Goal: Task Accomplishment & Management: Complete application form

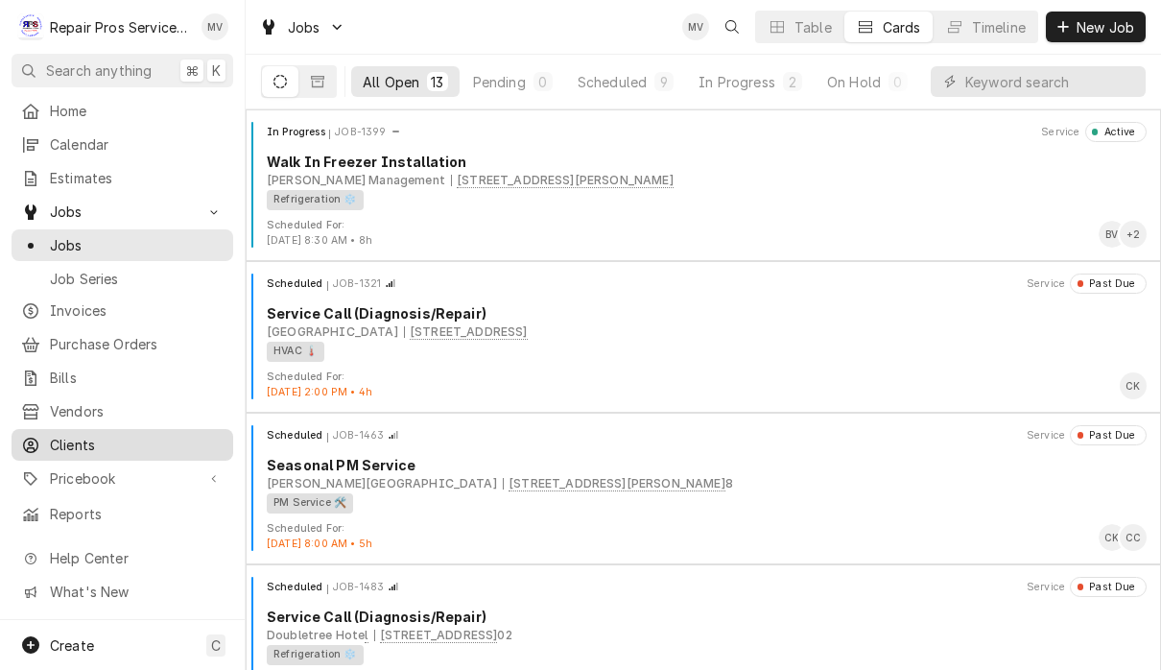
click at [83, 437] on span "Clients" at bounding box center [137, 445] width 174 height 20
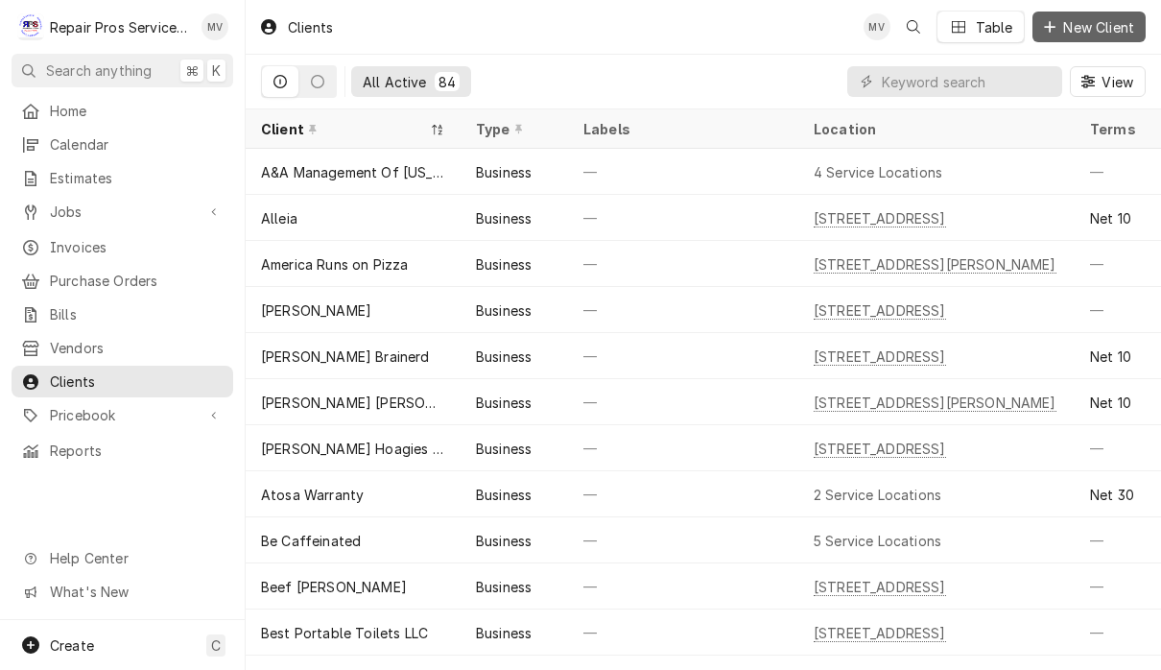
click at [1119, 25] on span "New Client" at bounding box center [1098, 27] width 79 height 20
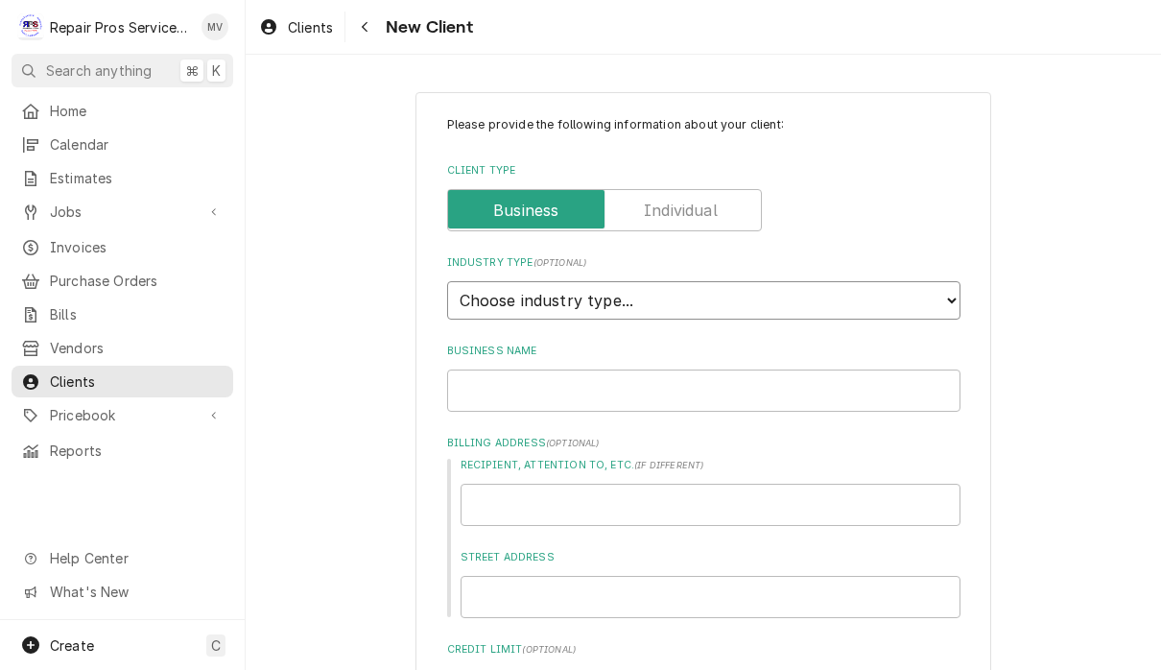
click at [683, 297] on select "Choose industry type... Residential Commercial Industrial Government" at bounding box center [703, 300] width 513 height 38
select select "2"
type textarea "x"
click at [665, 380] on input "Business Name" at bounding box center [703, 390] width 513 height 42
type input "W"
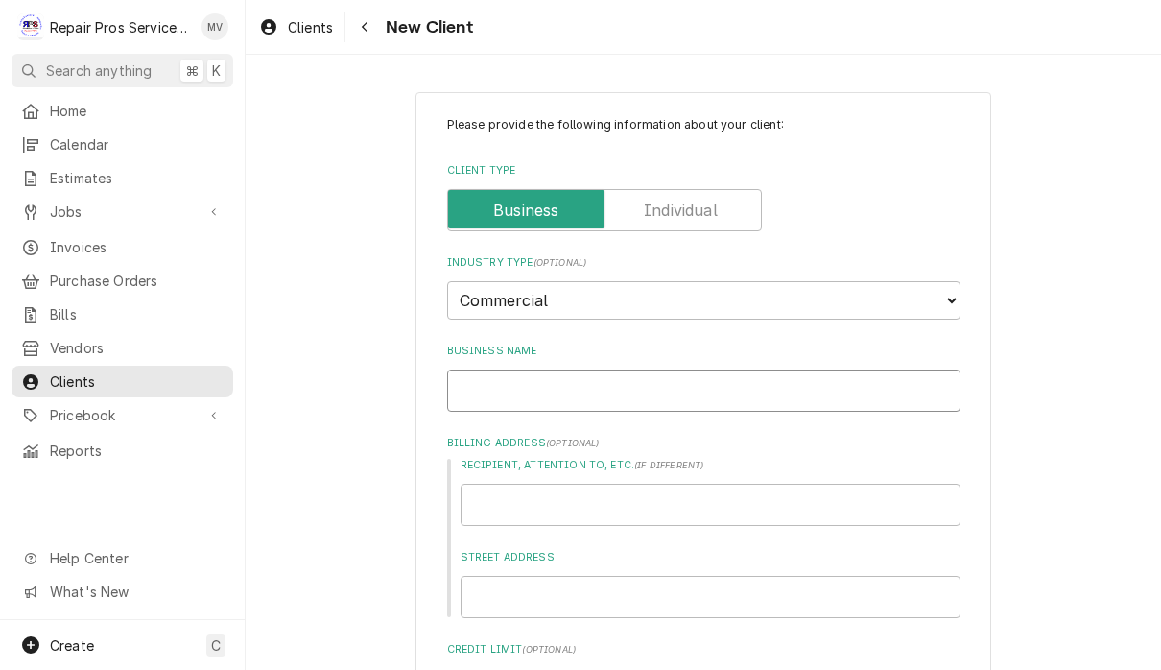
type textarea "x"
type input "Wi"
type textarea "x"
type input "Win"
type textarea "x"
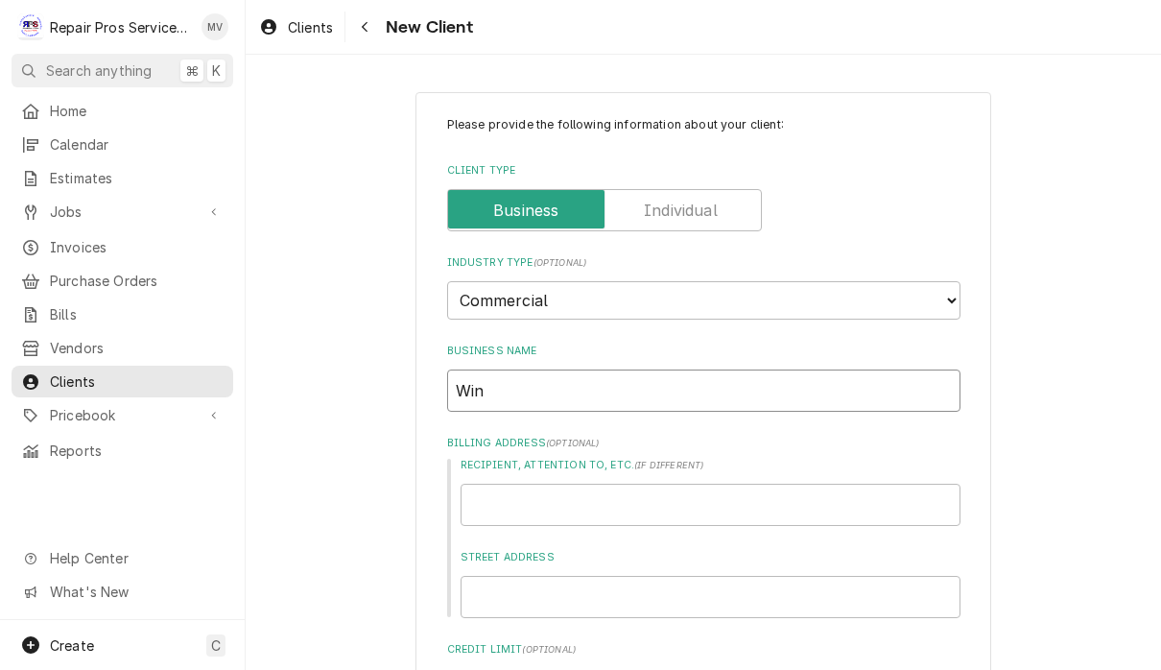
type input "Wine"
type textarea "x"
type input "Wine"
type textarea "x"
type input "Wine D"
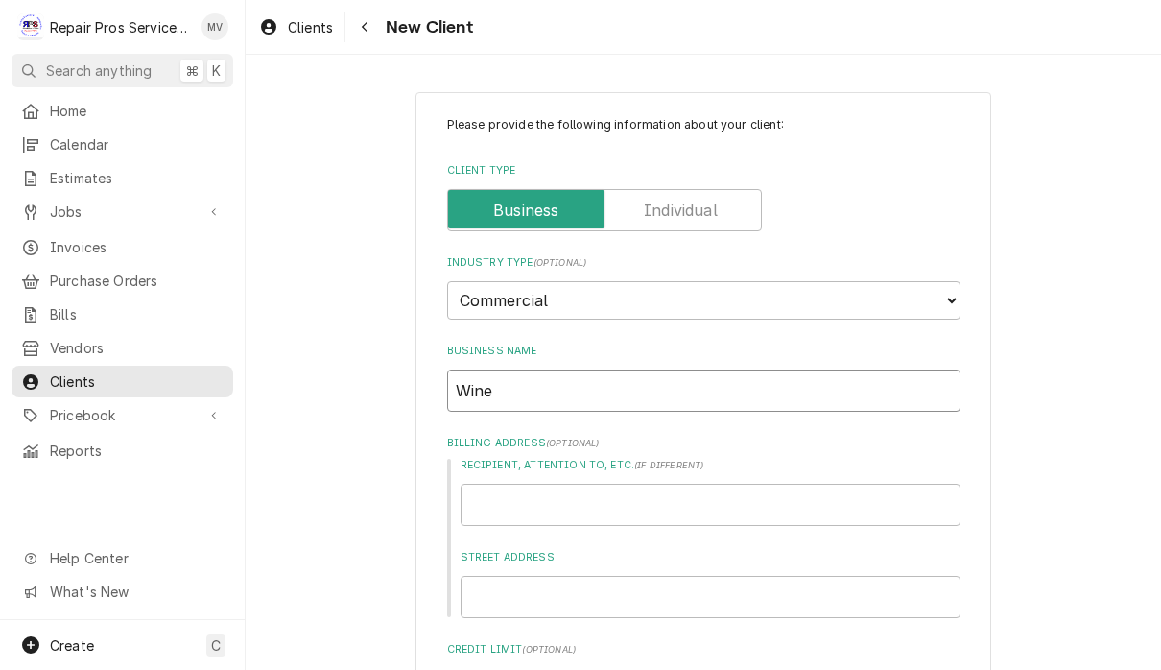
type textarea "x"
type input "Wine Do"
type textarea "x"
type input "Wine Dow"
type textarea "x"
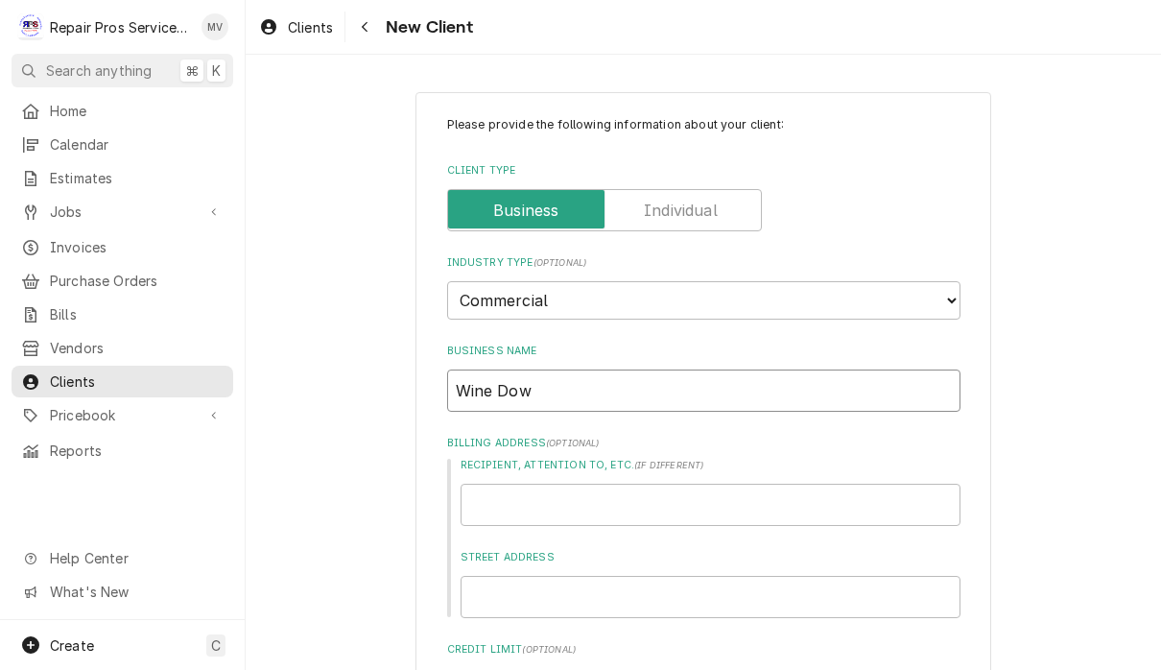
type input "Wine Down"
type textarea "x"
type input "Wine Down"
type textarea "x"
type input "Wine Down B"
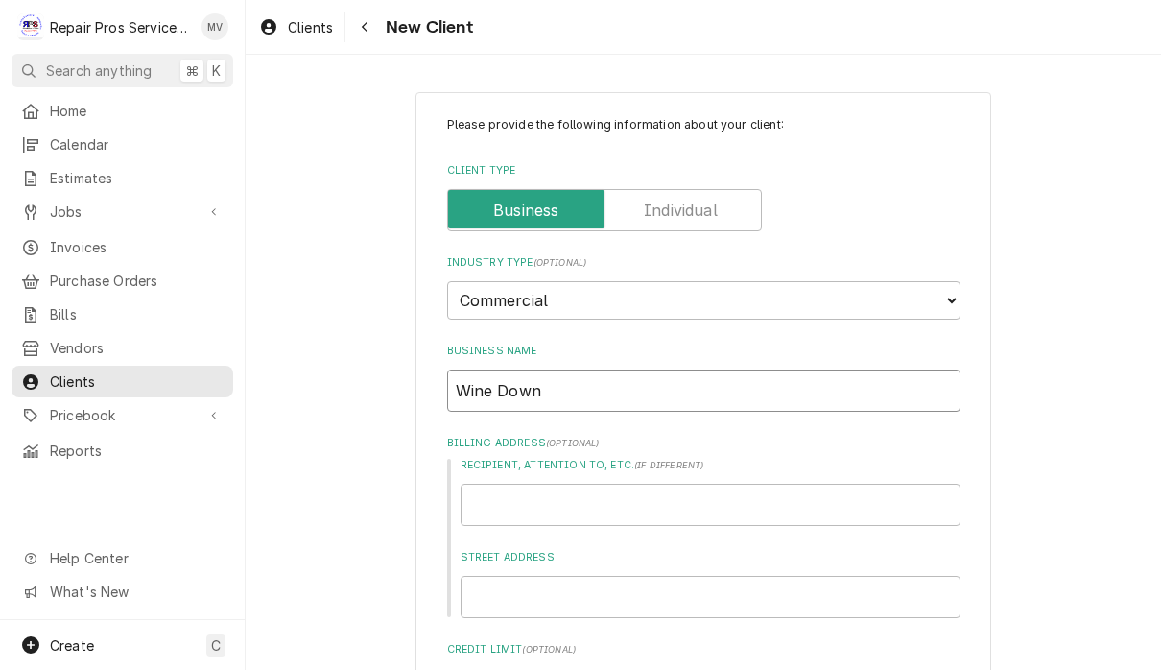
type textarea "x"
type input "Wine Down Bi"
type textarea "x"
type input "Wine Down Bis"
type textarea "x"
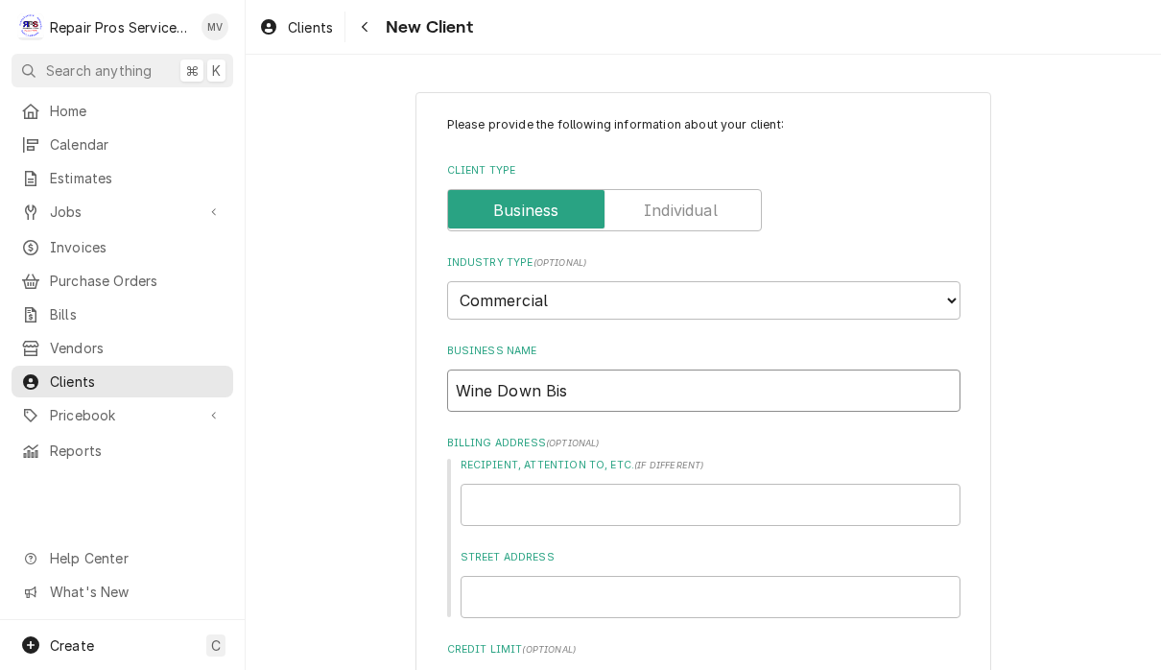
type input "Wine Down Bist"
type textarea "x"
click at [633, 375] on input "Wine Down Bist" at bounding box center [703, 390] width 513 height 42
type input "Wine Down Bistr"
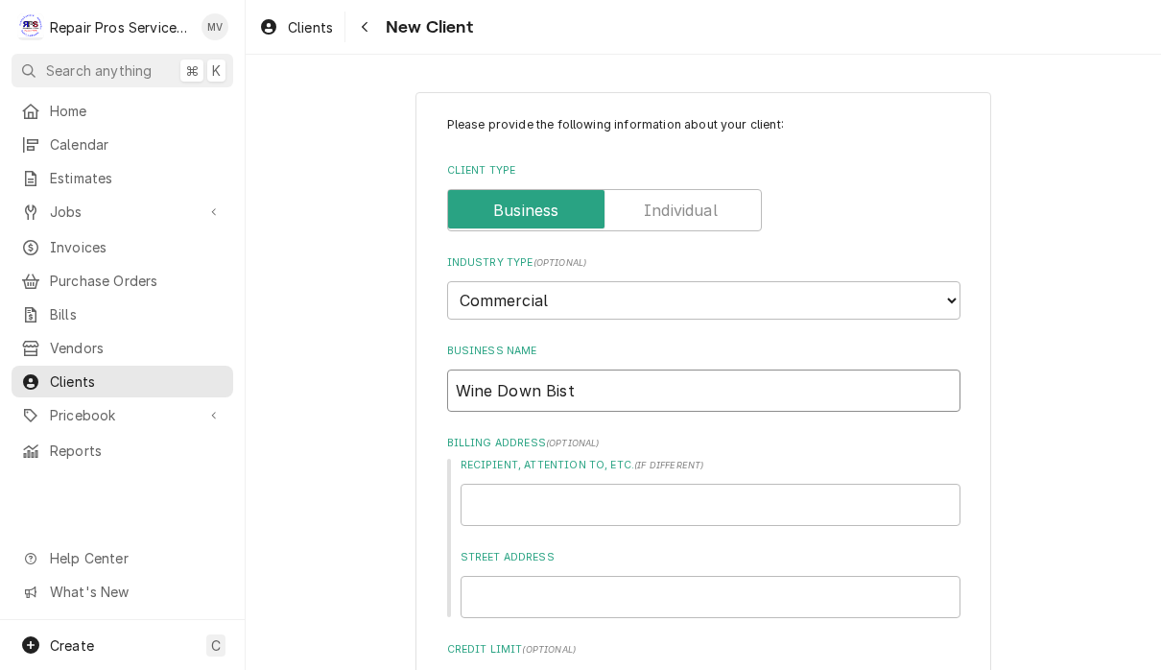
type textarea "x"
type input "Wine Down Bistro"
type textarea "x"
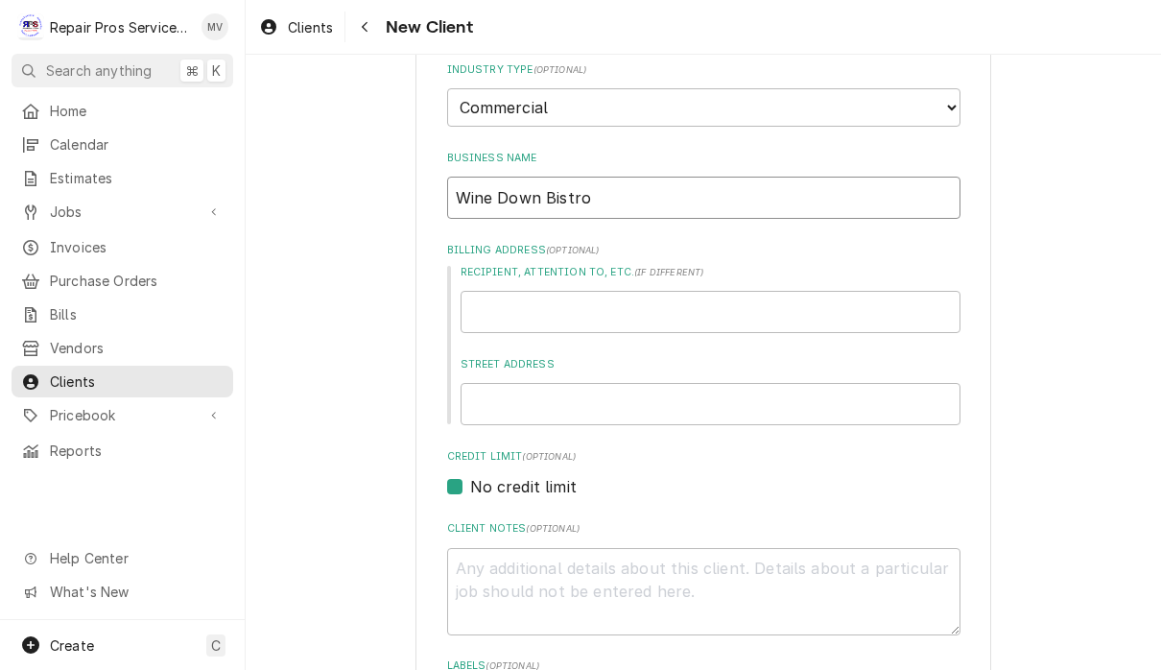
scroll to position [249, 0]
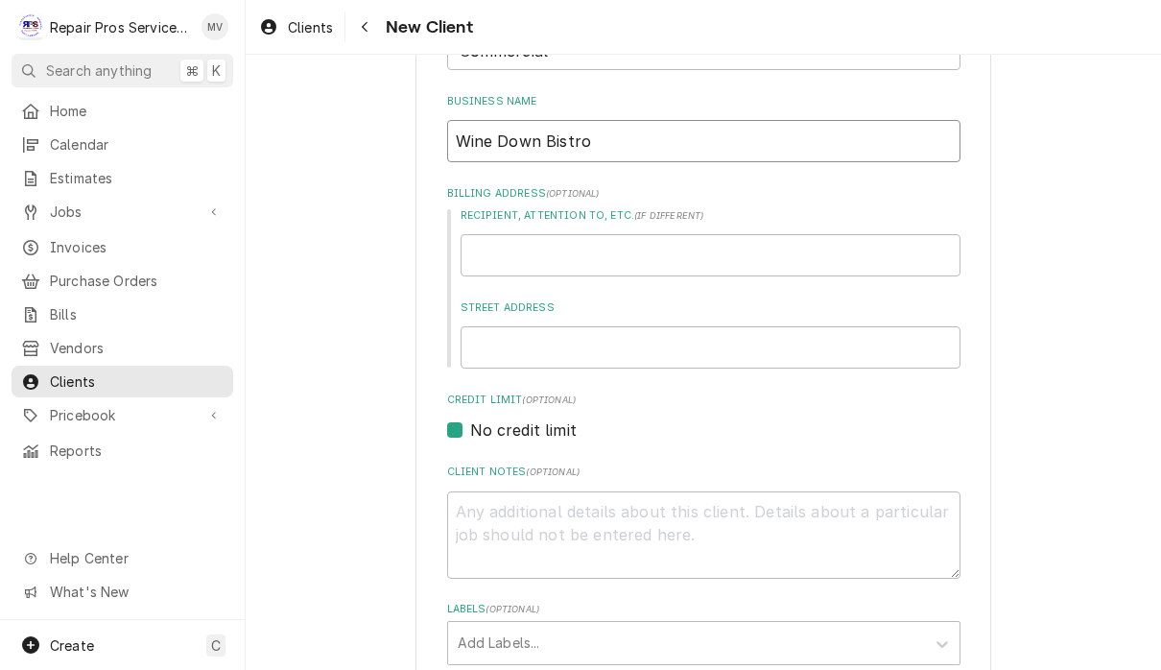
type input "Wine Down Bistro"
click at [549, 241] on input "Recipient, Attention To, etc. ( if different )" at bounding box center [711, 255] width 500 height 42
type input "9"
type textarea "x"
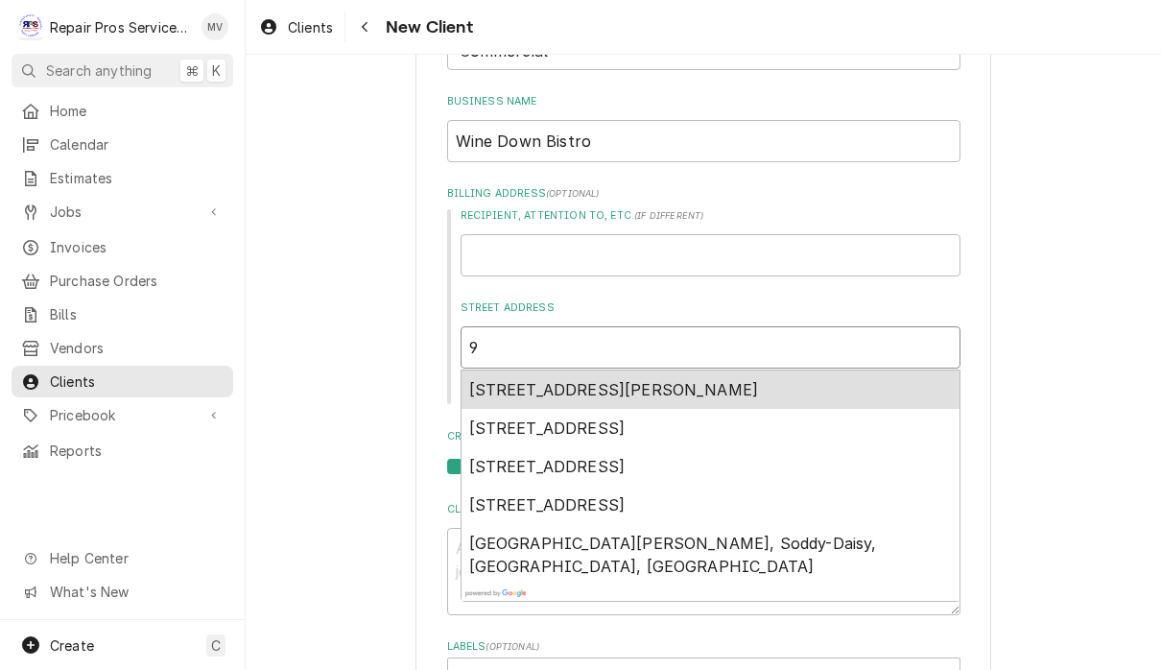
type input "94"
type textarea "x"
type input "944"
type textarea "x"
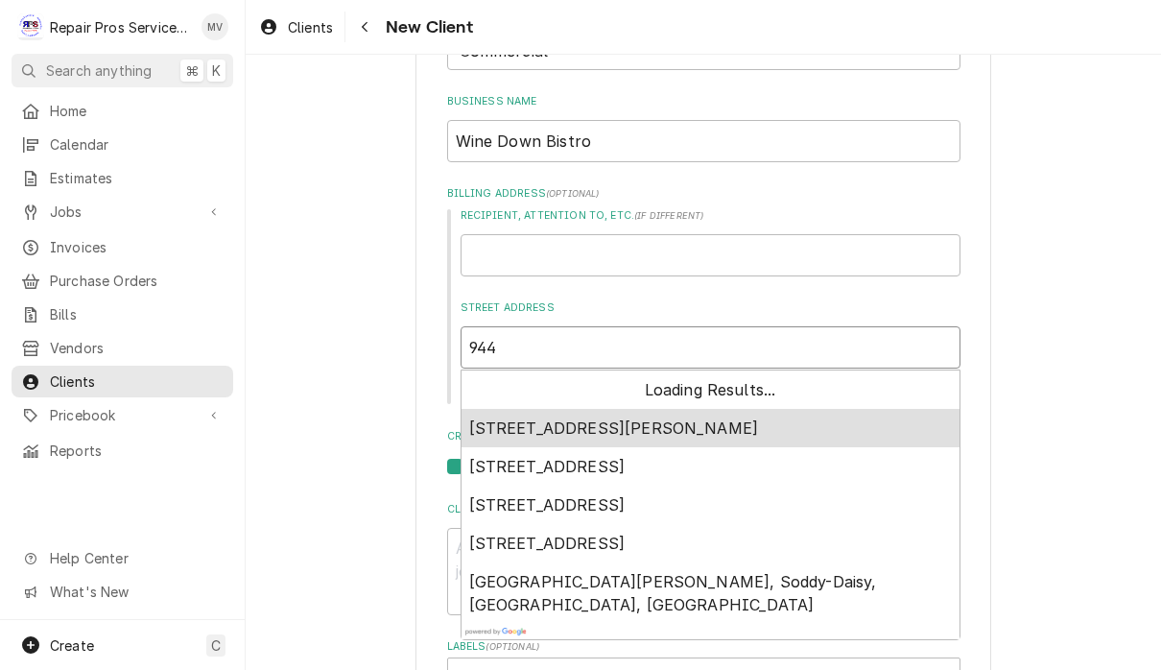
type input "9447"
type textarea "x"
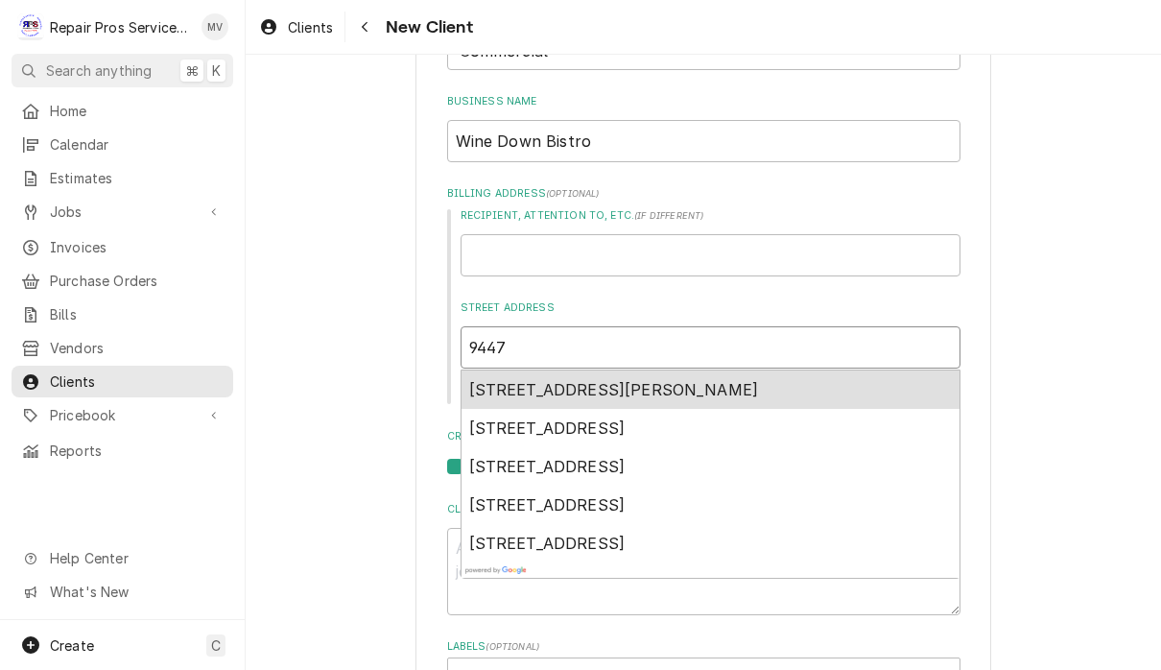
type input "9447"
type textarea "x"
type input "9447 b"
type textarea "x"
type input "9447"
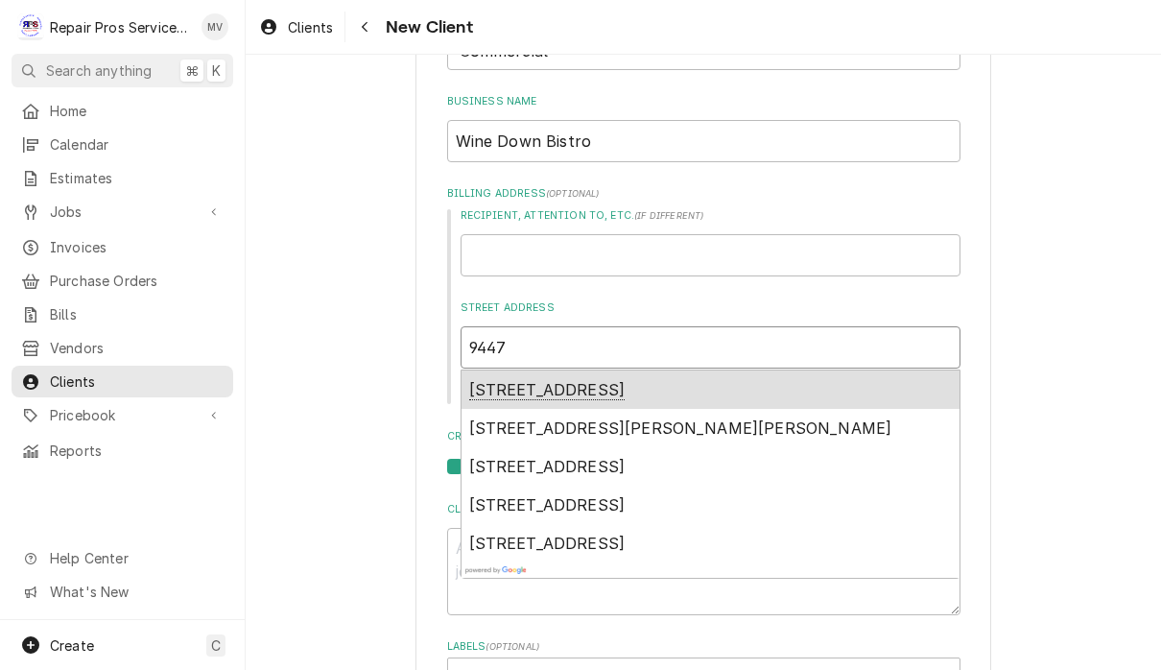
type textarea "x"
type input "9447 B"
type textarea "x"
type input "9447 Br"
type textarea "x"
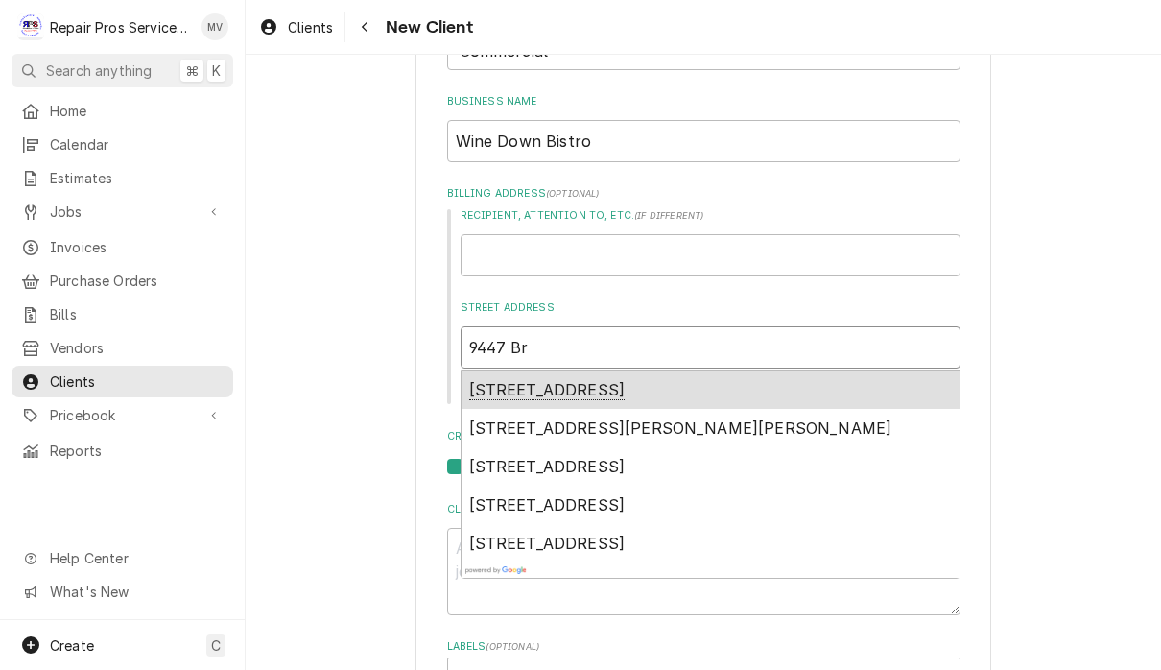
type input "9447 Bra"
type textarea "x"
type input "9447 [PERSON_NAME]"
type textarea "x"
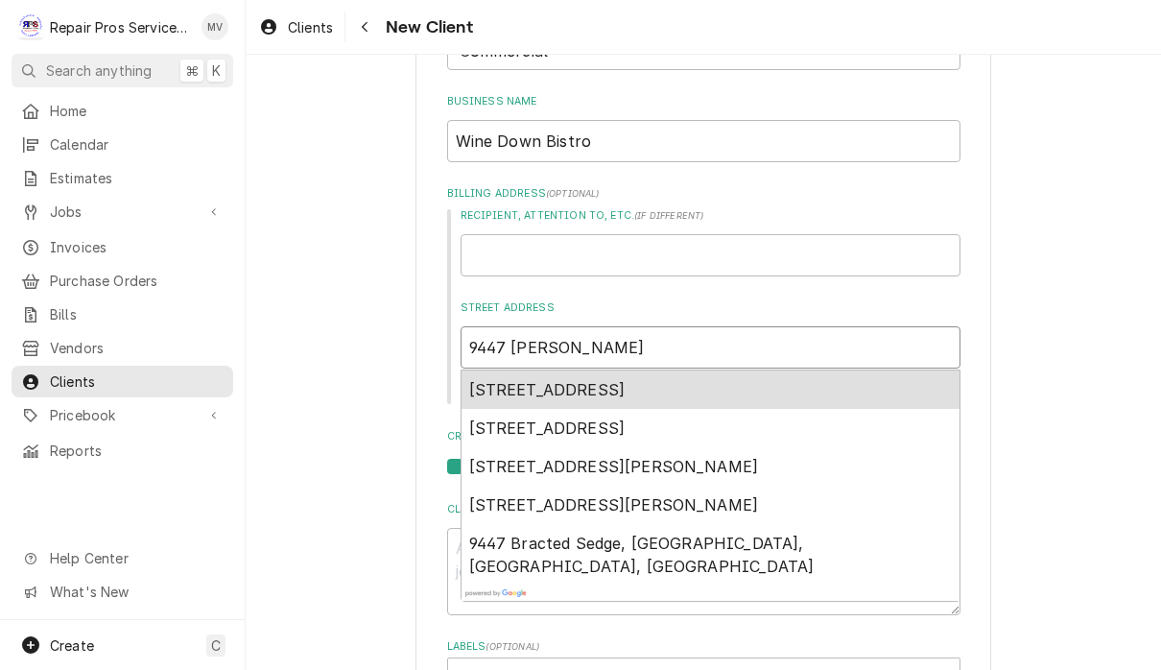
type input "9447 Bradm"
type textarea "x"
type input "9447 Bradmo"
type textarea "x"
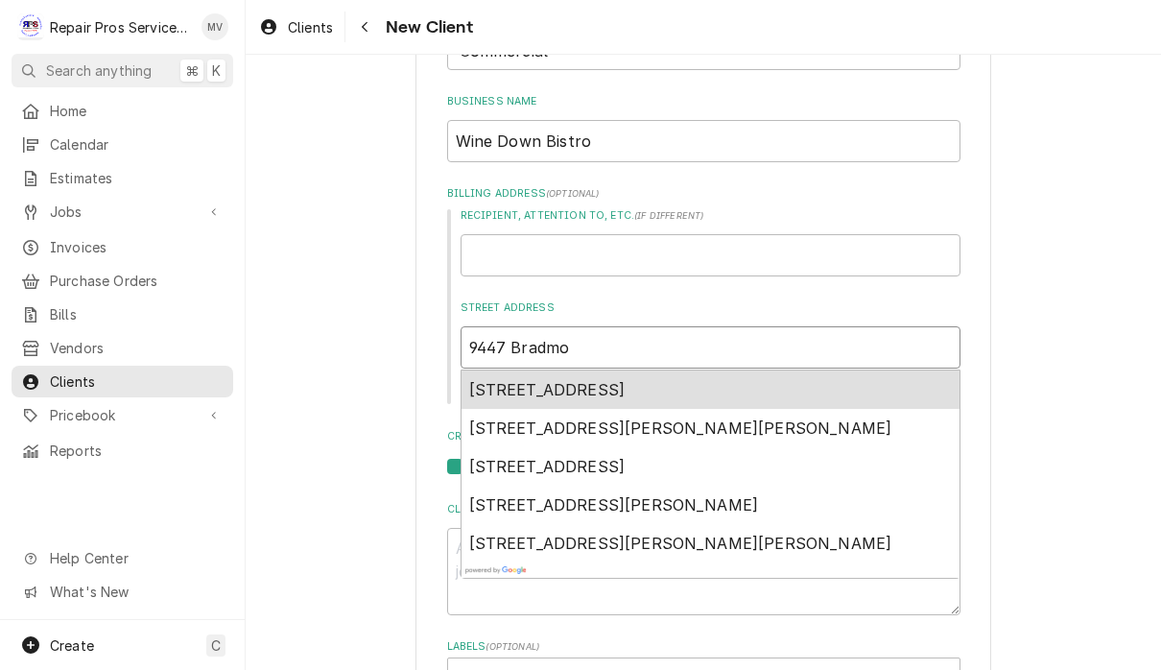
type input "9447 Bradmor"
type textarea "x"
type input "9447 [GEOGRAPHIC_DATA]"
type textarea "x"
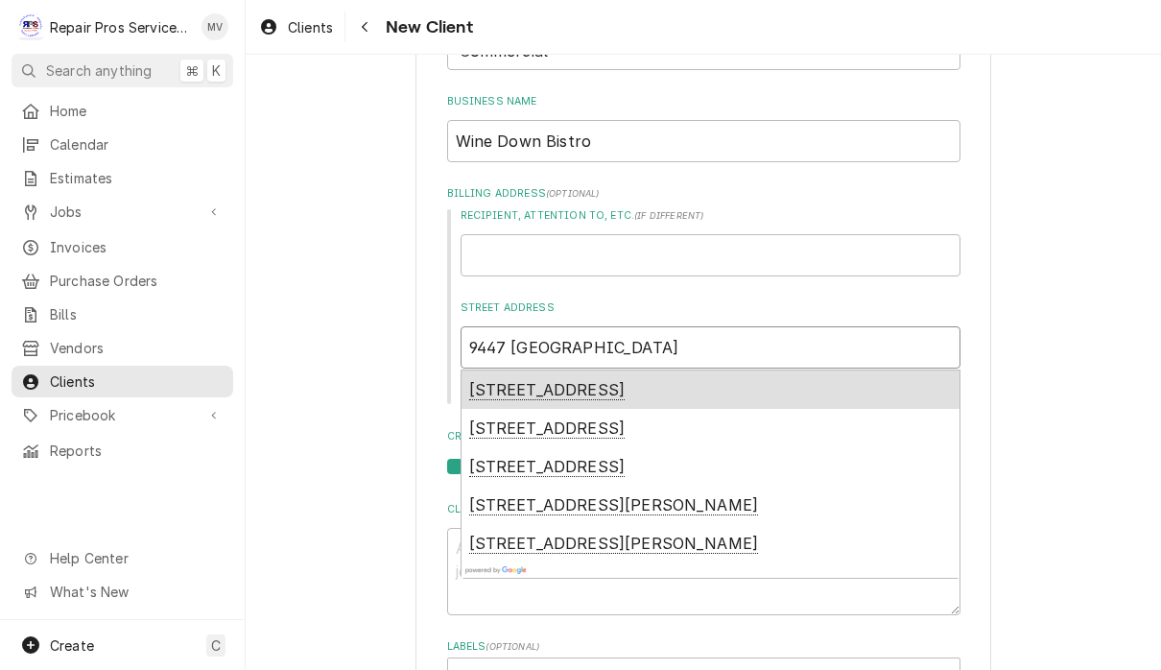
click at [626, 384] on span "[STREET_ADDRESS]" at bounding box center [547, 390] width 156 height 20
type input "[STREET_ADDRESS]"
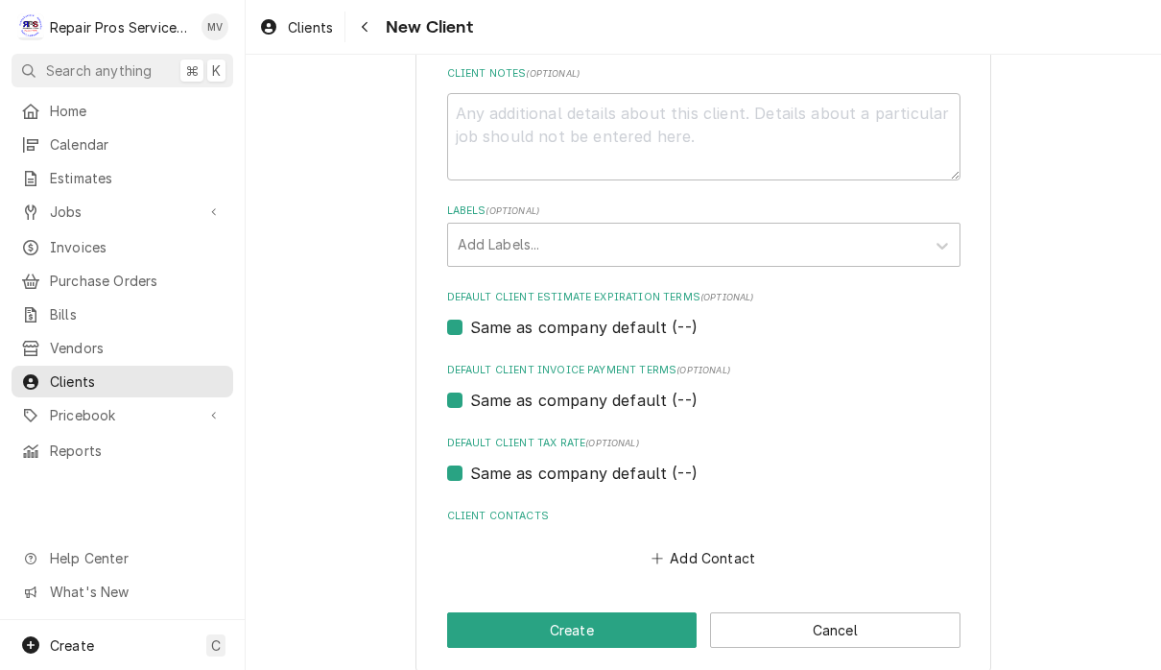
scroll to position [922, 0]
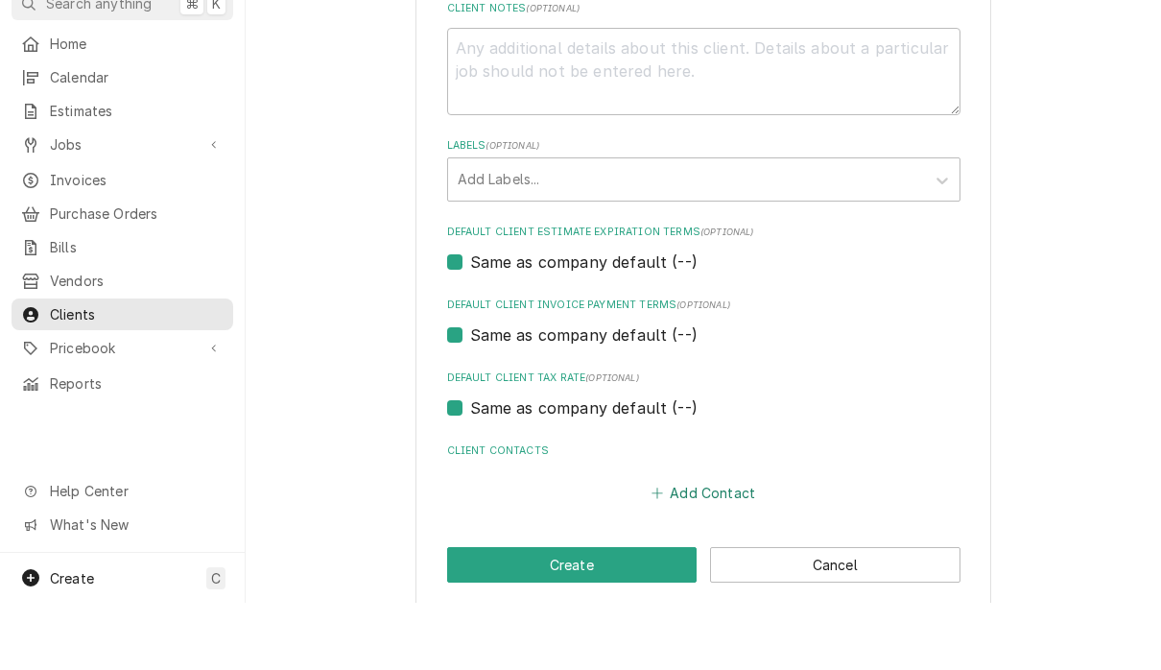
click at [721, 547] on button "Add Contact" at bounding box center [703, 560] width 110 height 27
type textarea "x"
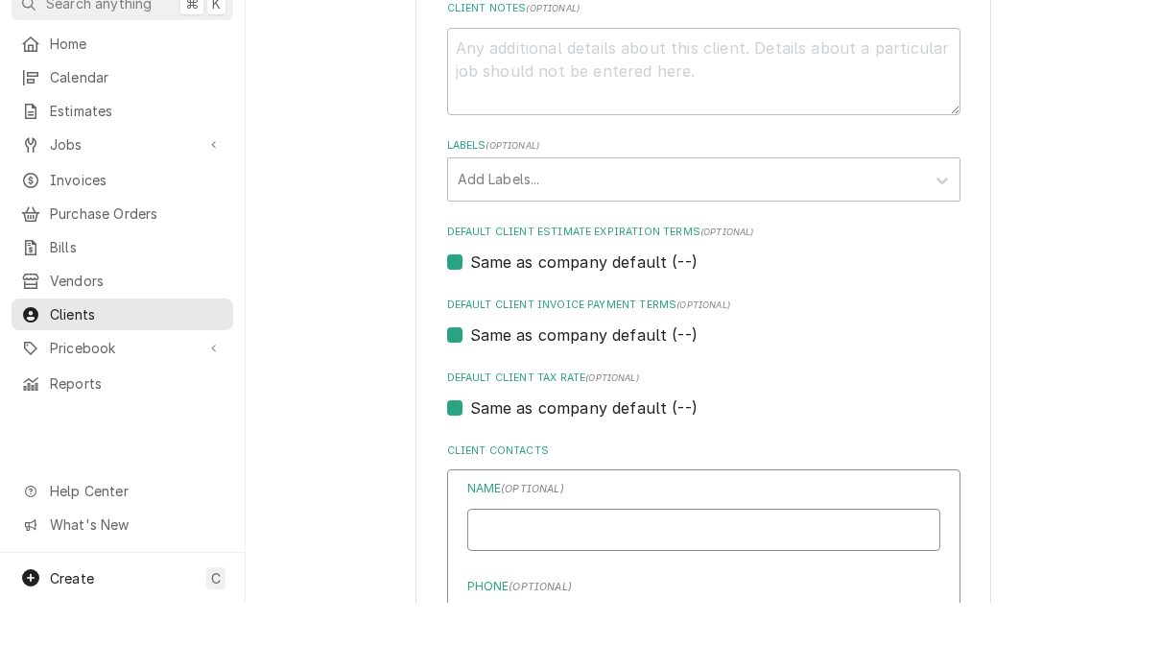
click at [707, 576] on input "Business Name" at bounding box center [703, 597] width 473 height 42
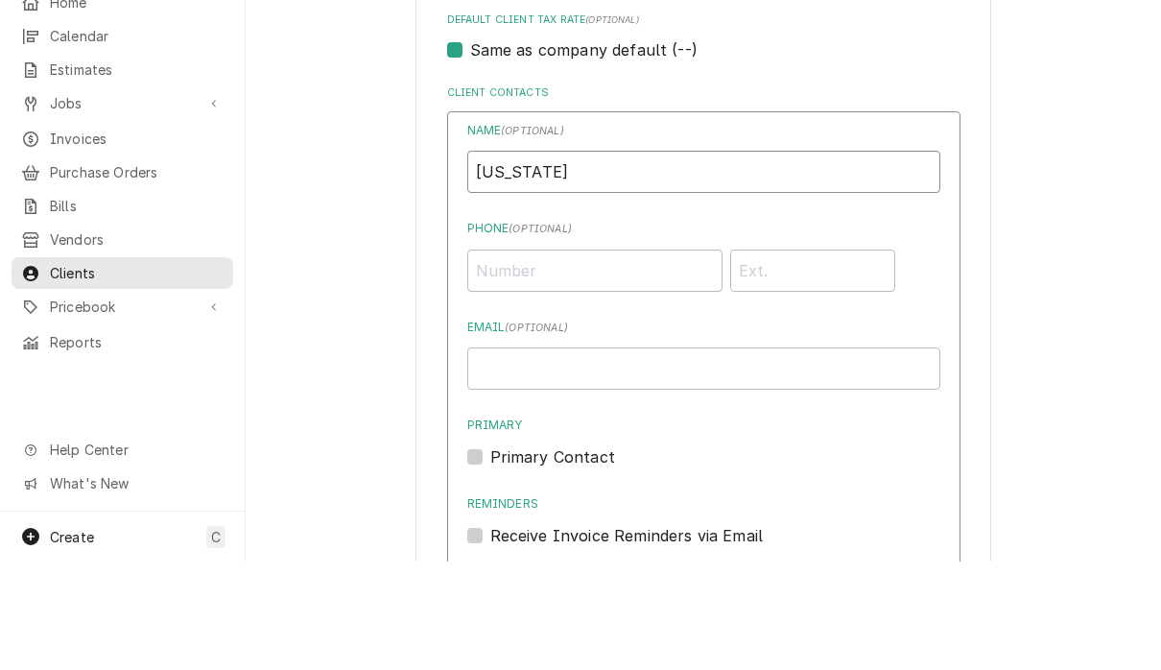
scroll to position [1240, 0]
type input "[US_STATE]"
click at [582, 357] on input "Phone ( optional )" at bounding box center [594, 378] width 255 height 42
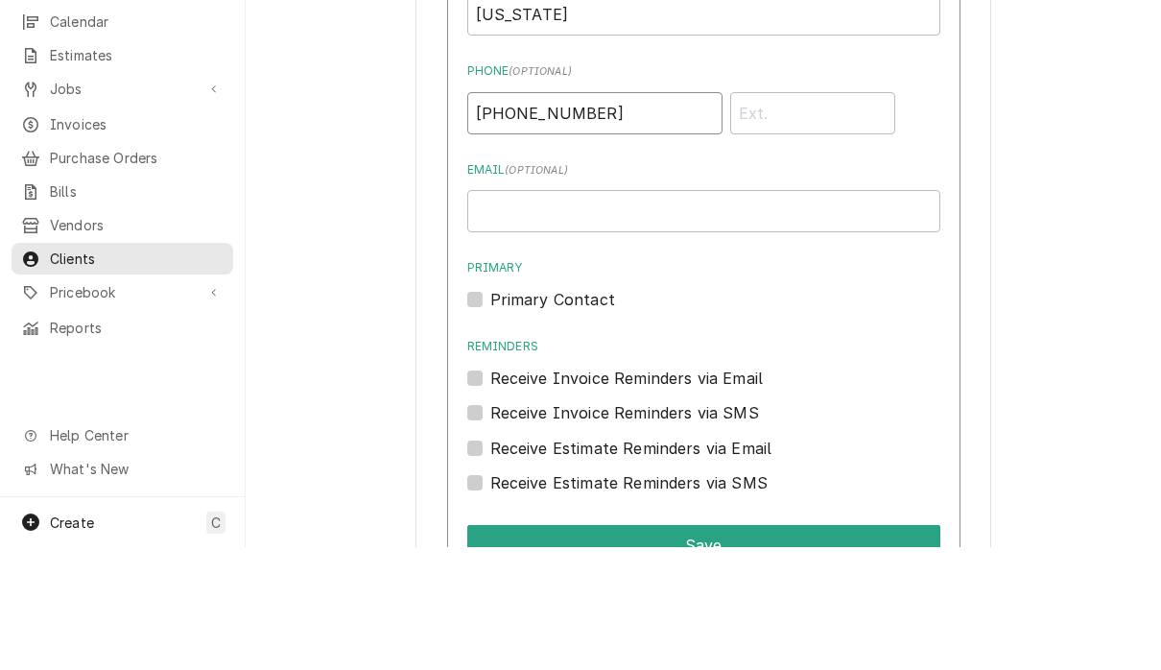
scroll to position [1380, 0]
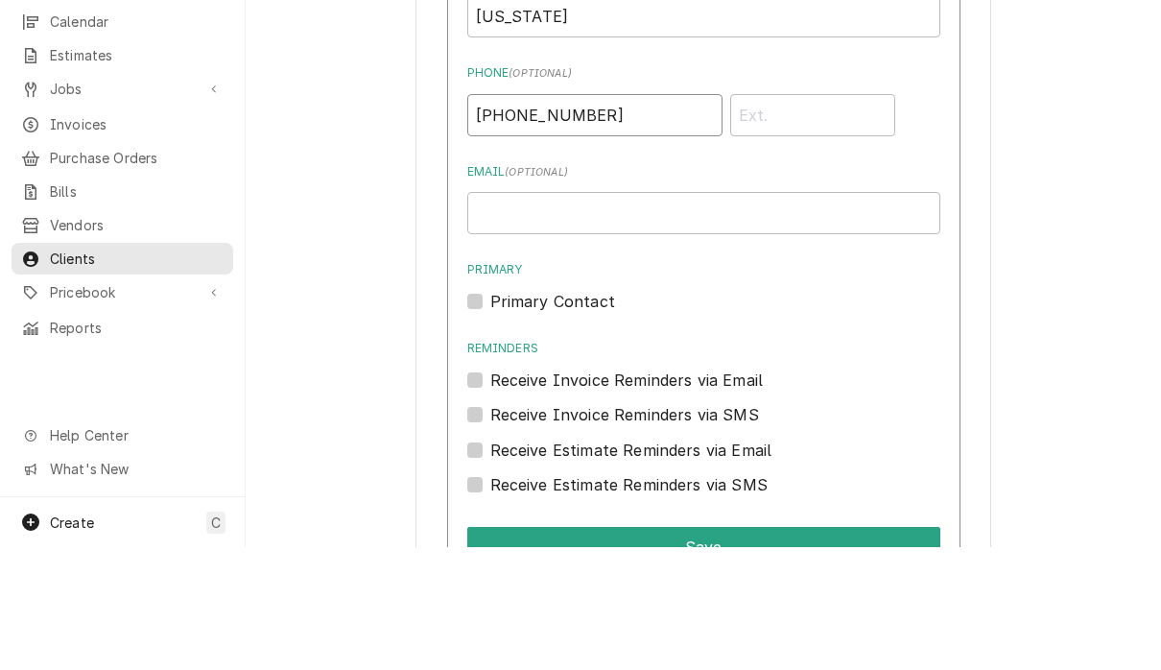
type input "[PHONE_NUMBER]"
click at [608, 315] on input "Email ( optional )" at bounding box center [703, 336] width 473 height 42
type input "[US_STATE][EMAIL_ADDRESS][DOMAIN_NAME]"
click at [494, 413] on label "Primary Contact" at bounding box center [552, 424] width 125 height 23
click at [494, 413] on input "Primary" at bounding box center [726, 434] width 473 height 42
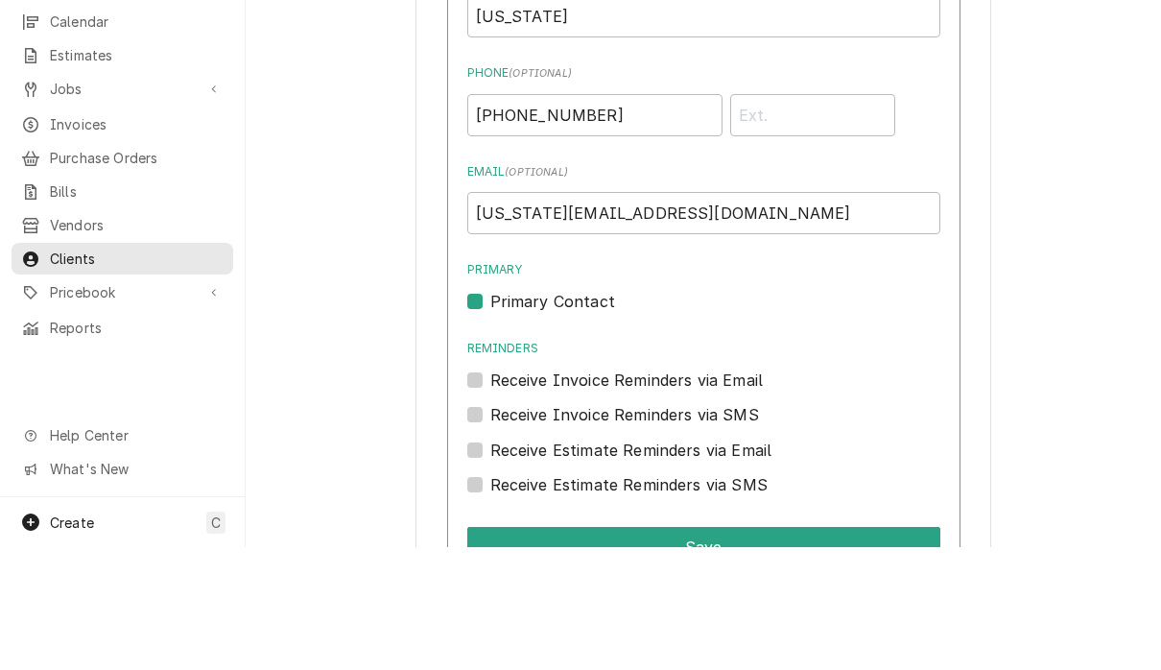
checkbox input "true"
click at [497, 491] on label "Receive Invoice Reminders via Email" at bounding box center [626, 502] width 273 height 23
click at [497, 491] on input "Reminders" at bounding box center [726, 512] width 473 height 42
checkbox input "true"
click at [498, 561] on label "Receive Estimate Reminders via Email" at bounding box center [631, 572] width 282 height 23
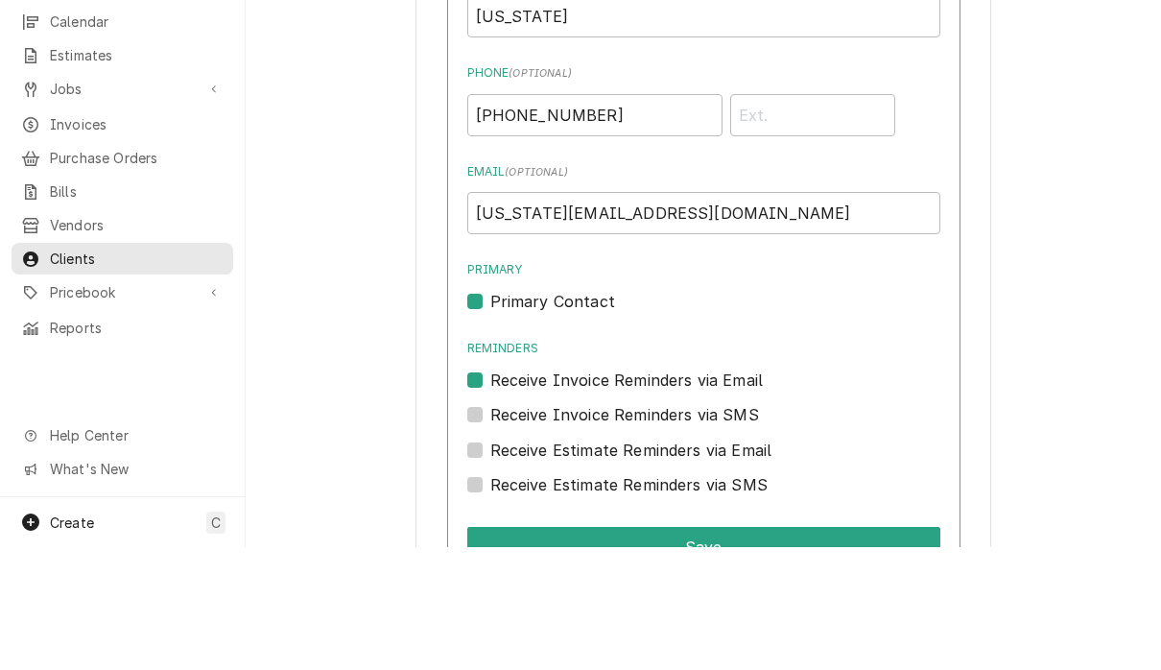
click at [498, 561] on input "Contact Edit Form" at bounding box center [726, 582] width 473 height 42
checkbox input "true"
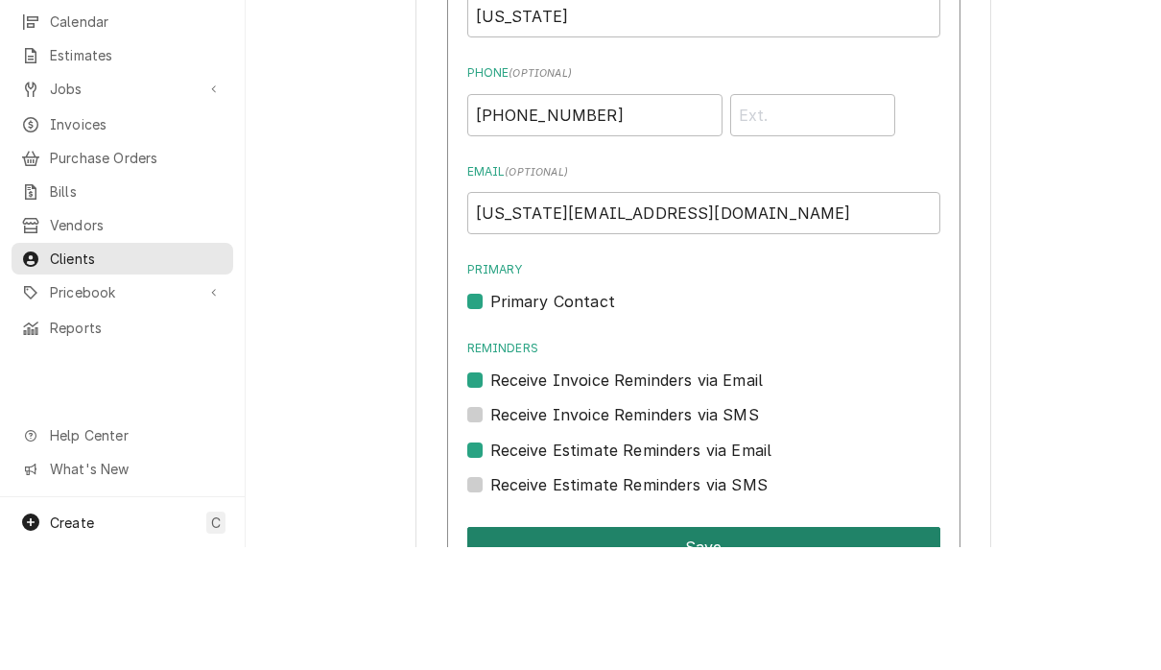
click at [770, 650] on button "Save" at bounding box center [703, 670] width 473 height 40
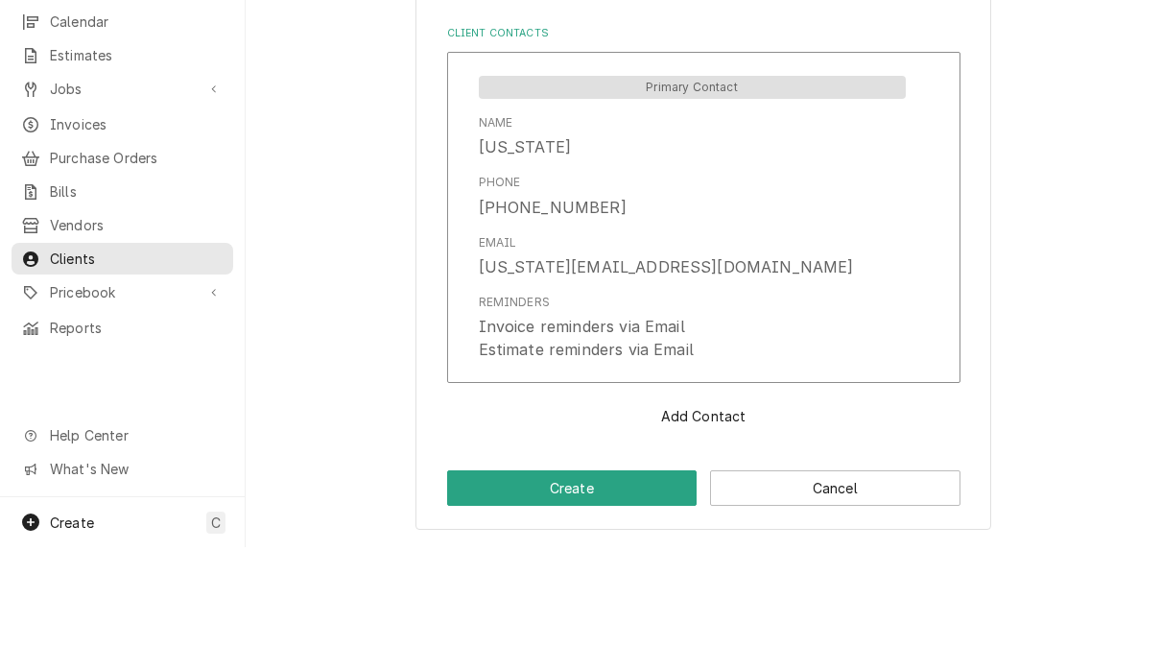
scroll to position [1264, 0]
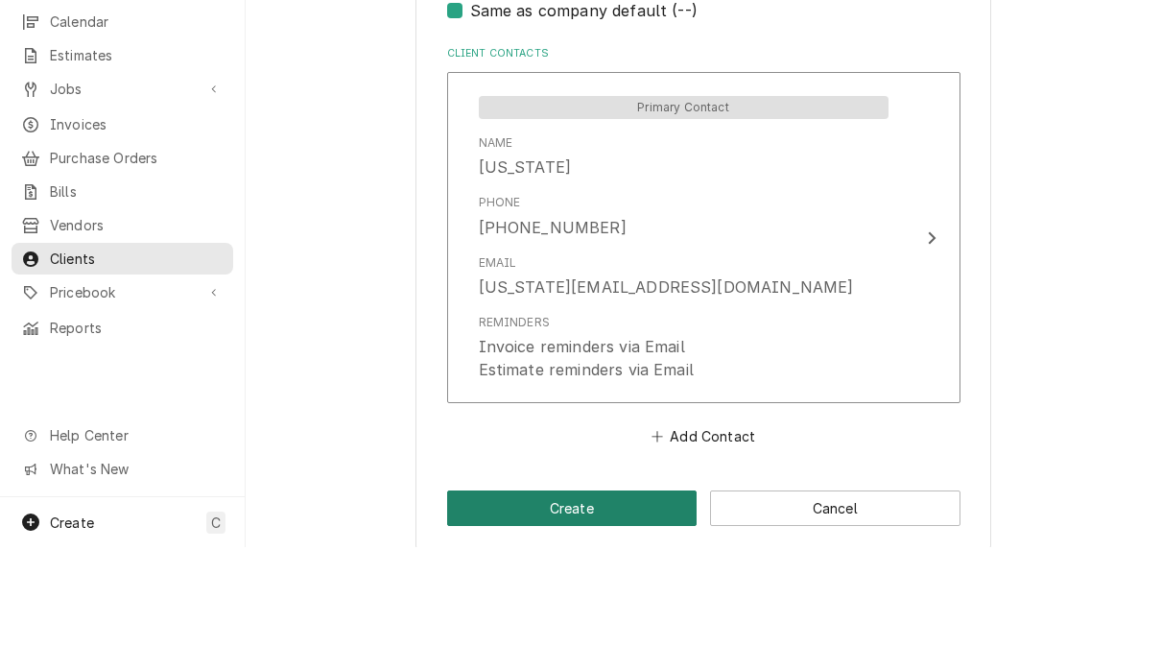
click at [618, 613] on button "Create" at bounding box center [572, 630] width 250 height 35
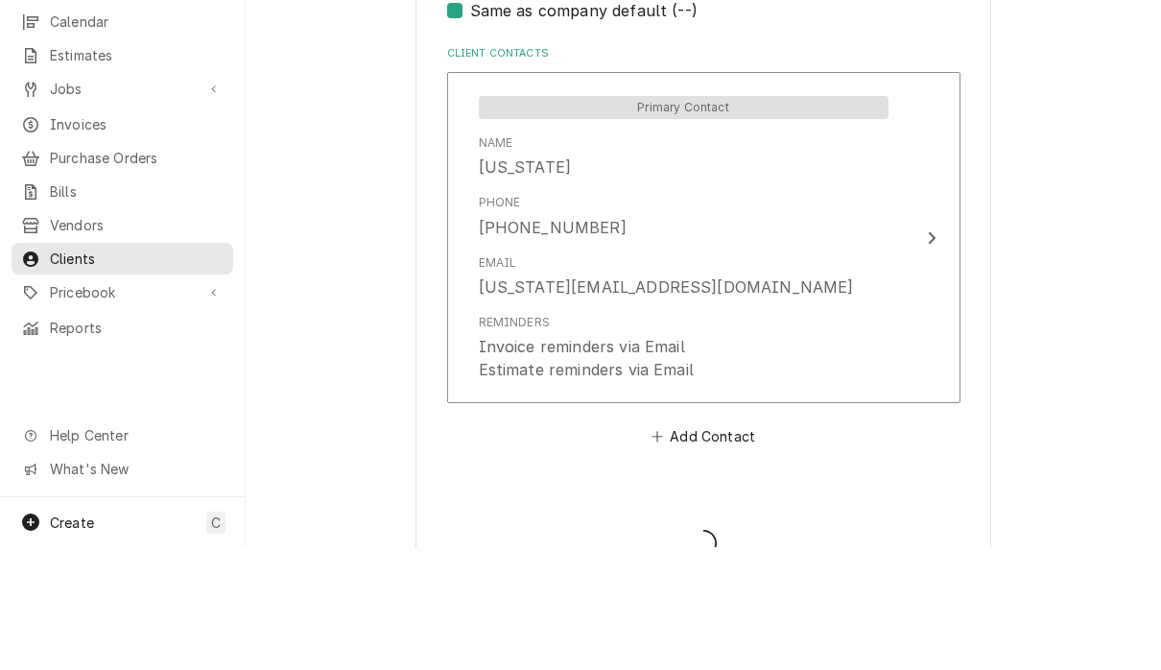
type textarea "x"
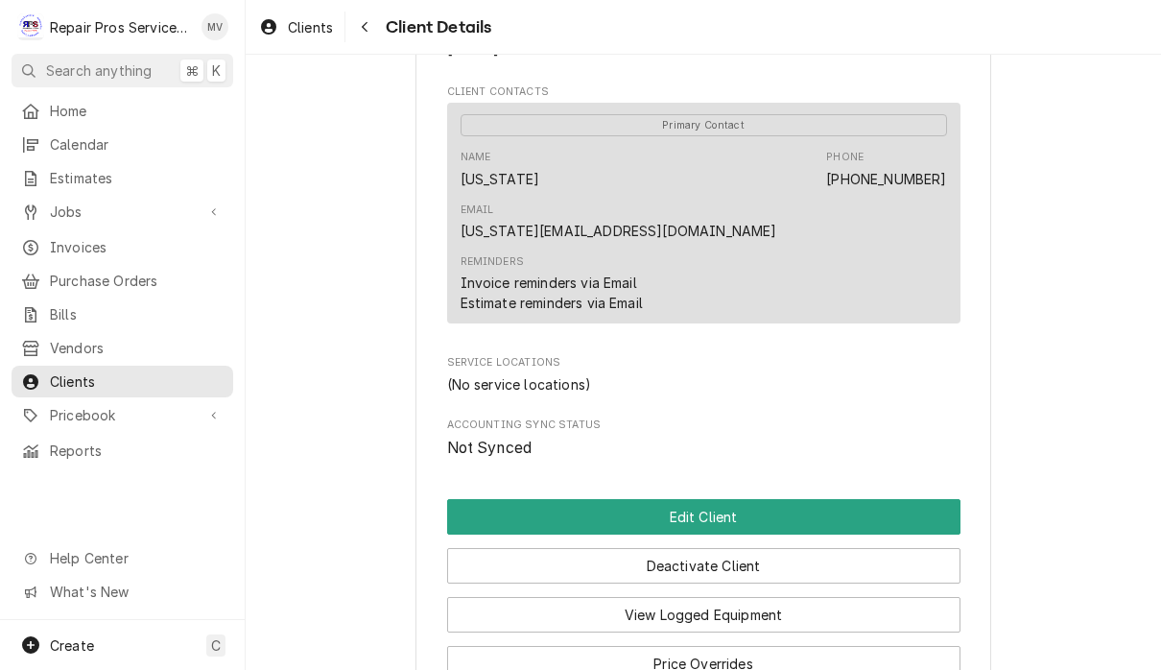
scroll to position [589, 0]
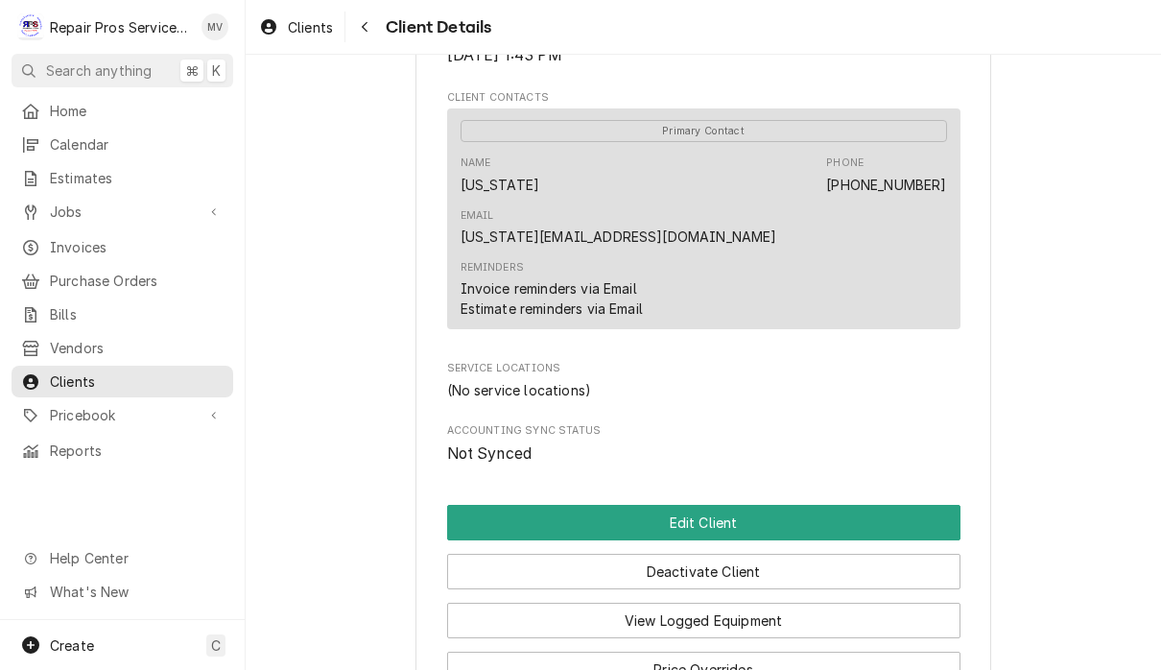
click at [511, 380] on div "(No service locations)" at bounding box center [703, 390] width 513 height 20
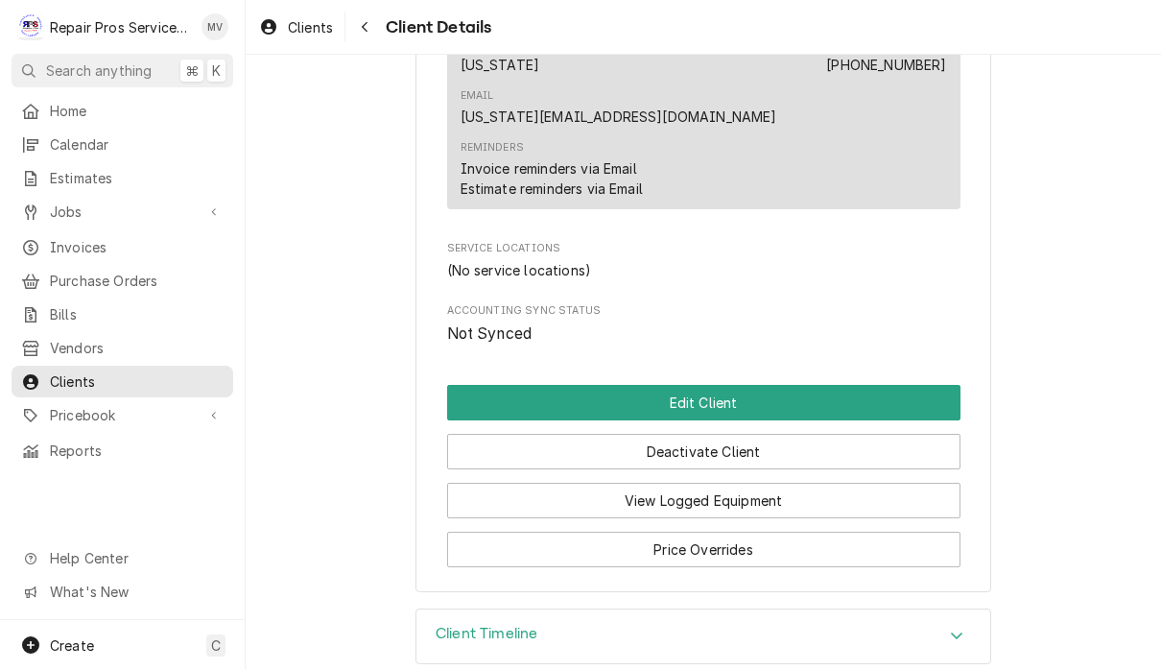
scroll to position [695, 0]
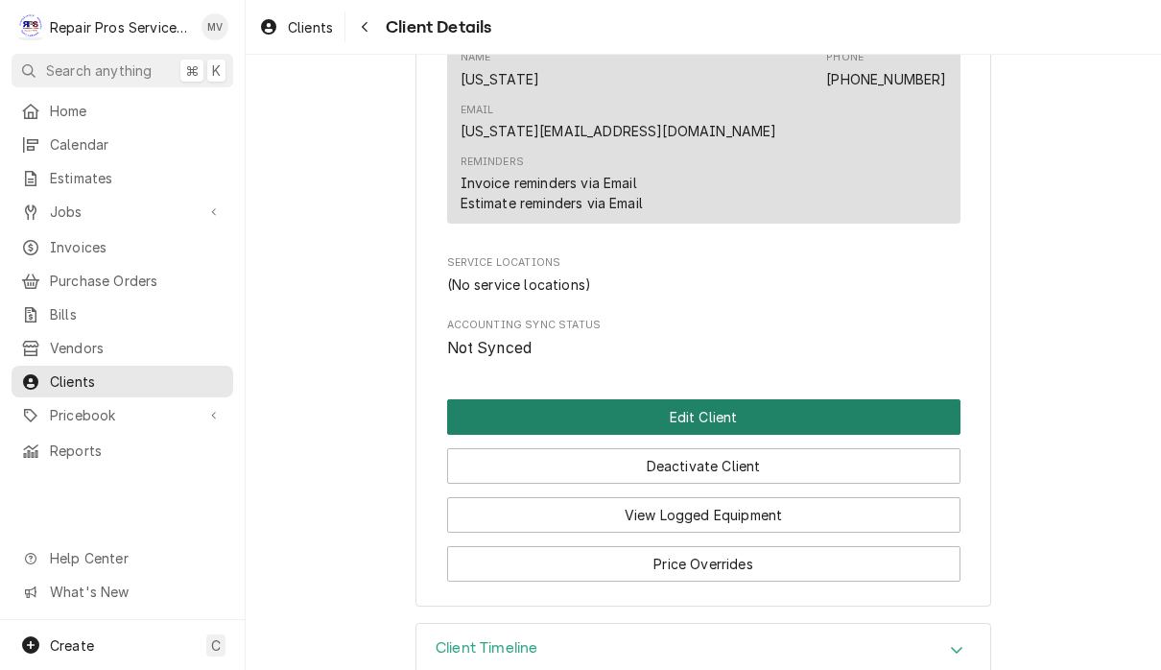
click at [736, 399] on button "Edit Client" at bounding box center [703, 416] width 513 height 35
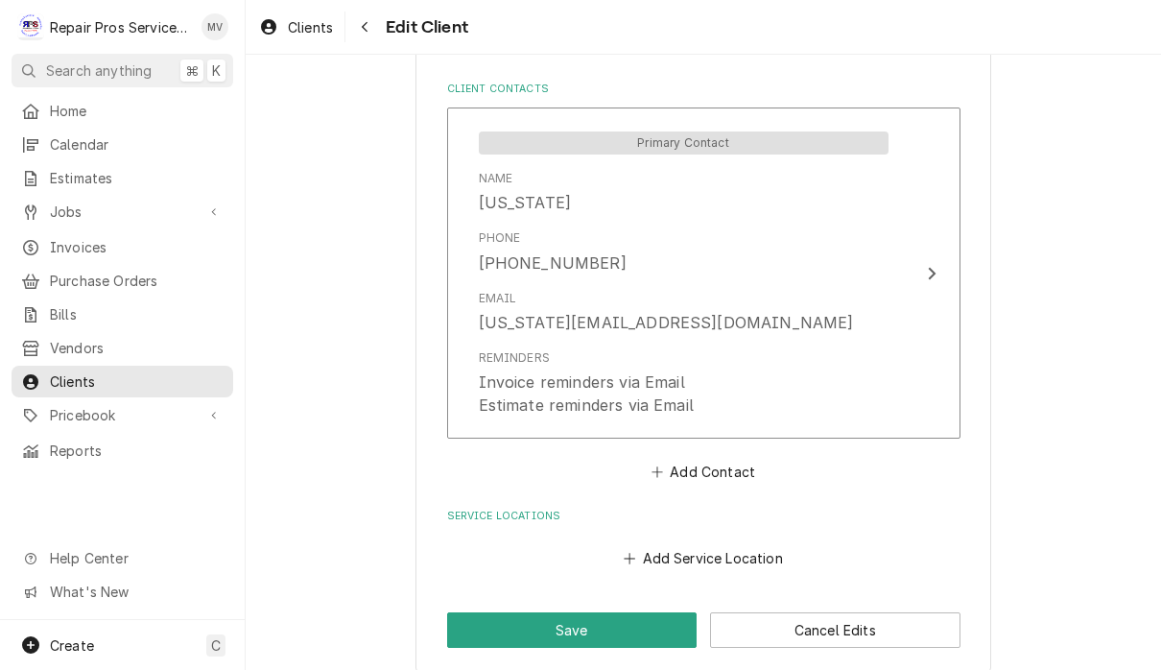
scroll to position [1350, 0]
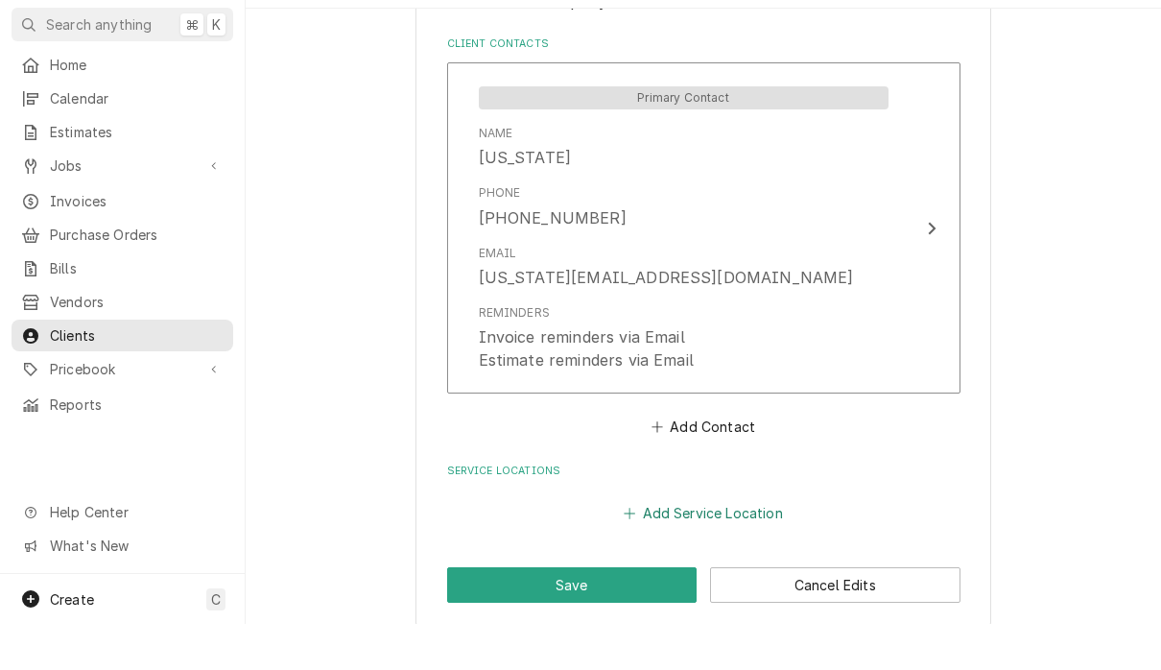
click at [740, 546] on button "Add Service Location" at bounding box center [703, 559] width 165 height 27
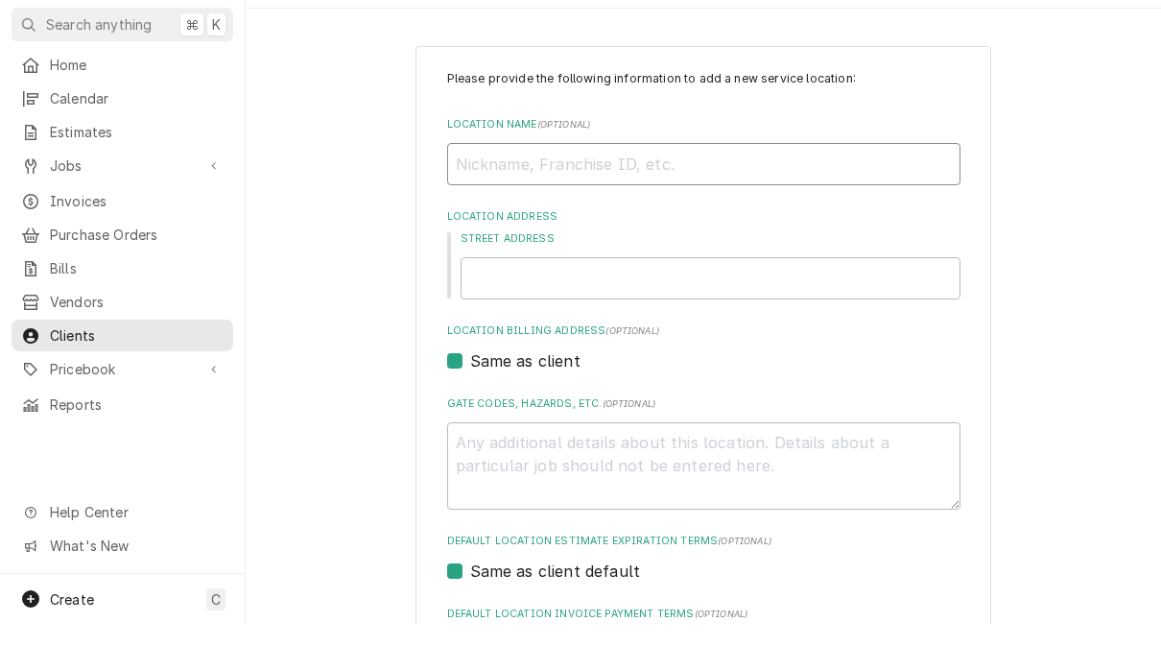
click at [699, 189] on input "Location Name ( optional )" at bounding box center [703, 210] width 513 height 42
type textarea "x"
type input "W"
type textarea "x"
type input "Wi"
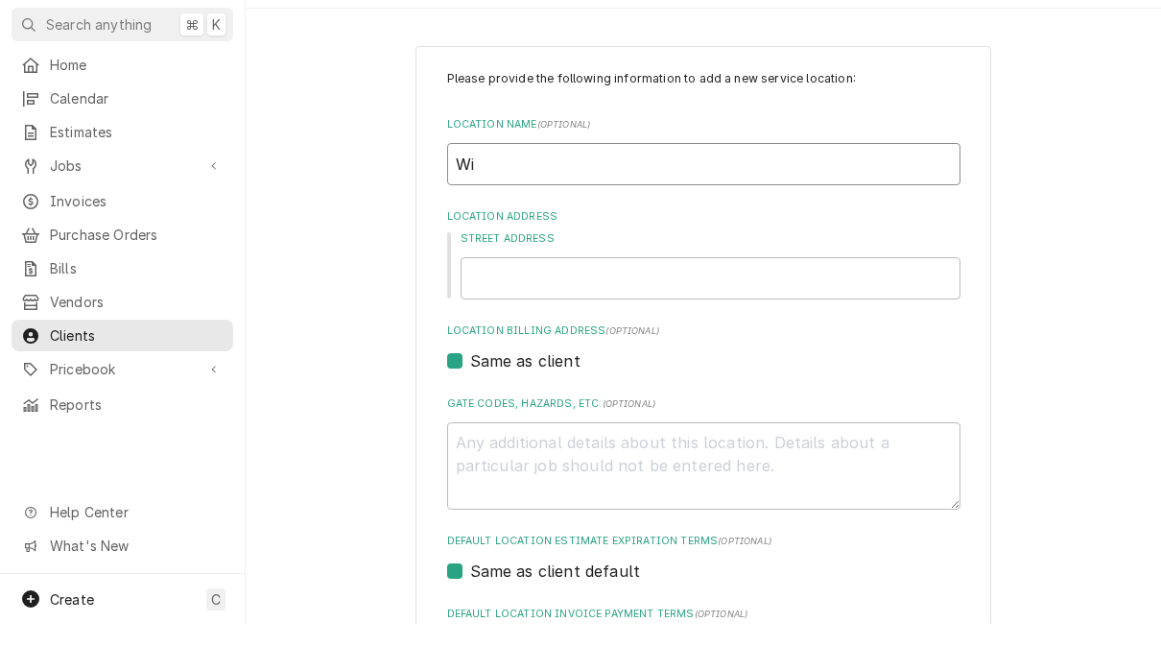
type textarea "x"
type input "Win"
type textarea "x"
type input "Wine"
type textarea "x"
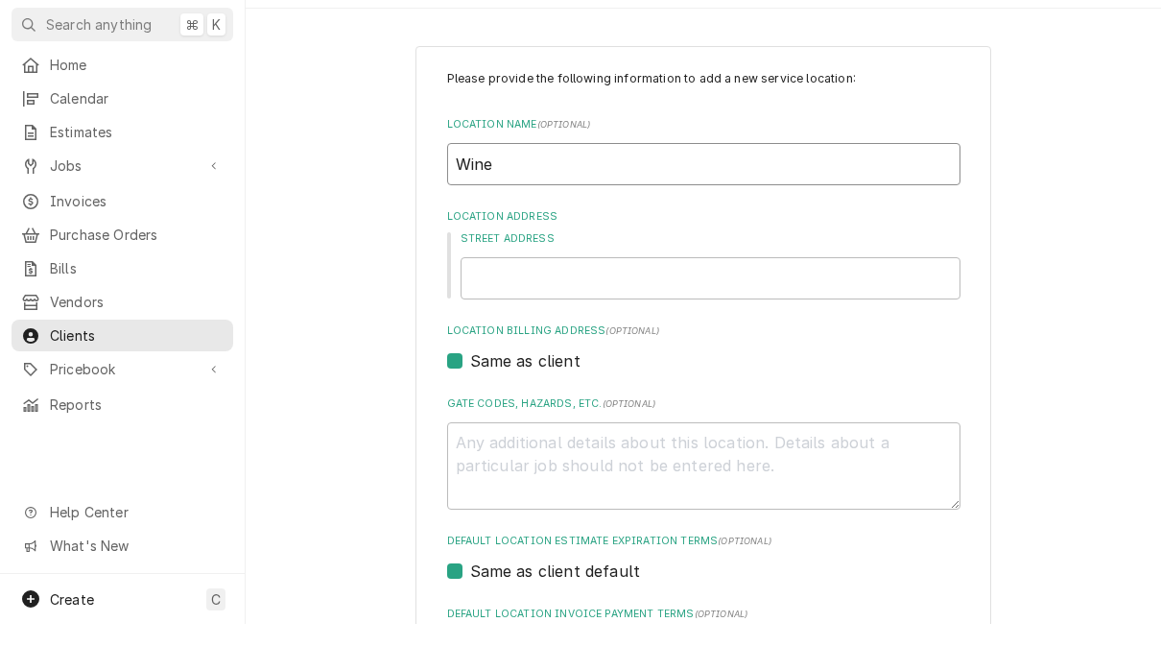
type input "Wine"
type textarea "x"
type input "Wine D"
type textarea "x"
type input "Wine Do"
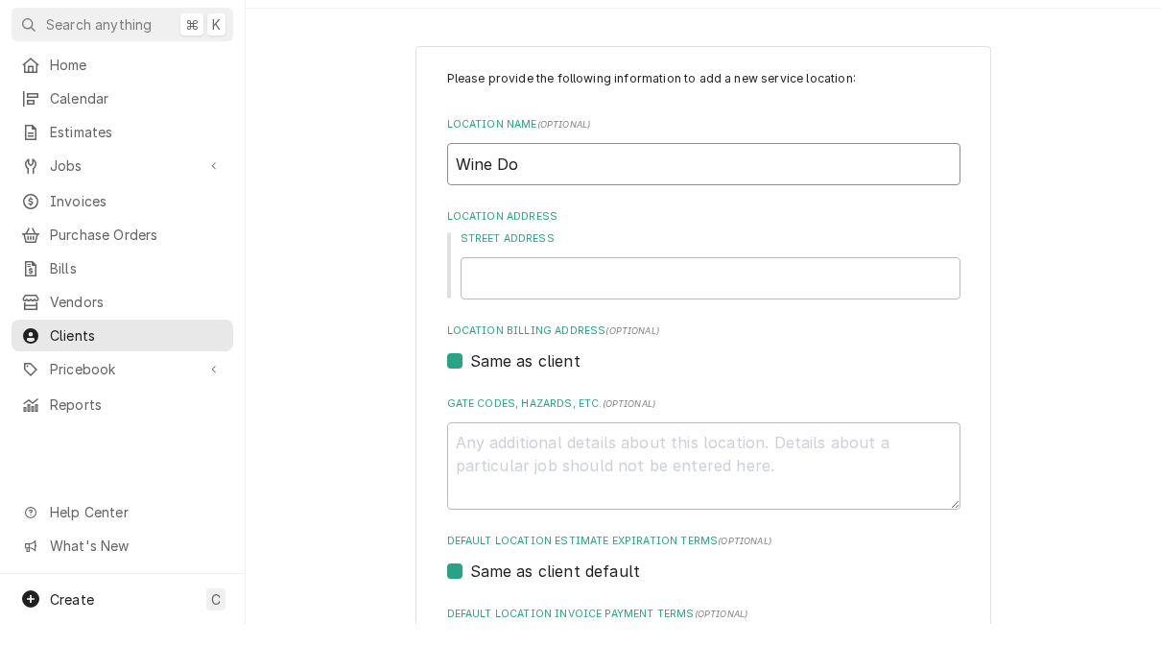
type textarea "x"
type input "Wine Dow"
type textarea "x"
type input "Wine Down"
type textarea "x"
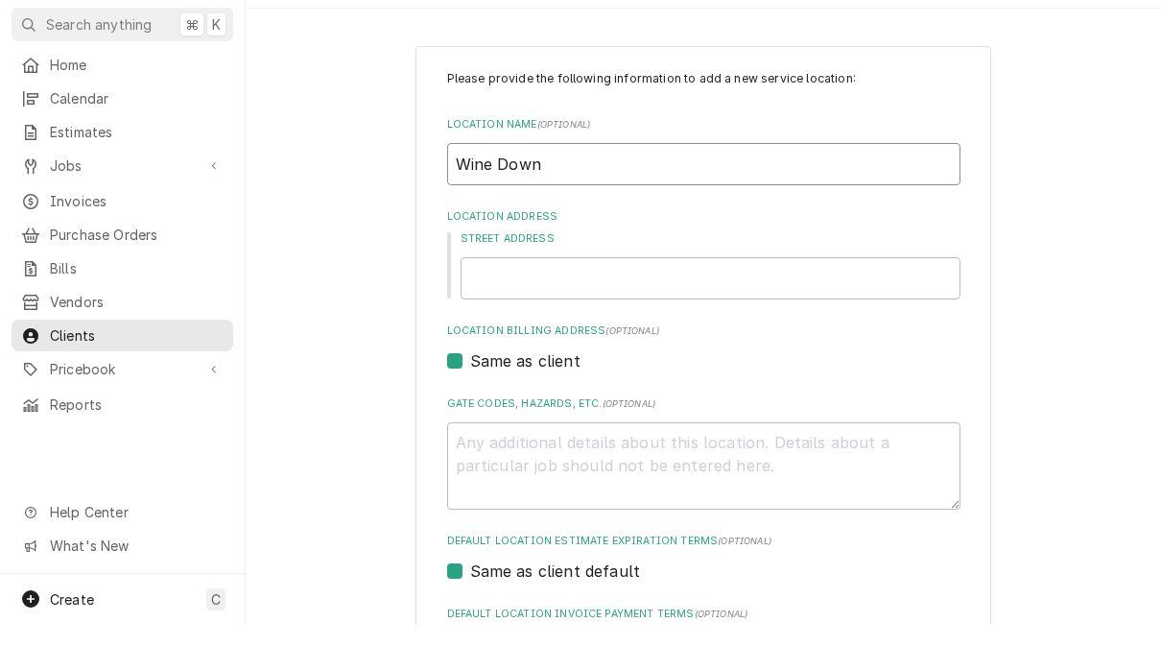
type input "Wine Down"
type textarea "x"
type input "Wine Down B"
type textarea "x"
type input "Wine Down Bi"
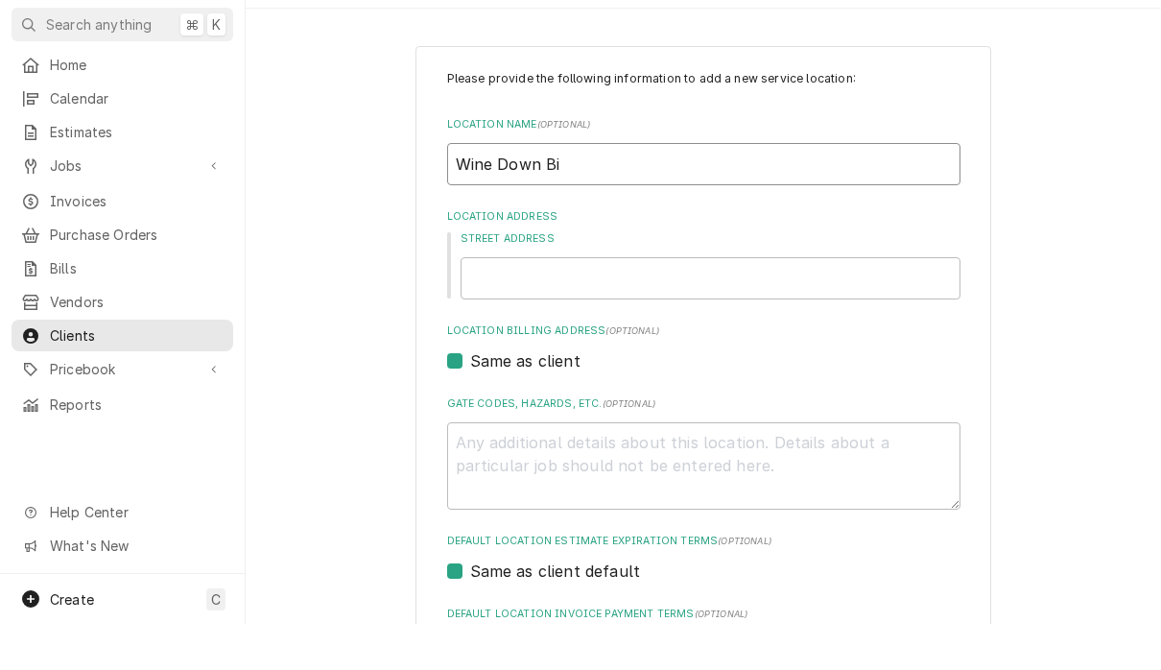
type textarea "x"
type input "Wine Down Bis"
type textarea "x"
type input "Wine Down Bist"
type textarea "x"
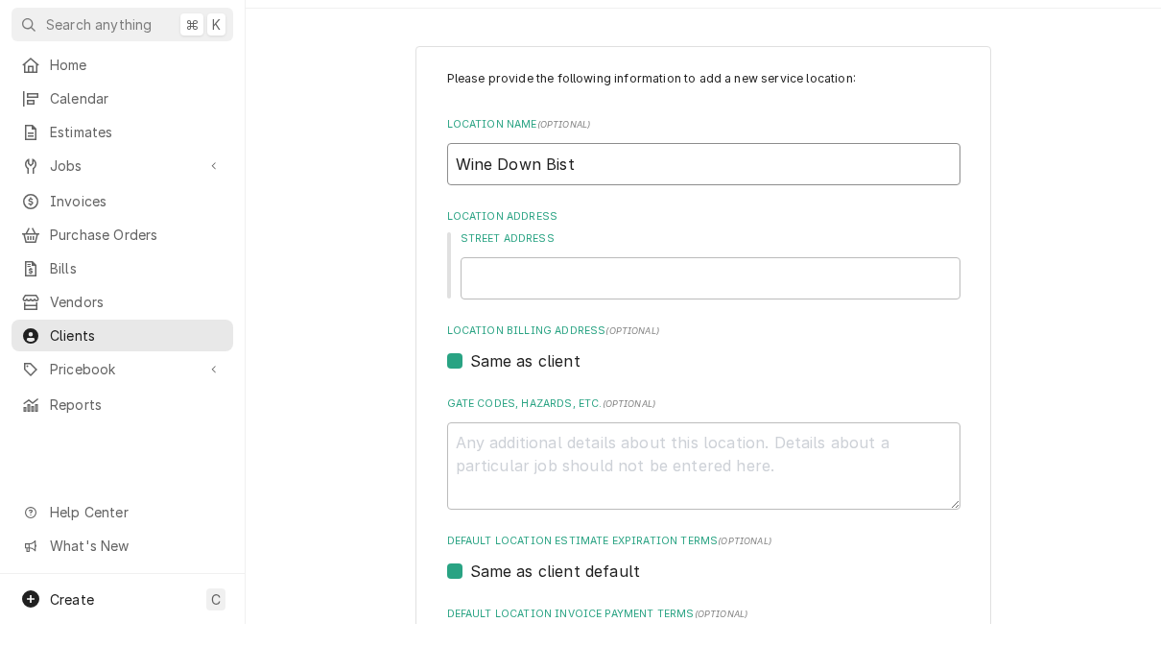
type input "Wine Down Bistr"
type textarea "x"
type input "Wine Down Bistro"
type textarea "x"
type input "9"
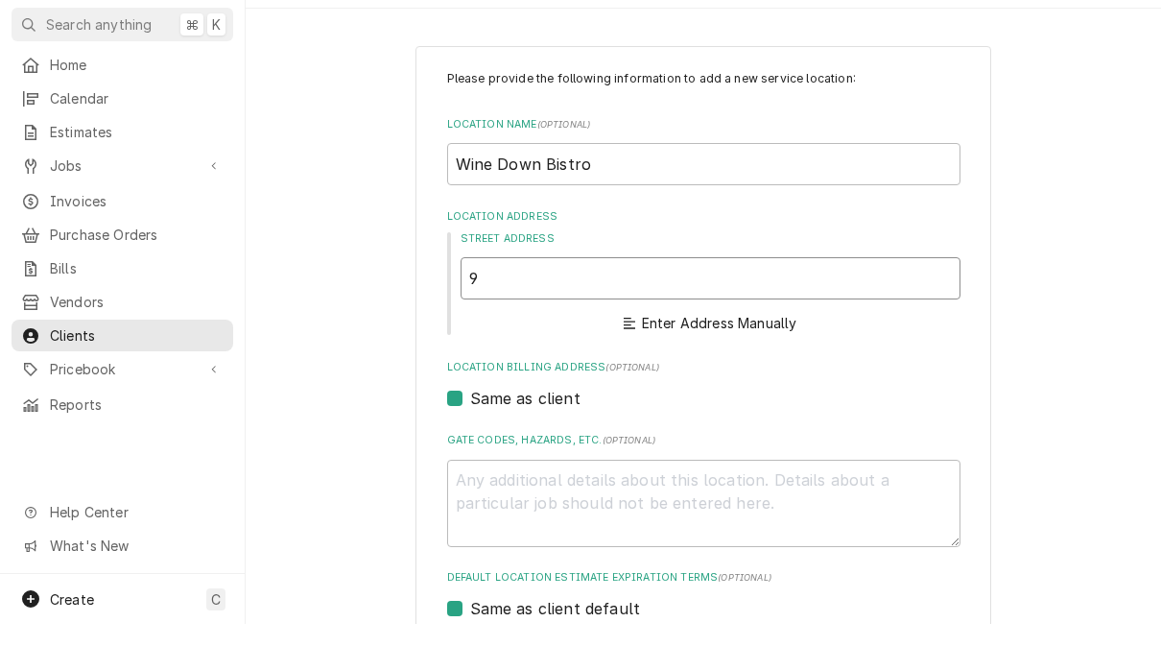
type textarea "x"
type input "94"
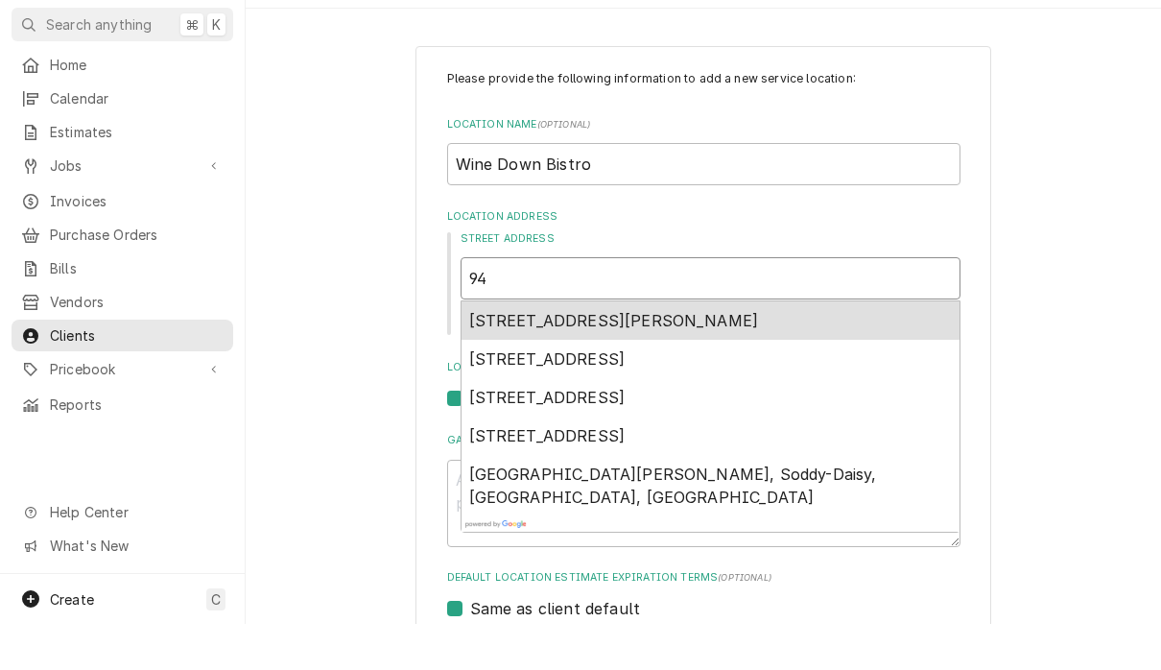
type textarea "x"
type input "944"
type textarea "x"
type input "9447"
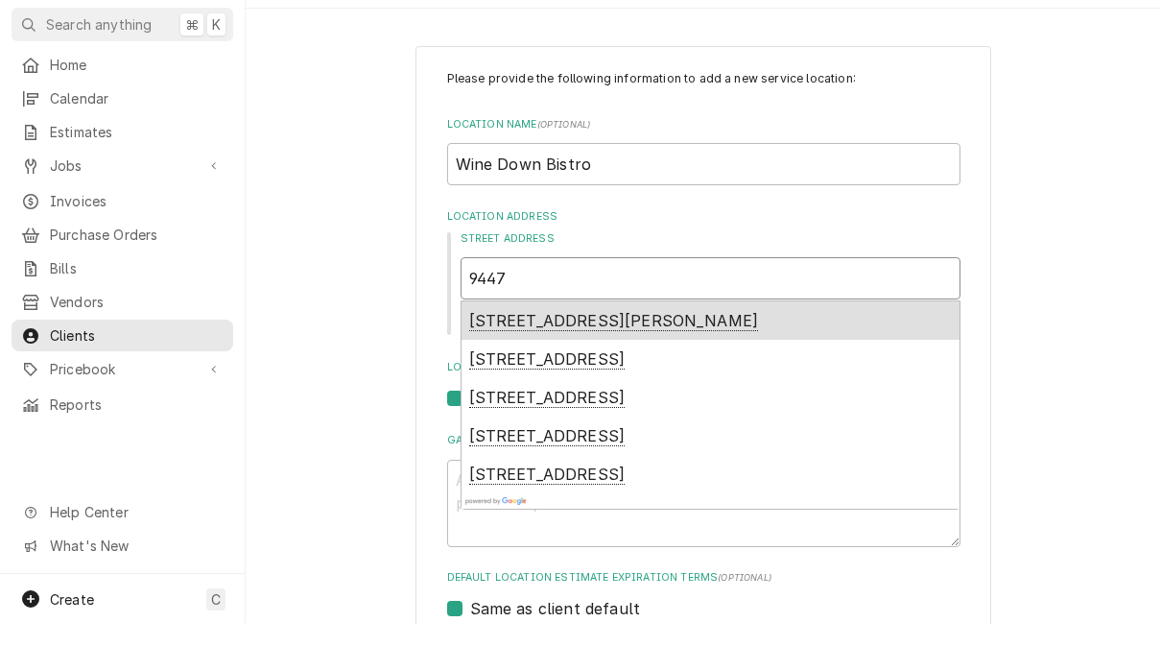
type textarea "x"
type input "9447"
type textarea "x"
type input "9447 B"
type textarea "x"
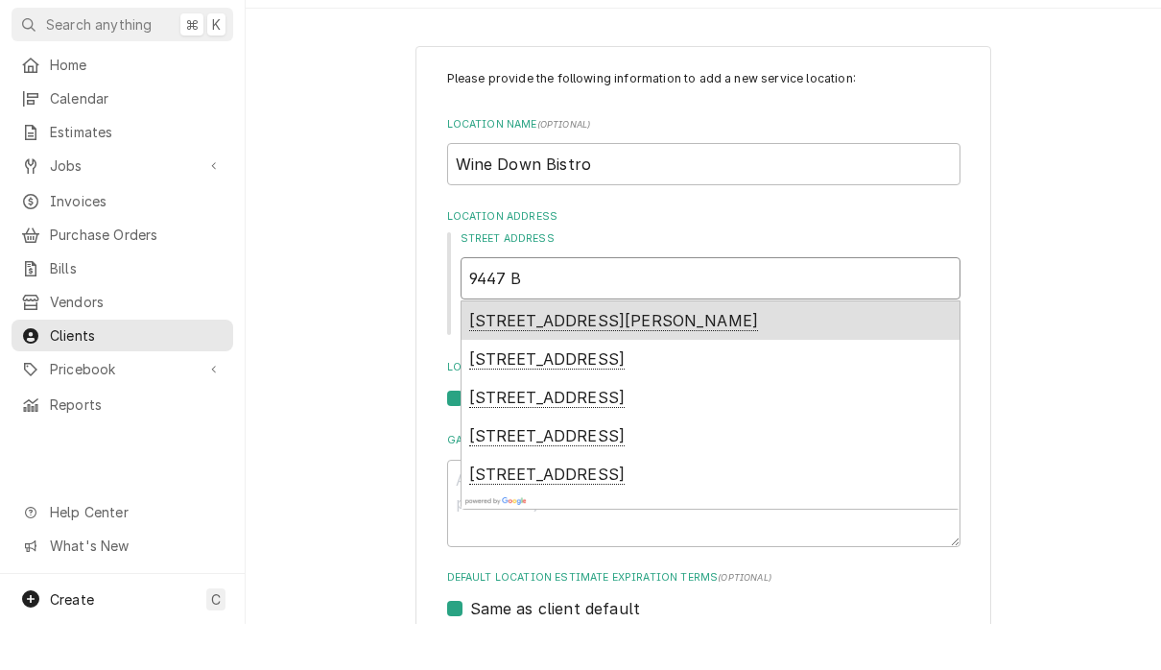
type input "9447 Br"
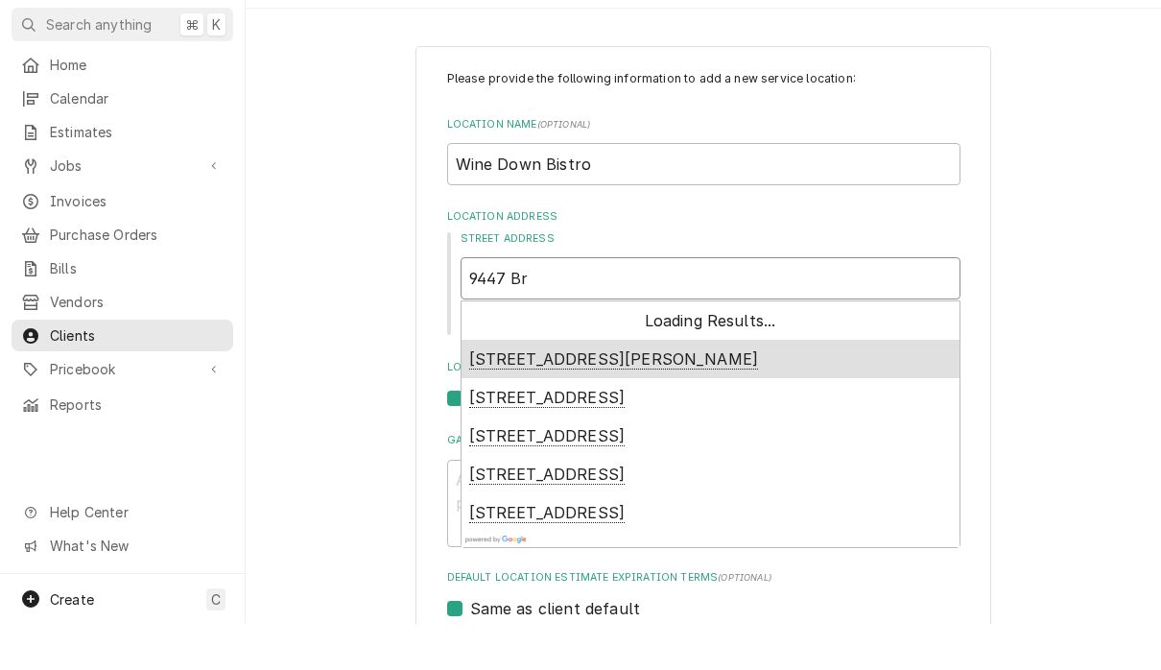
type textarea "x"
type input "9447 Bra"
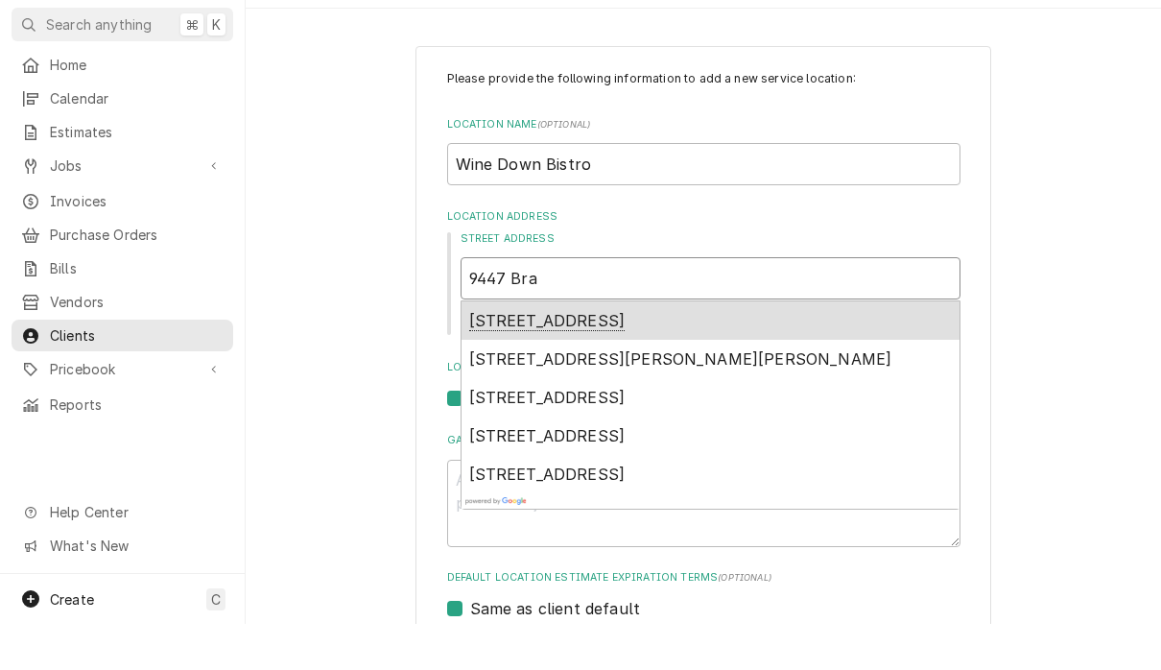
type textarea "x"
type input "9447 Brad"
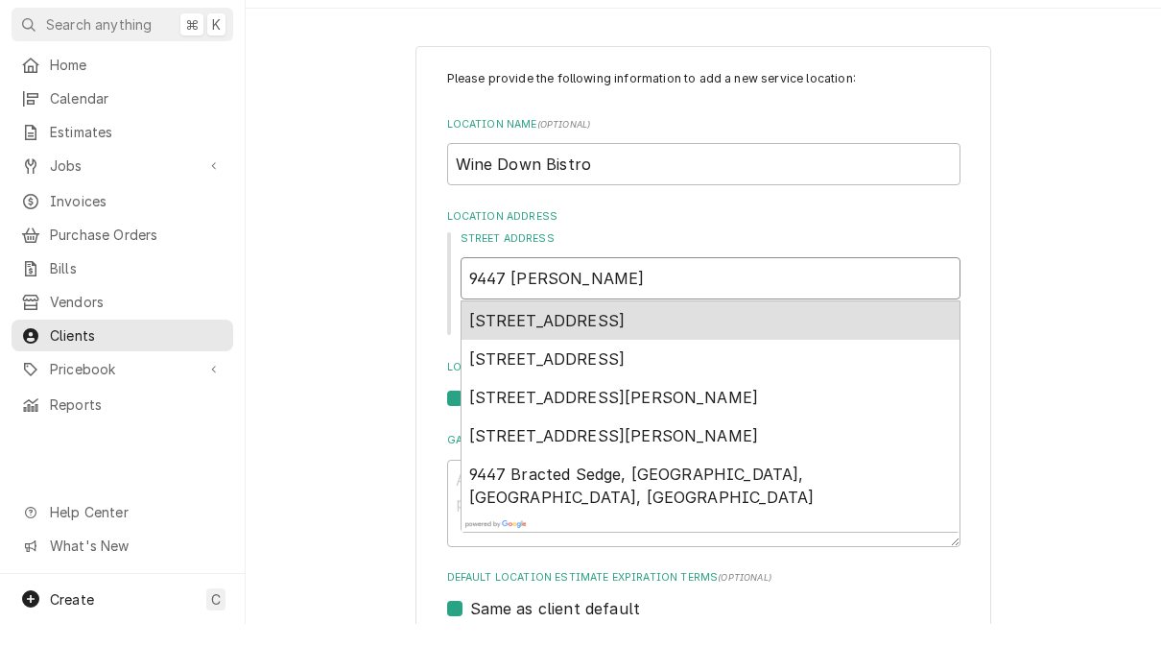
type textarea "x"
type input "9447 Bradm"
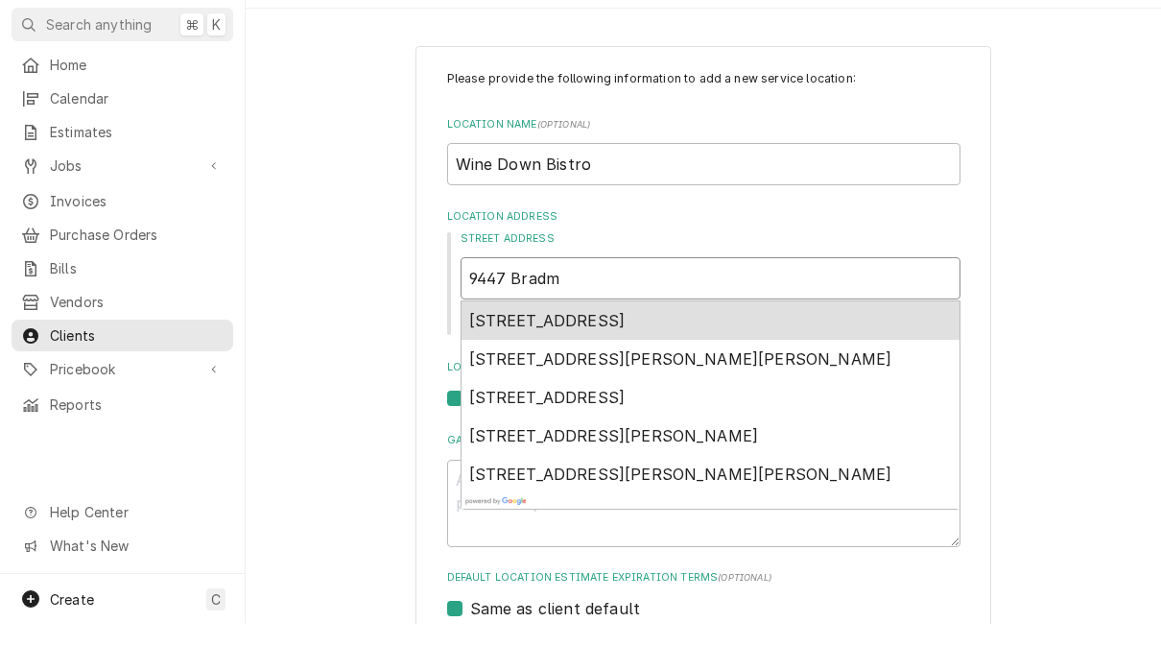
type textarea "x"
type input "9447 Bradmor"
type textarea "x"
type input "9447 Bradmore"
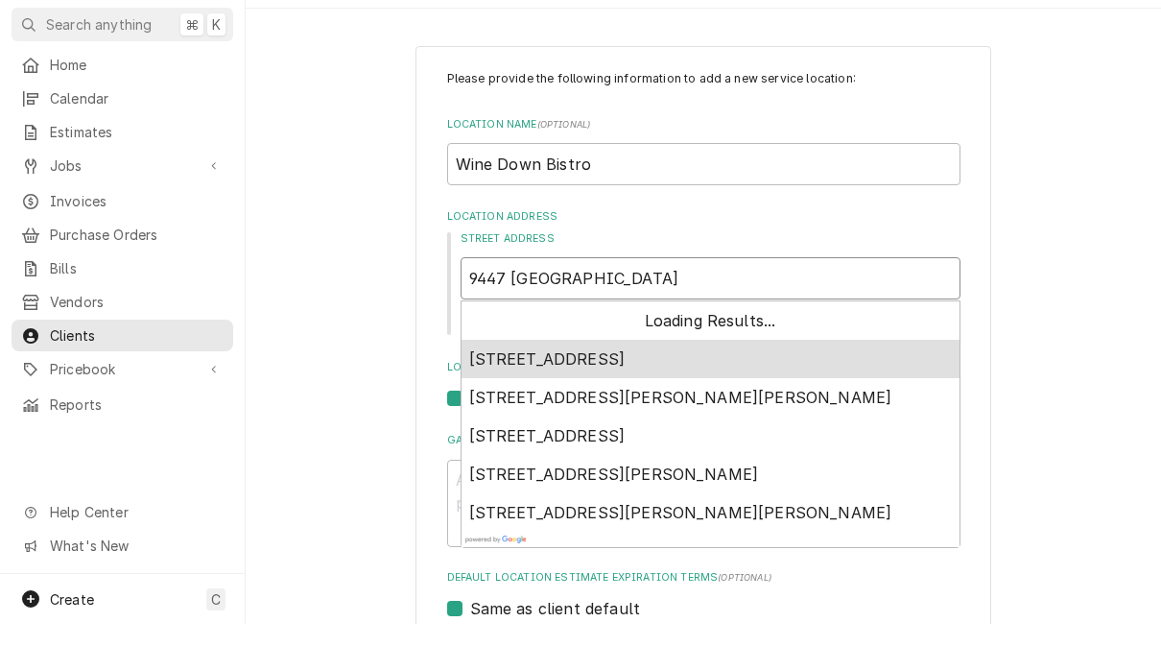
type textarea "x"
type input "9447 Bradmore"
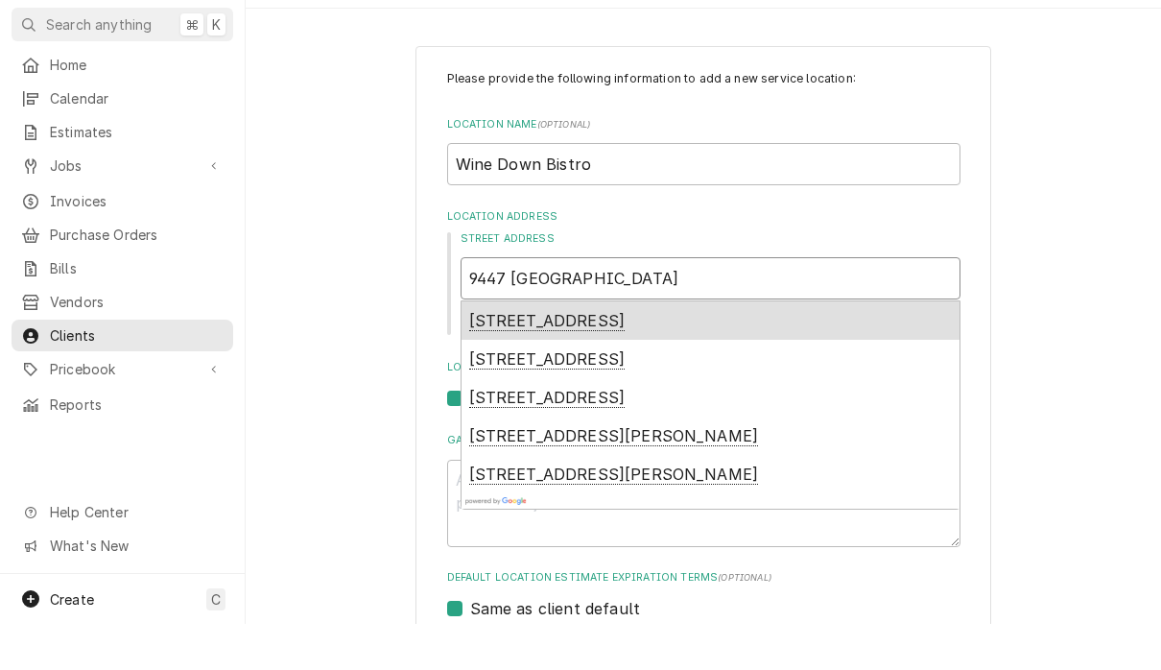
click at [626, 357] on span "9447 Bradmore Lane, Collegedale, TN, USA" at bounding box center [547, 367] width 156 height 20
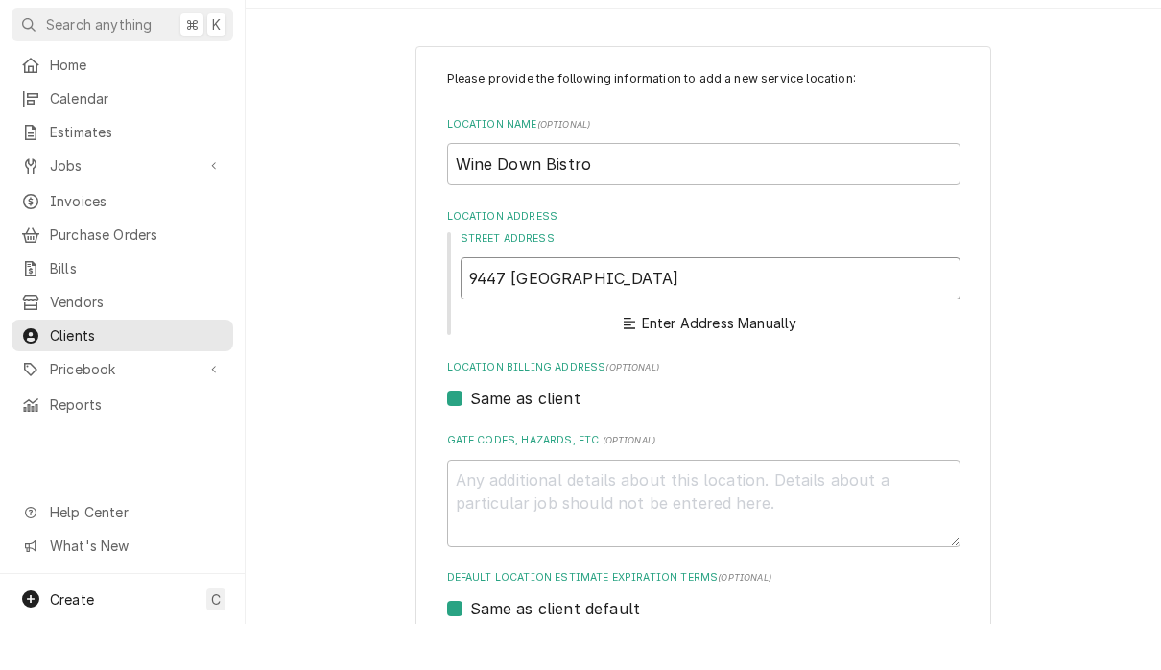
type textarea "x"
type input "9447 Bradmore Ln"
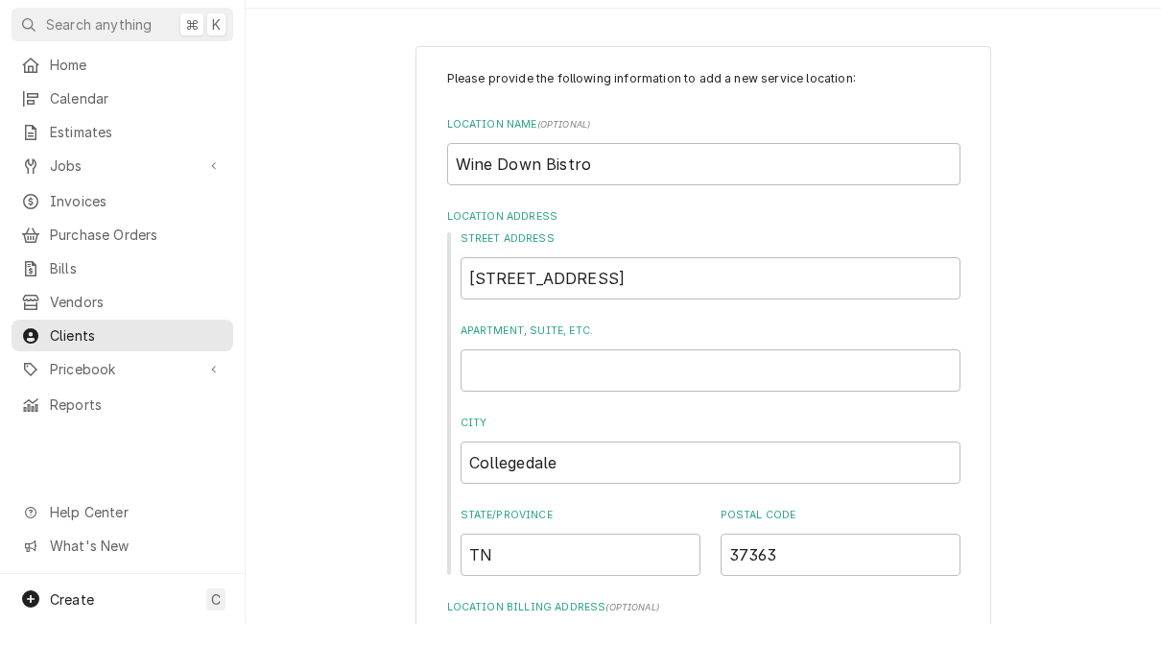
click at [554, 395] on input "Apartment, Suite, etc." at bounding box center [711, 416] width 500 height 42
type textarea "x"
type input "S"
type textarea "x"
type input "St"
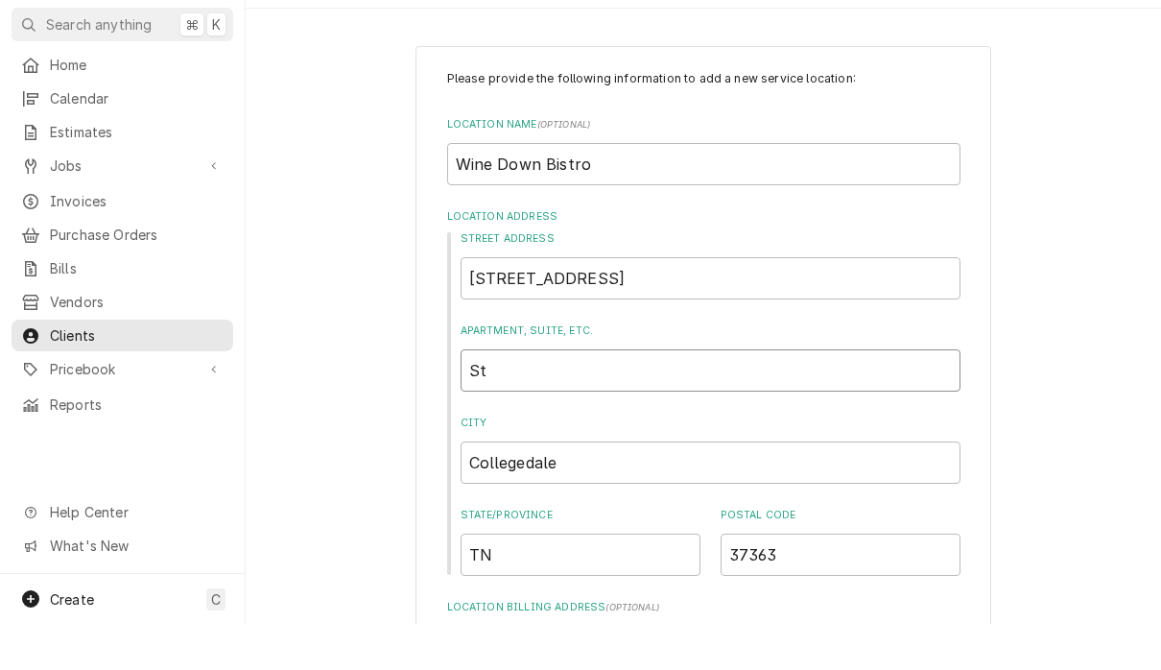
type textarea "x"
type input "Ste"
type textarea "x"
type input "Ste"
type textarea "x"
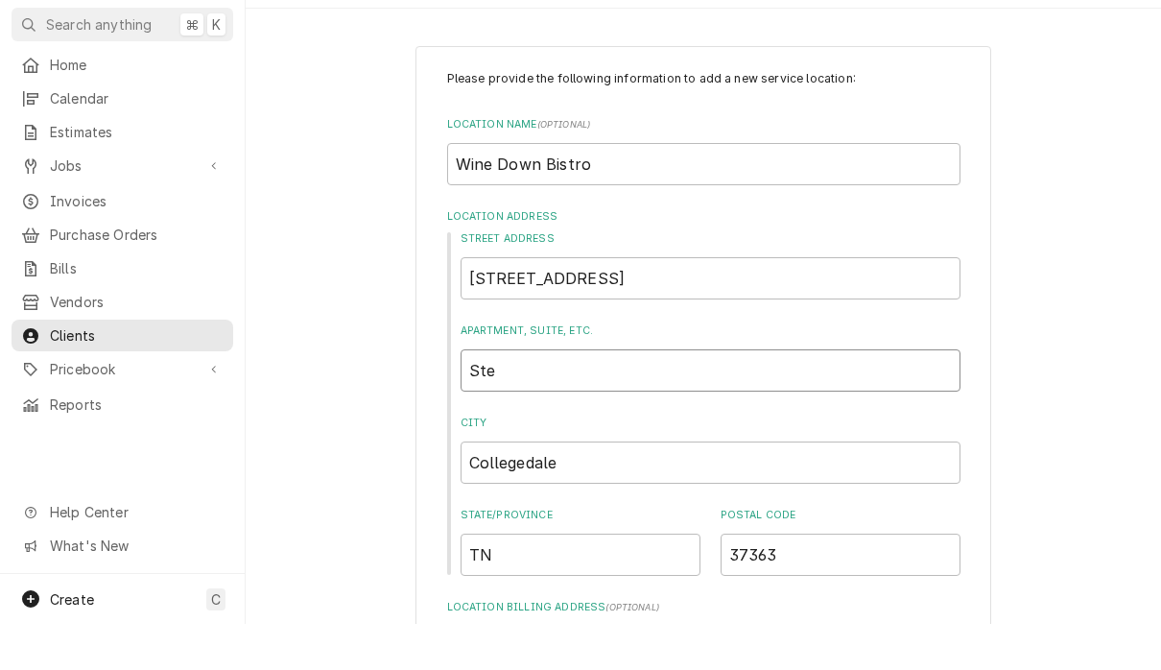
type input "Ste"
type textarea "x"
type input "Ste."
type textarea "x"
type input "Ste."
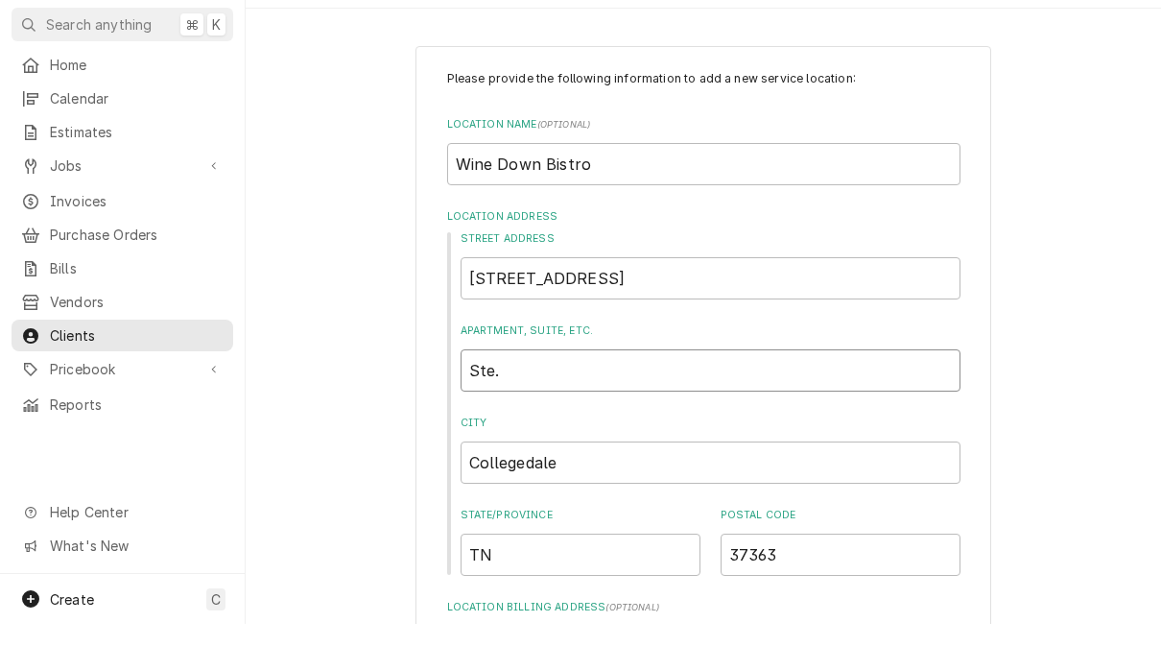
type textarea "x"
type input "Ste. 1"
type textarea "x"
type input "Ste. 10"
type textarea "x"
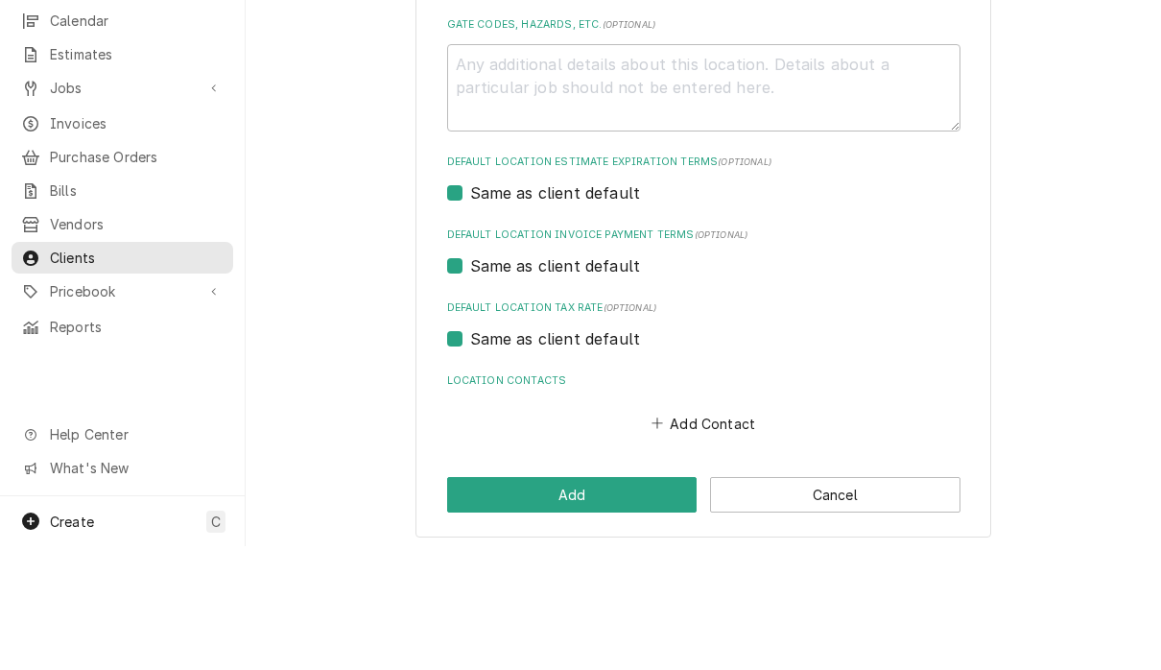
scroll to position [1, 0]
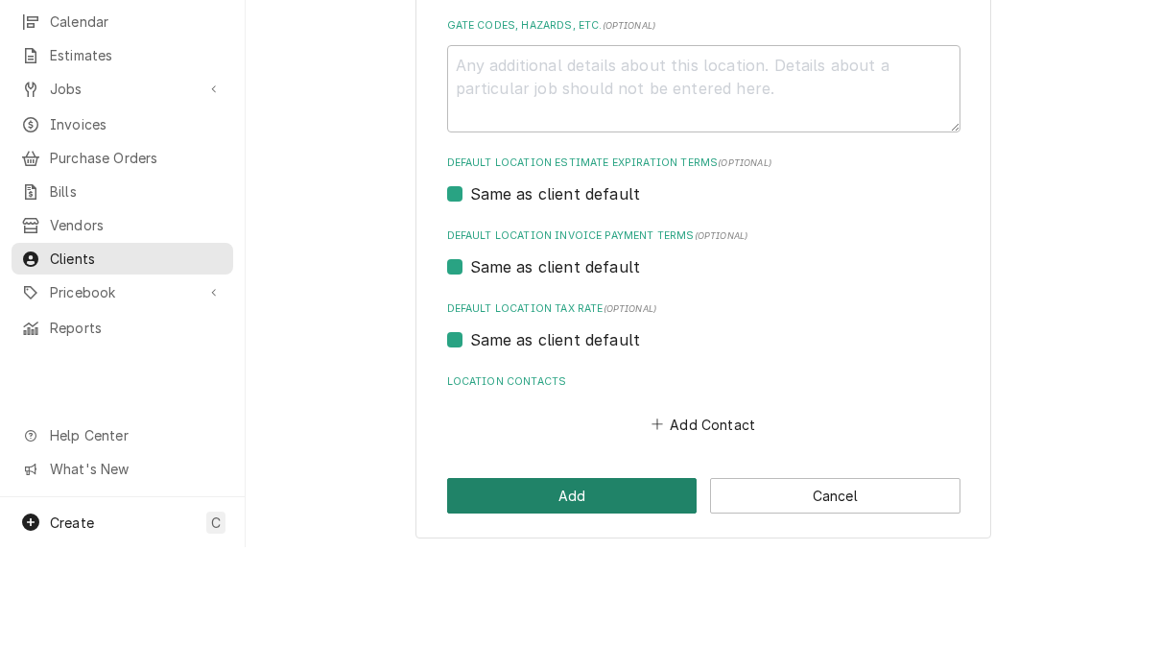
type input "Ste. 101"
click at [596, 601] on button "Add" at bounding box center [572, 618] width 250 height 35
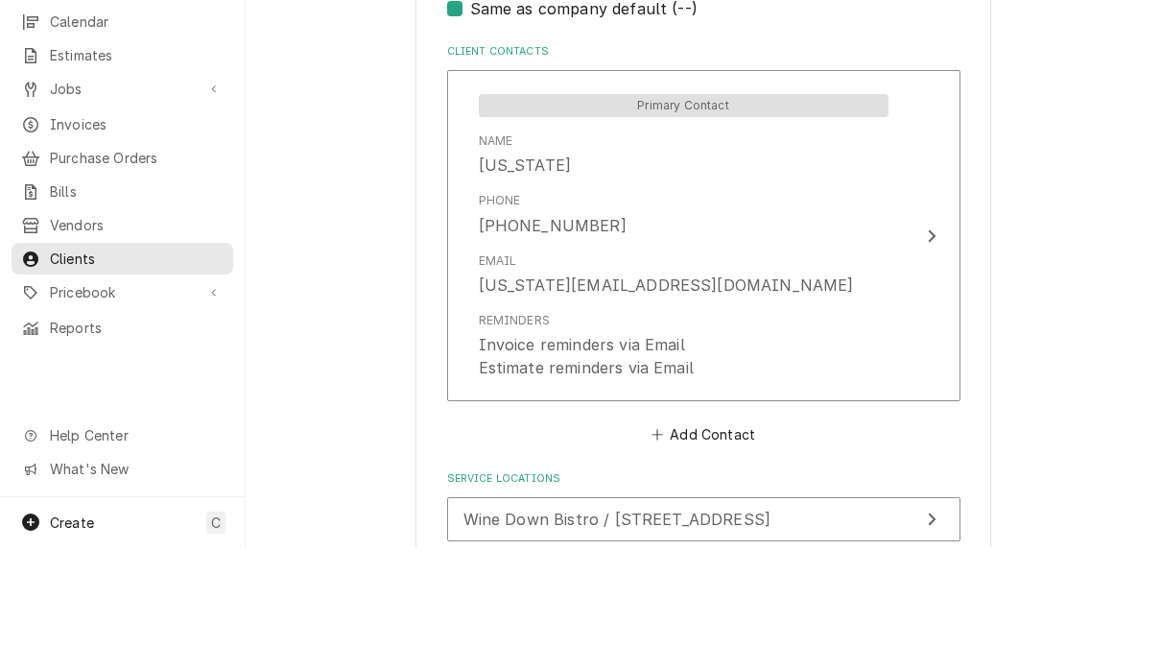
scroll to position [1267, 0]
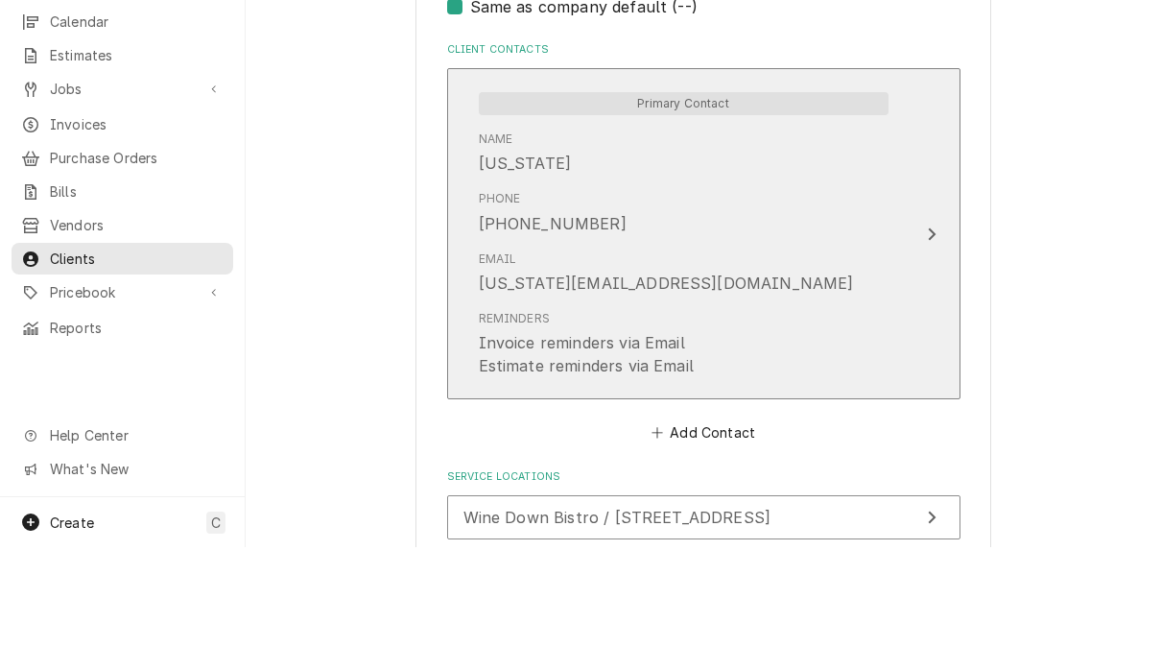
click at [923, 345] on div "Update Contact" at bounding box center [931, 356] width 25 height 23
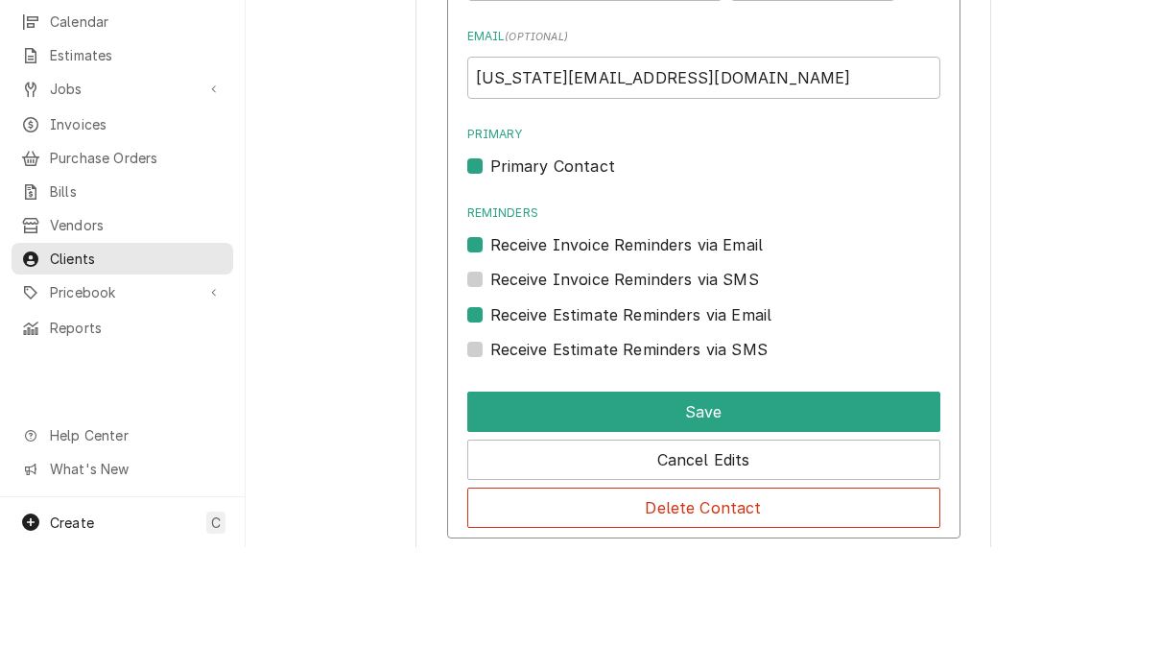
scroll to position [1572, 0]
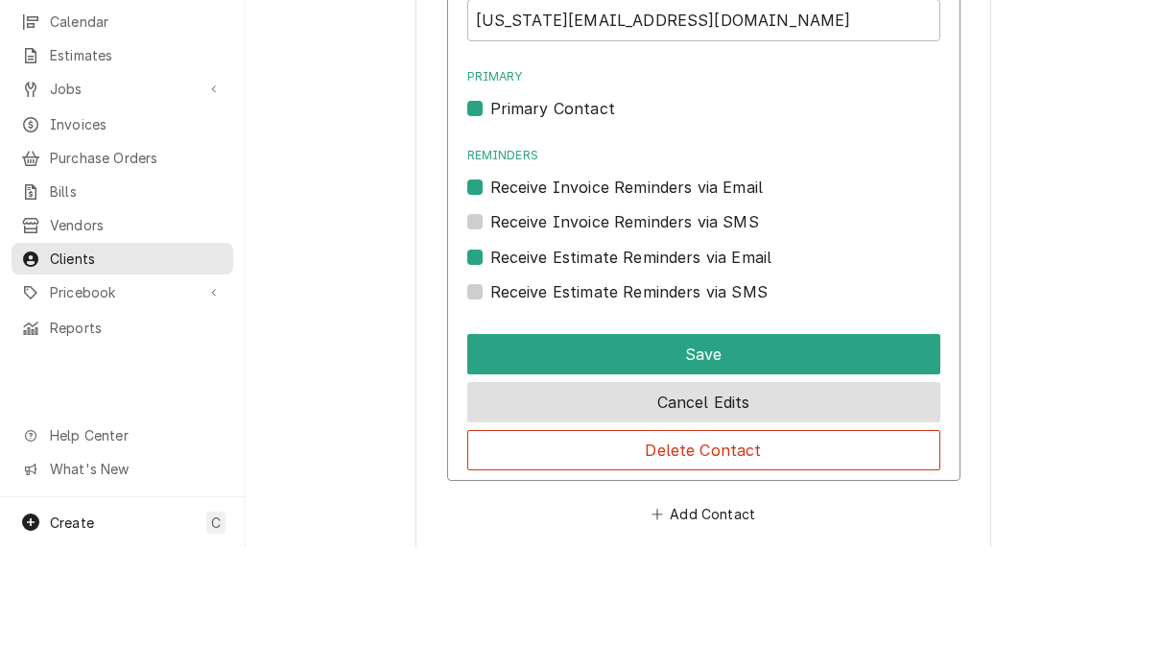
click at [815, 505] on button "Cancel Edits" at bounding box center [703, 525] width 473 height 40
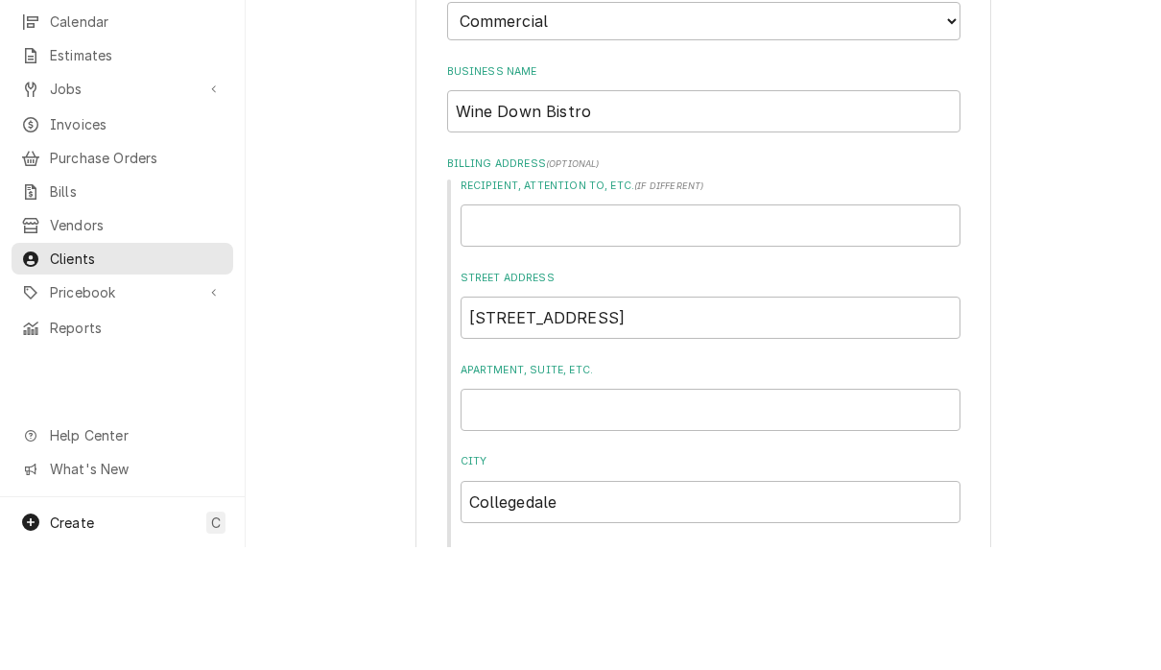
scroll to position [141, 0]
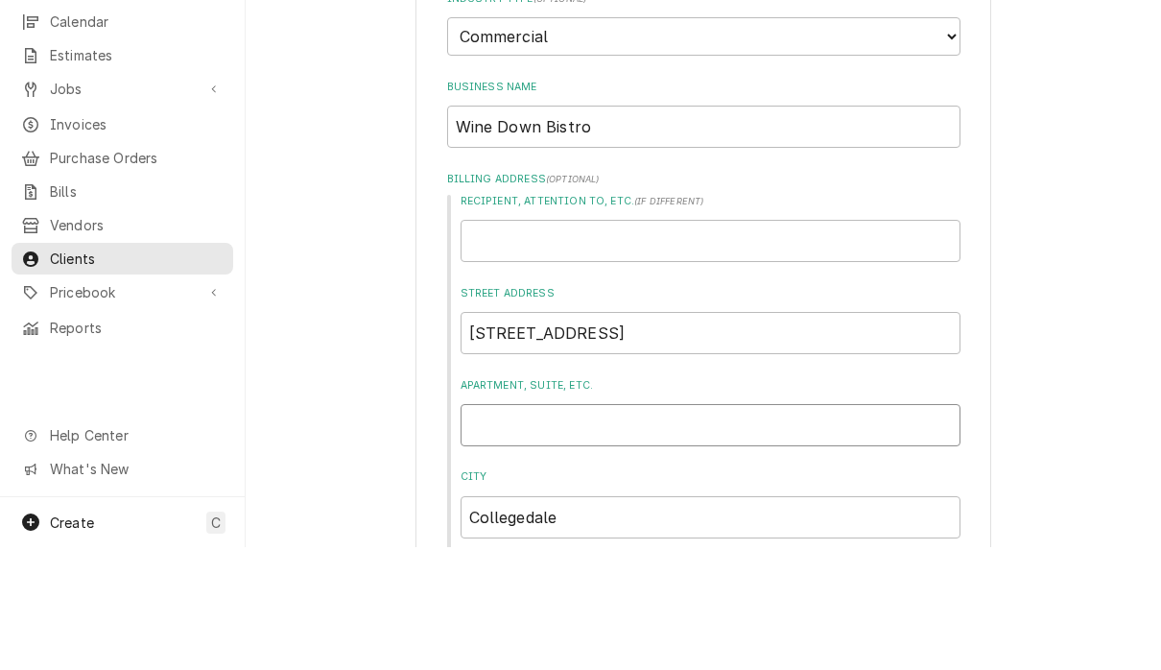
click at [691, 527] on input "Apartment, Suite, etc." at bounding box center [711, 548] width 500 height 42
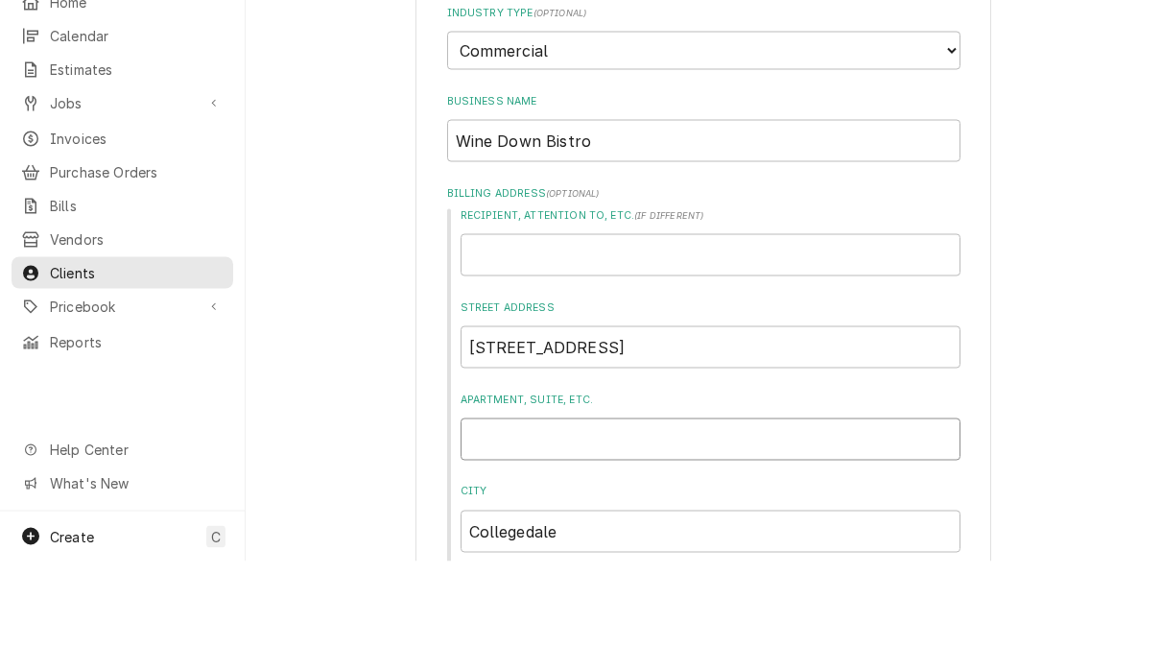
type textarea "x"
type input "S"
type textarea "x"
type input "St"
type textarea "x"
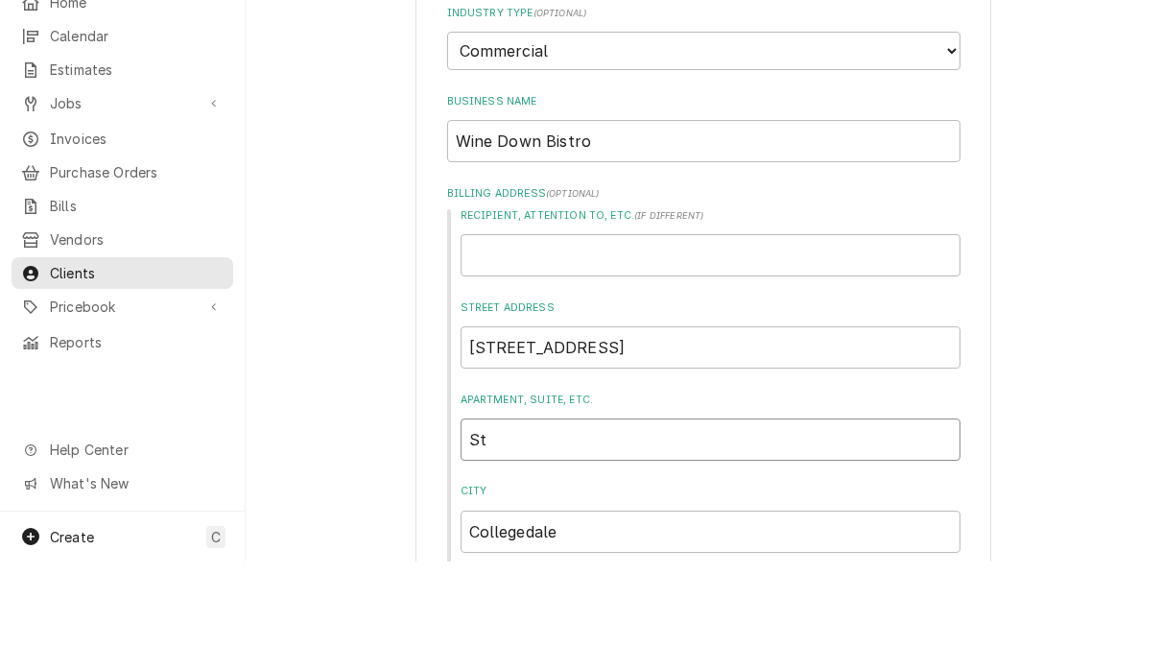
type input "Ste"
type textarea "x"
type input "Ste."
type textarea "x"
type input "Ste."
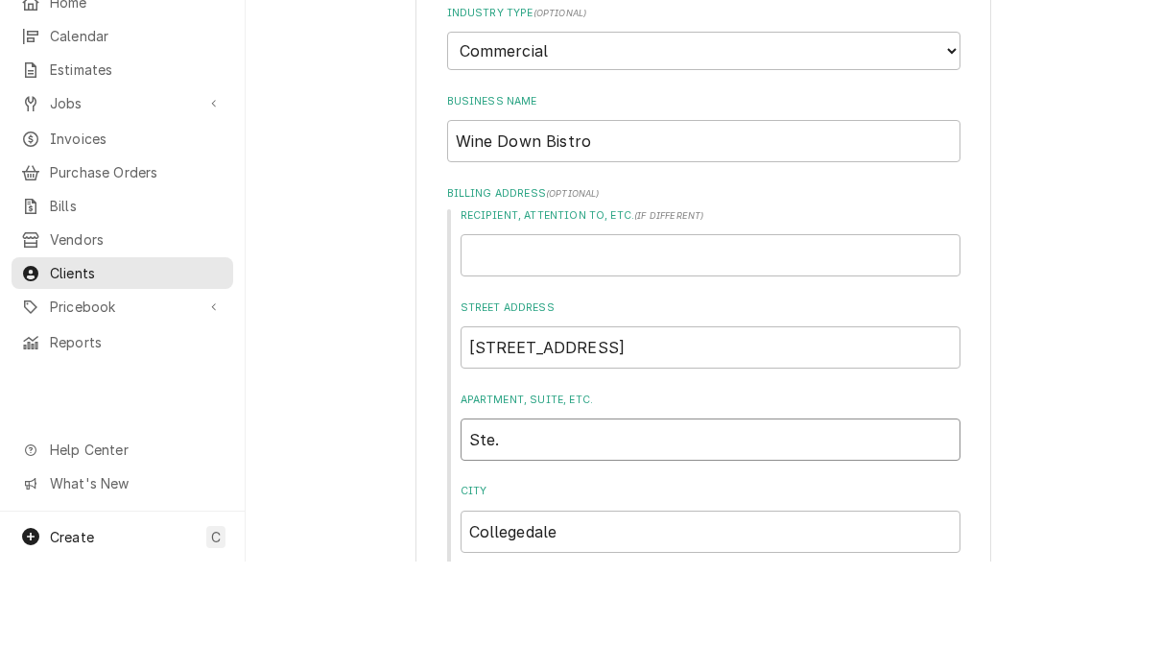
type textarea "x"
type input "Ste. 1"
type textarea "x"
type input "Ste. 10"
type textarea "x"
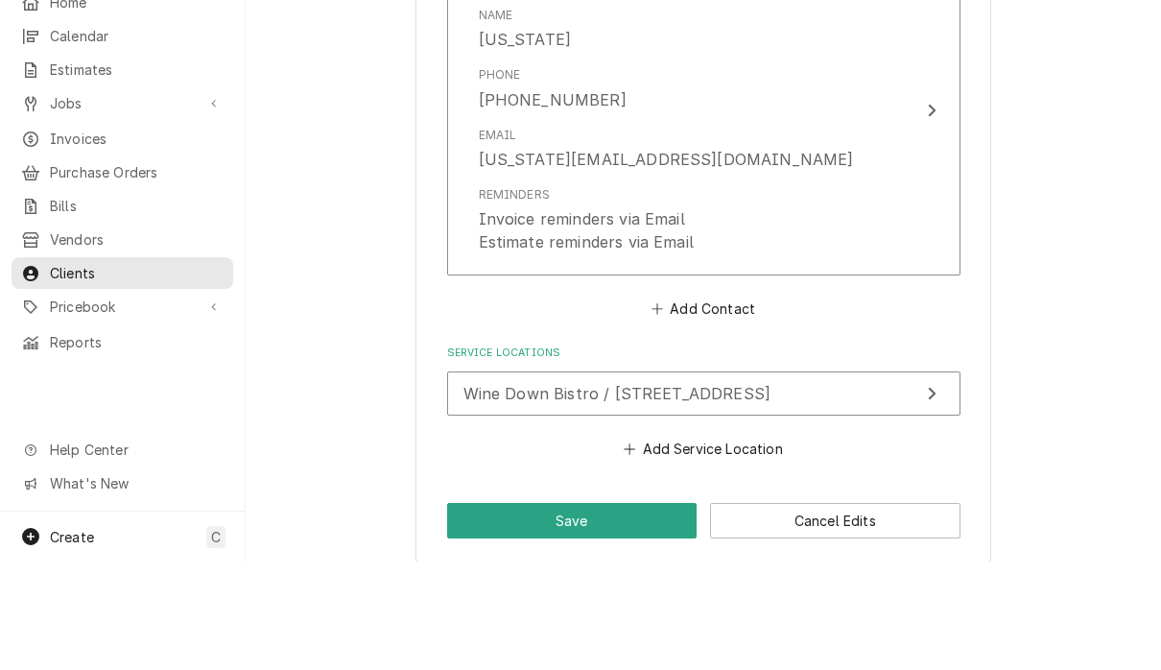
scroll to position [1405, 0]
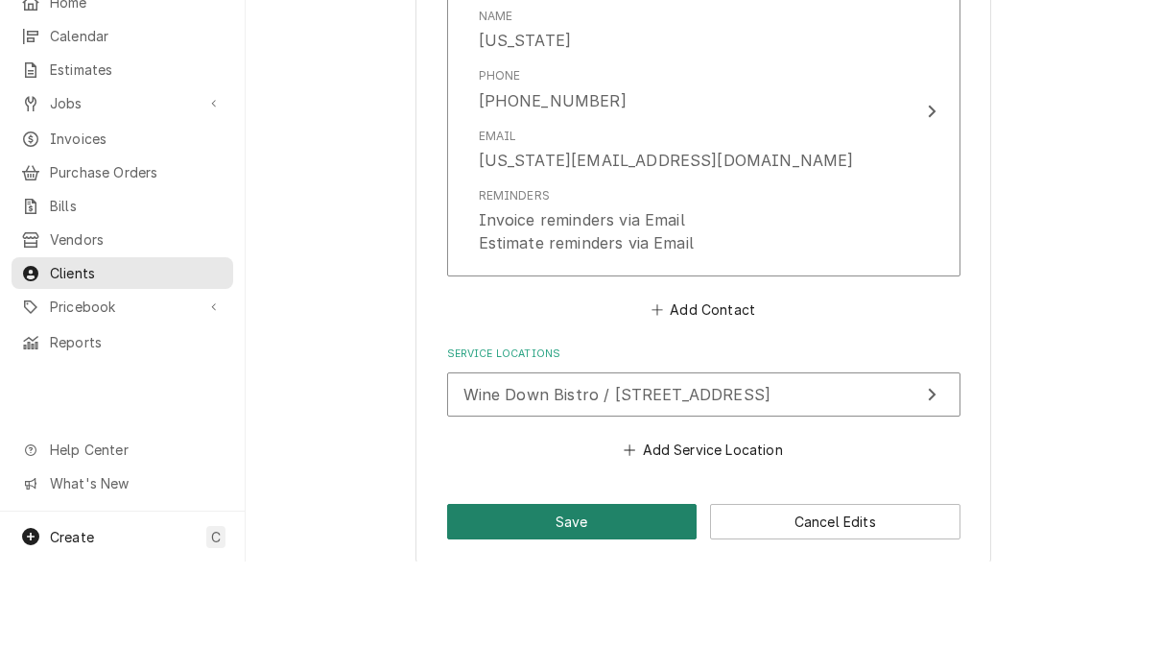
type input "Ste. 101"
click at [623, 612] on button "Save" at bounding box center [572, 629] width 250 height 35
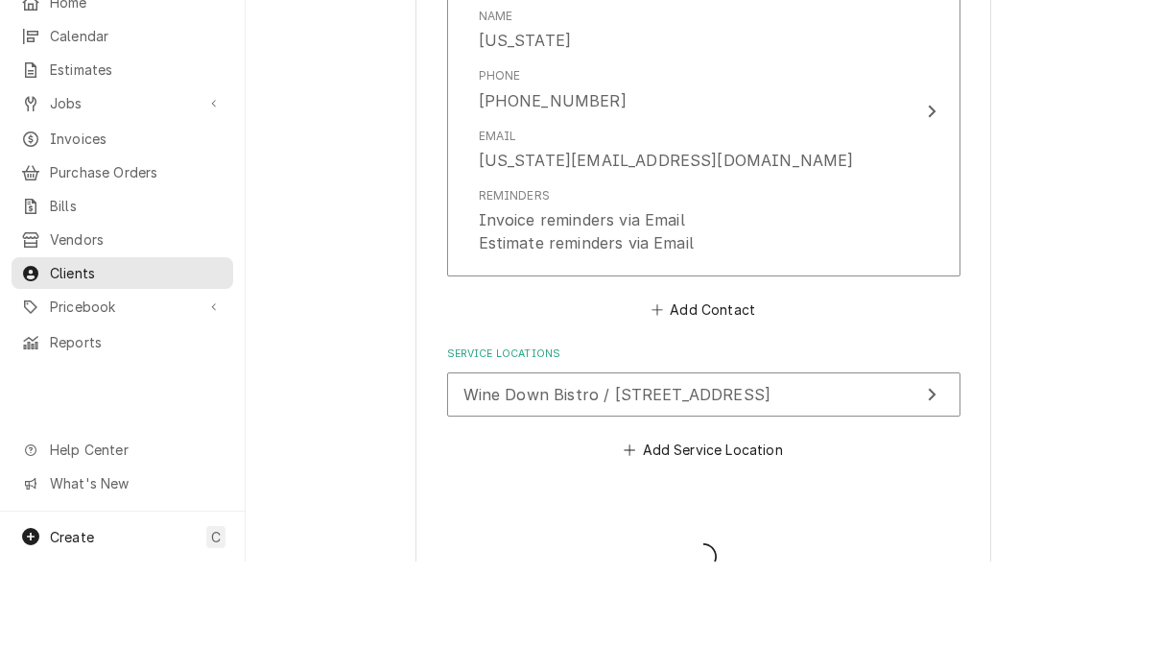
type textarea "x"
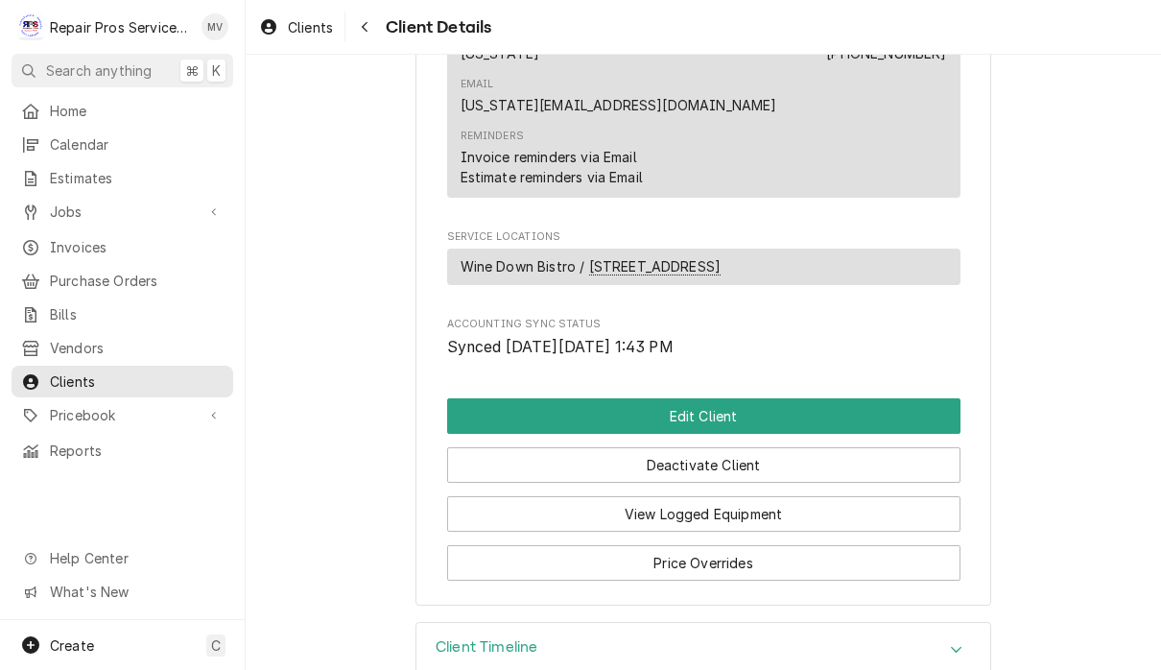
scroll to position [720, 0]
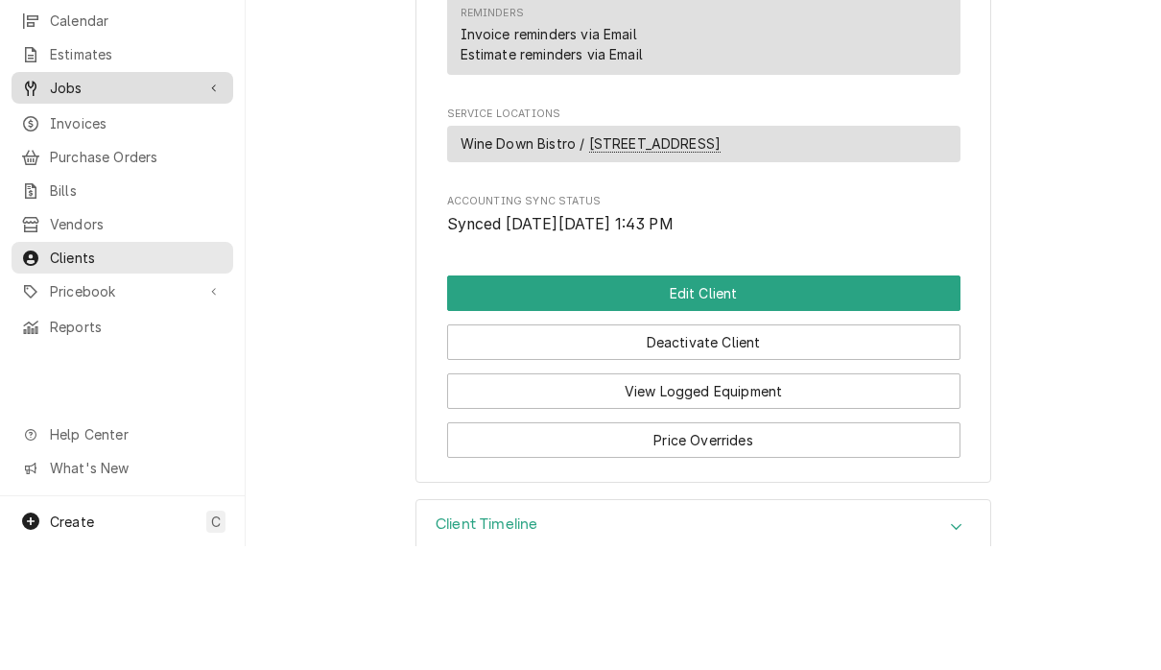
click at [88, 201] on span "Jobs" at bounding box center [122, 211] width 145 height 20
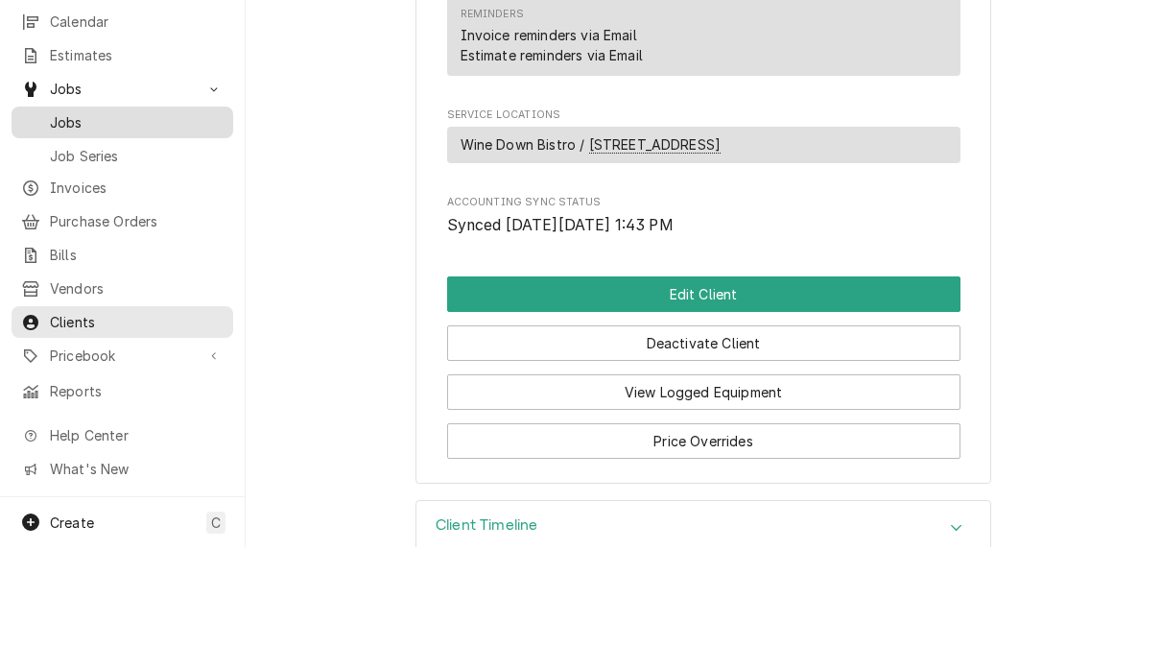
click at [119, 235] on span "Jobs" at bounding box center [137, 245] width 174 height 20
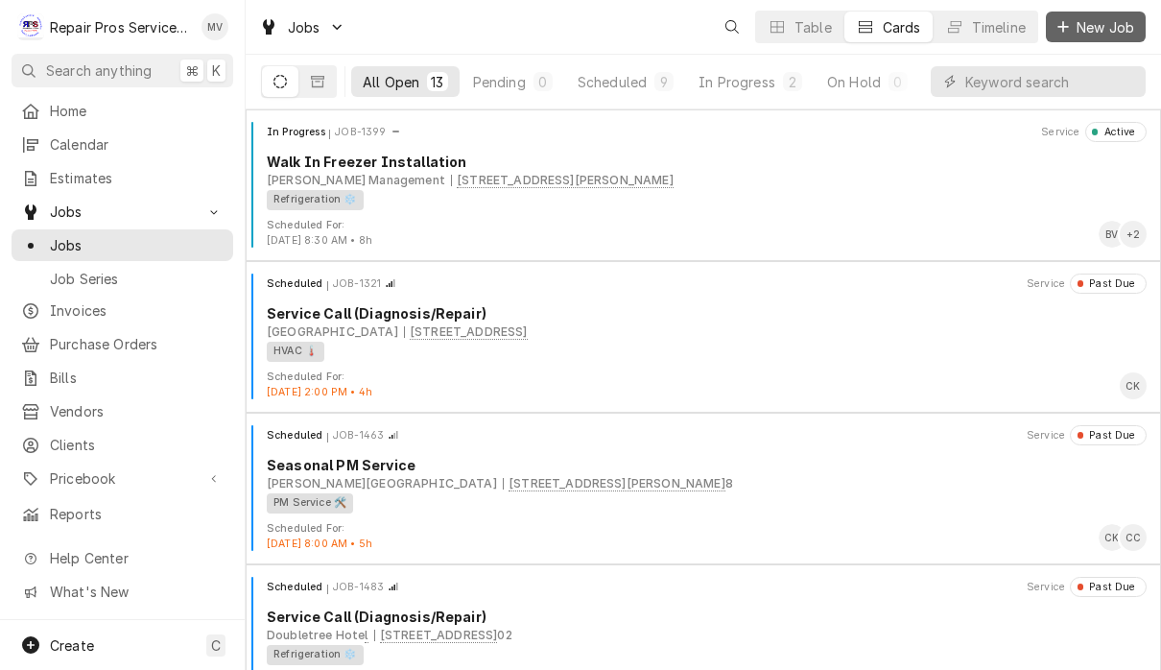
click at [1107, 26] on span "New Job" at bounding box center [1105, 27] width 65 height 20
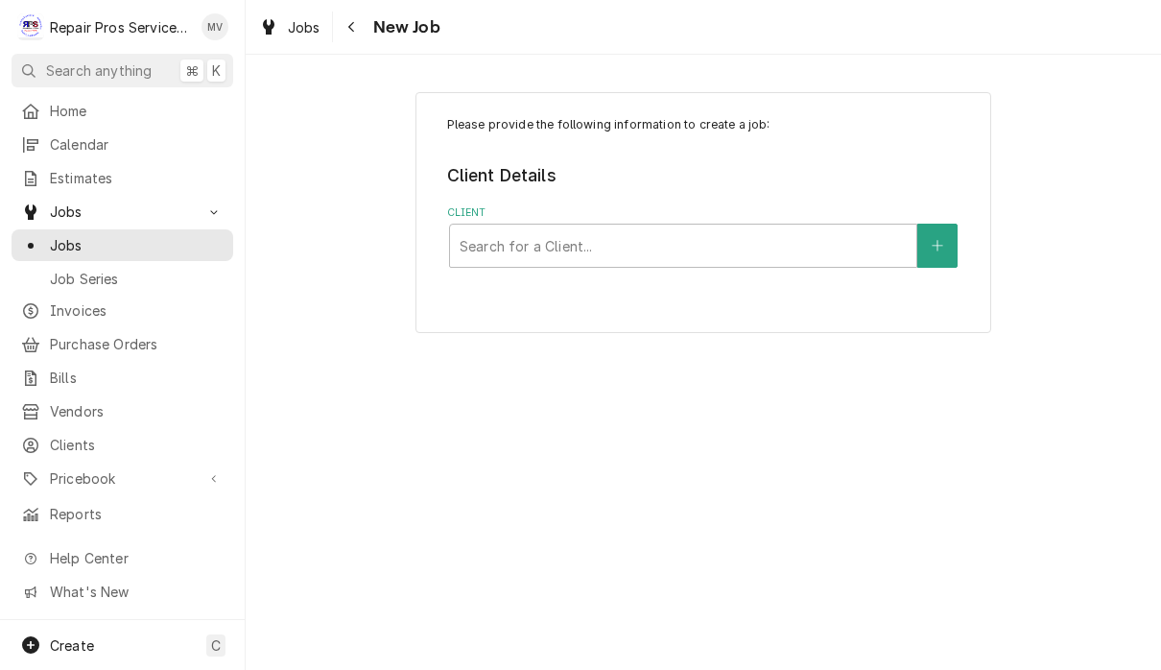
click at [638, 221] on div "Client Search for a Client..." at bounding box center [703, 236] width 513 height 62
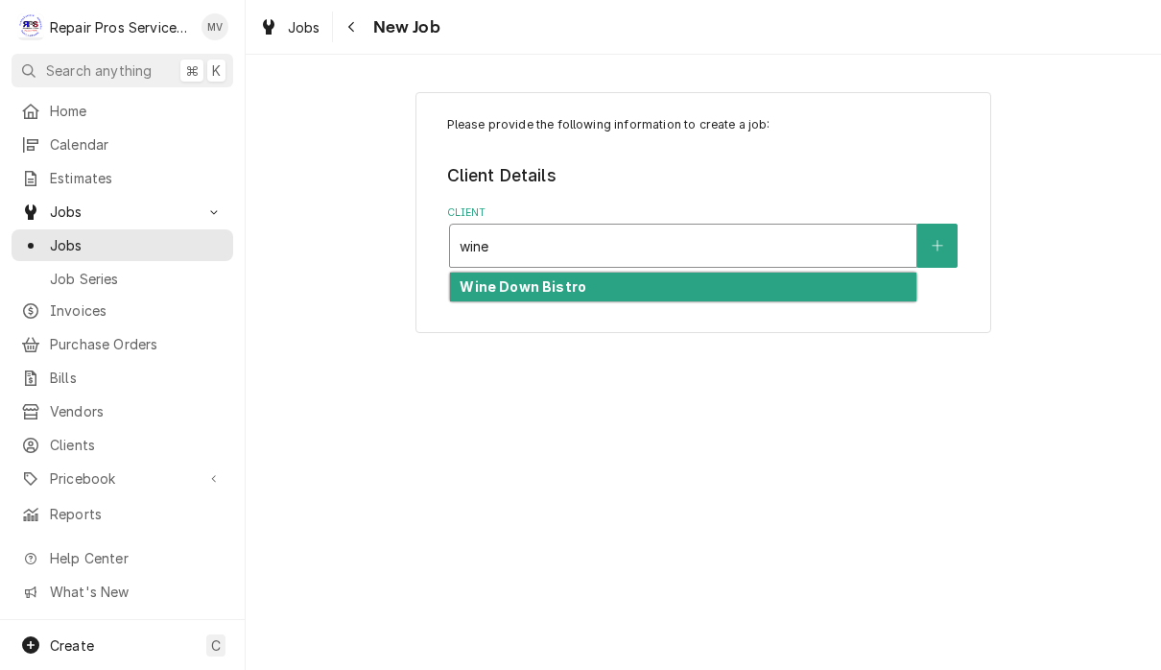
click at [728, 280] on div "Wine Down Bistro" at bounding box center [683, 287] width 466 height 30
type input "wine"
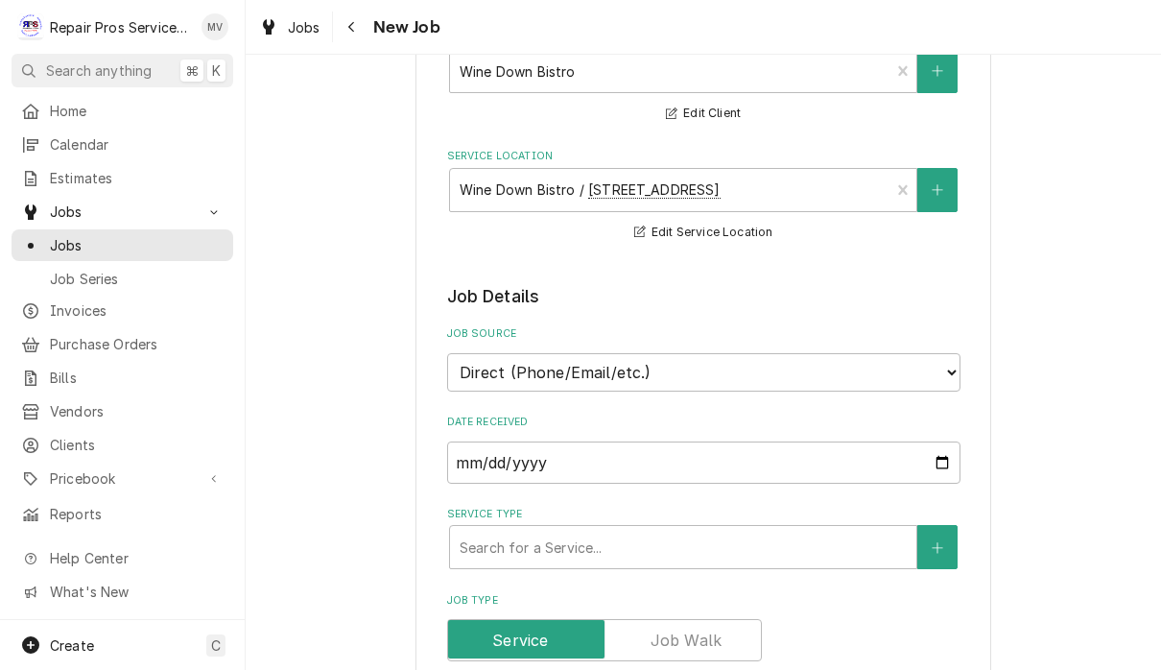
scroll to position [236, 0]
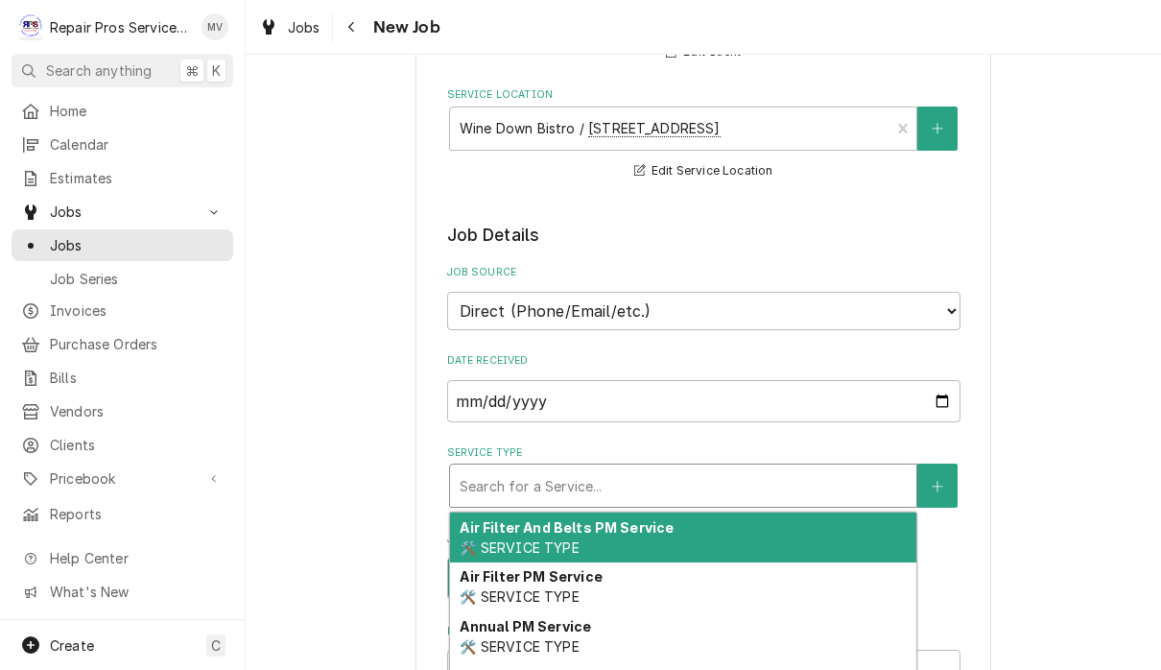
type textarea "x"
type input "d"
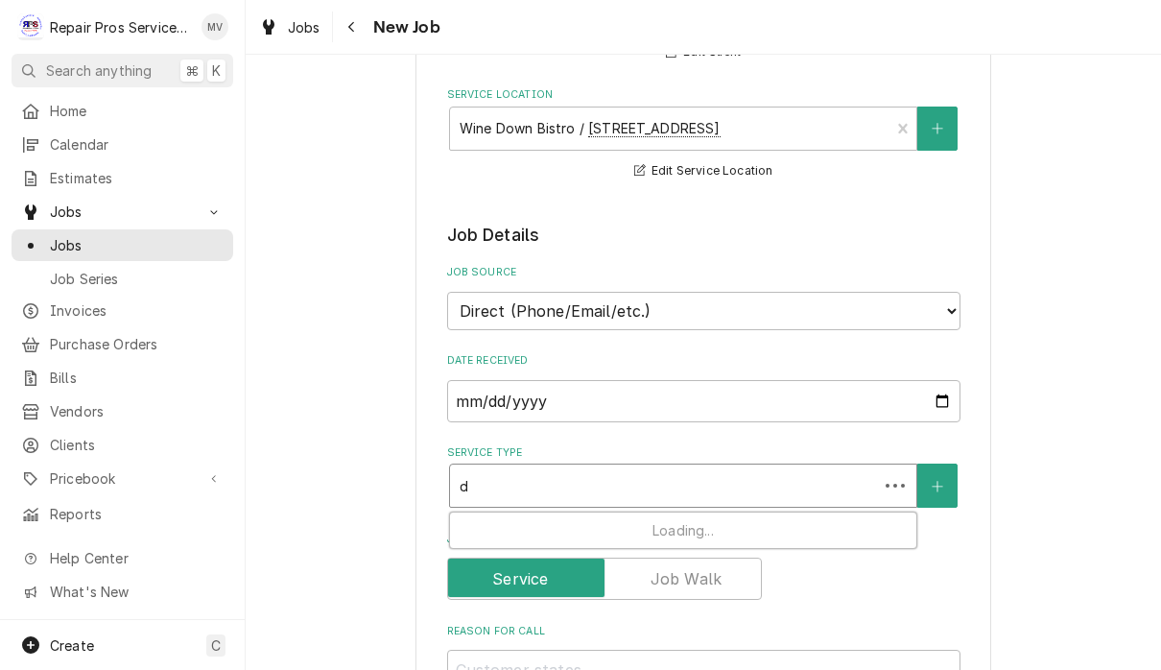
type textarea "x"
type input "di"
type textarea "x"
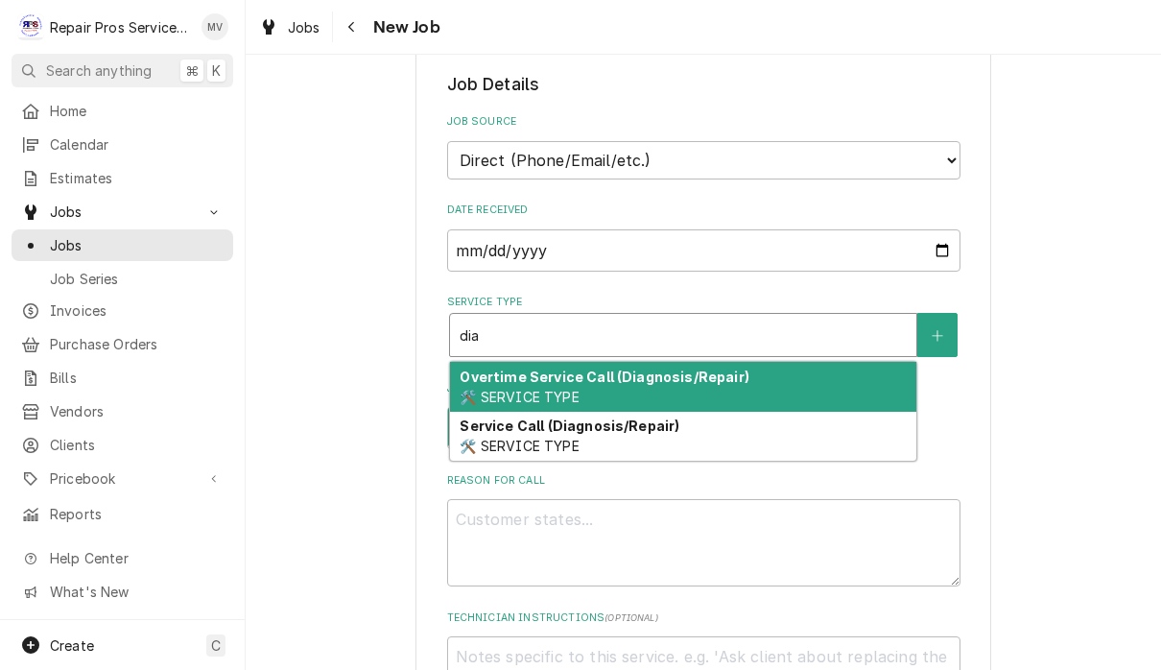
scroll to position [404, 0]
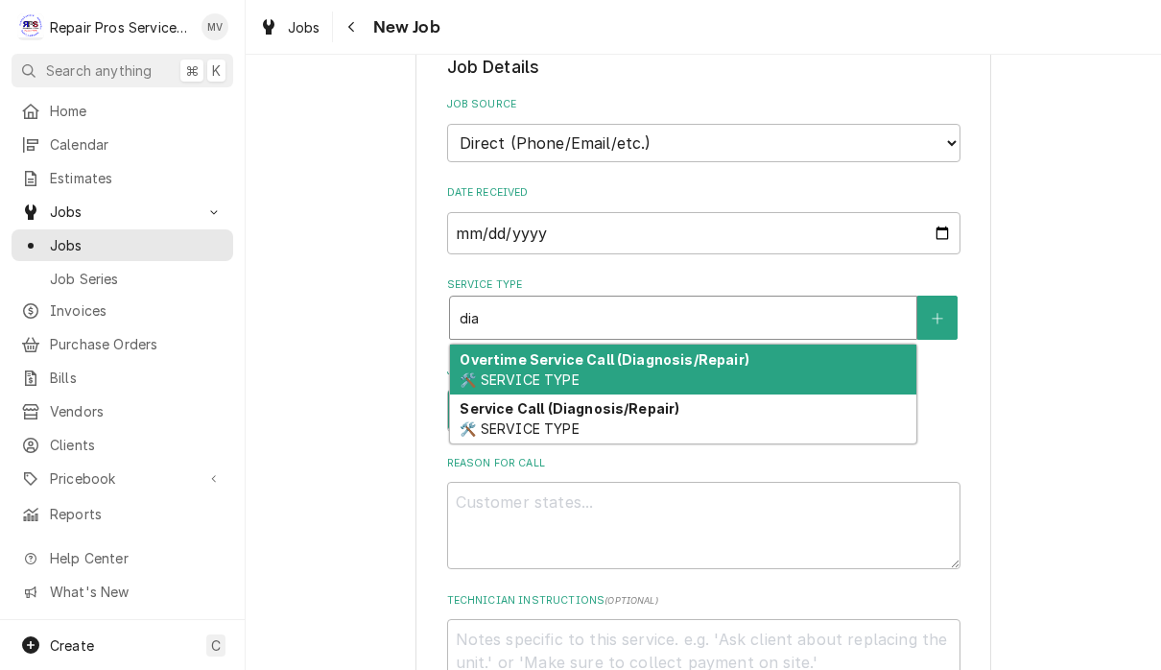
click at [730, 413] on div "Service Call (Diagnosis/Repair) 🛠️ SERVICE TYPE" at bounding box center [683, 419] width 466 height 50
type input "dia"
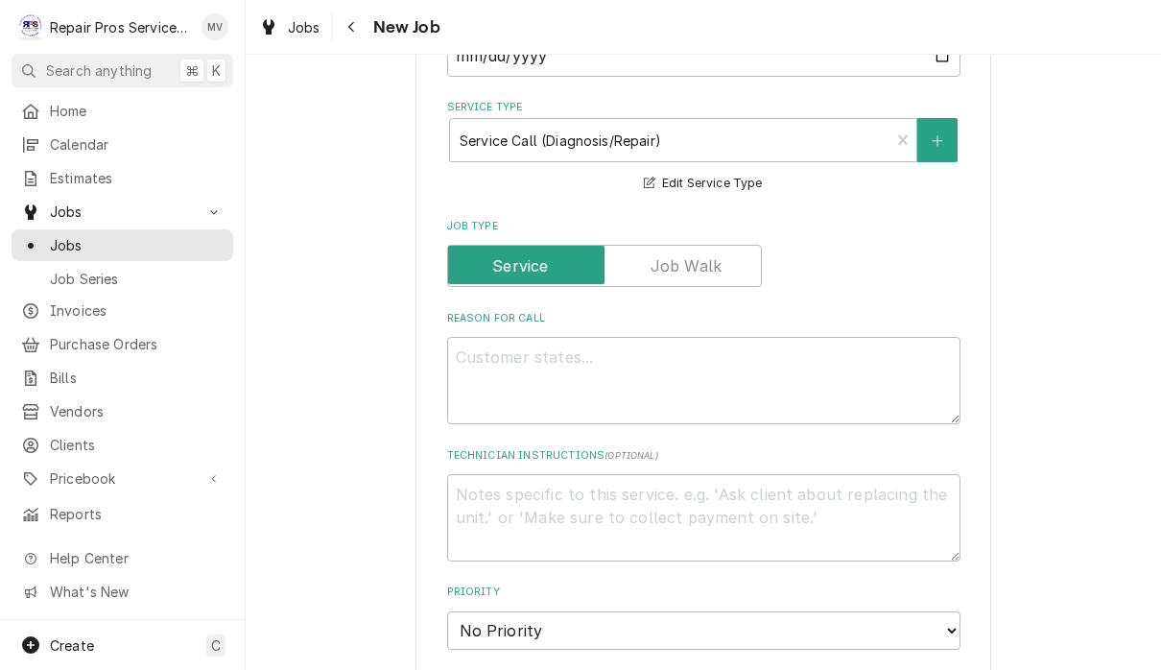
scroll to position [592, 0]
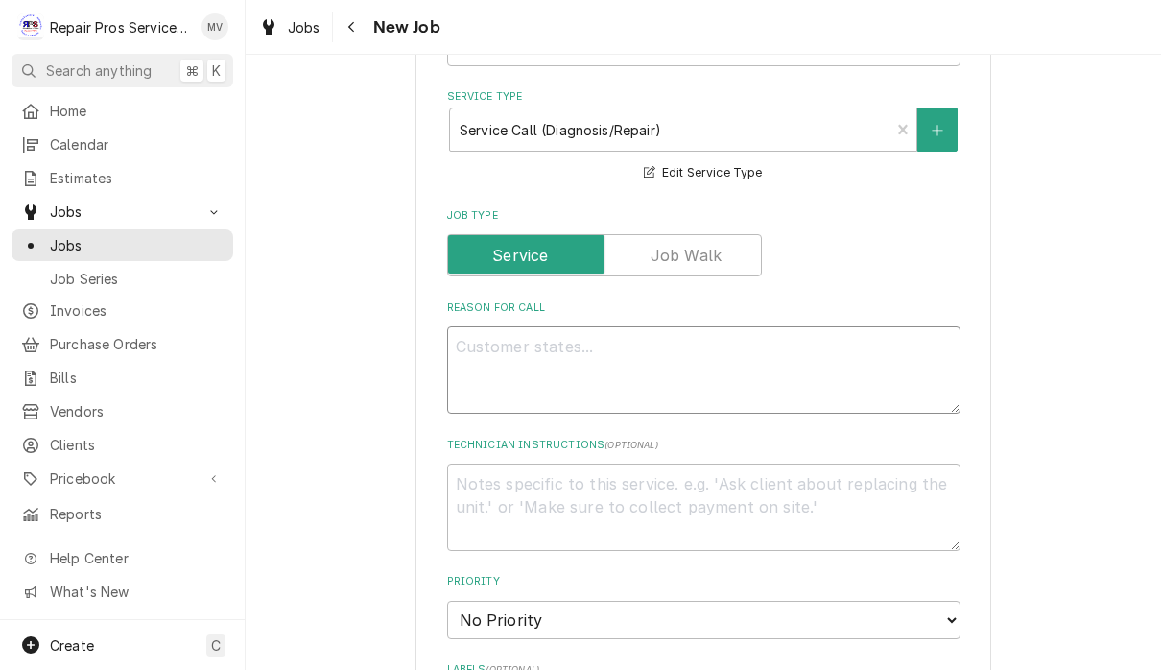
click at [505, 343] on textarea "Reason For Call" at bounding box center [703, 369] width 513 height 87
type textarea "x"
type textarea "E"
type textarea "x"
type textarea "Es"
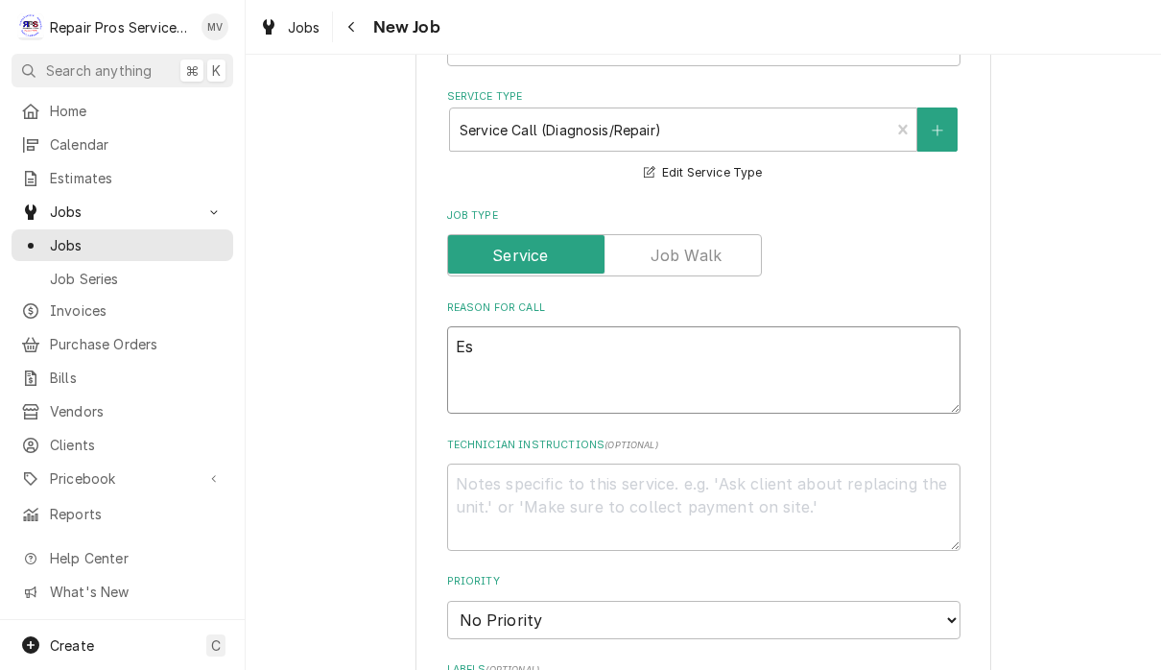
type textarea "x"
type textarea "Esp"
type textarea "x"
type textarea "Espr"
type textarea "x"
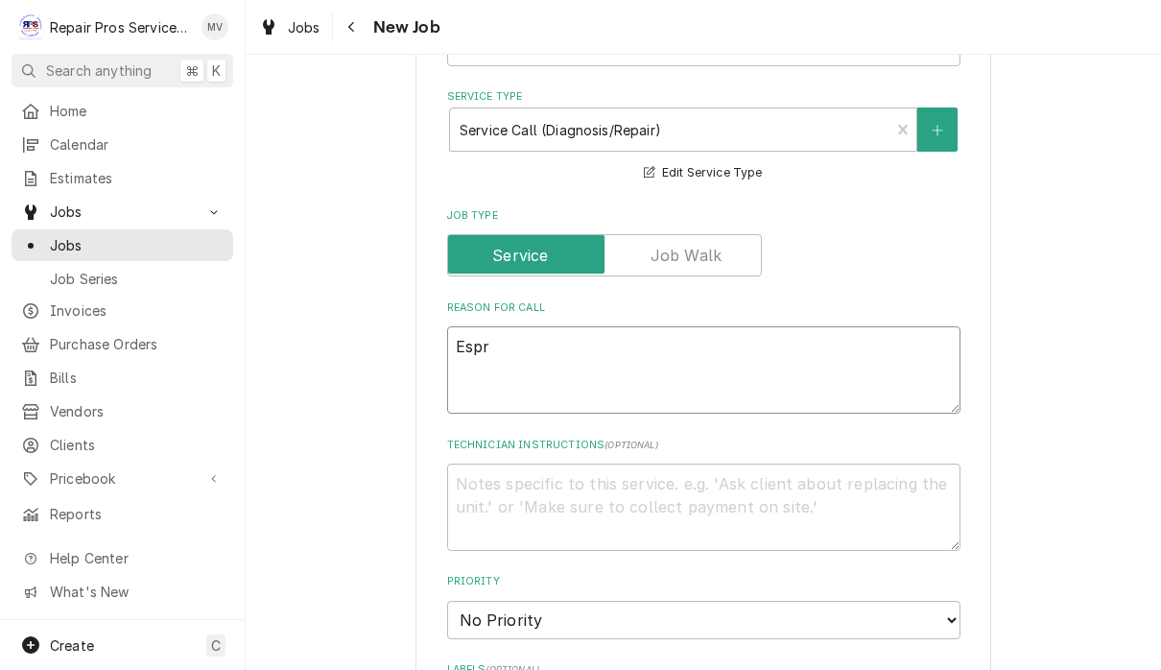
type textarea "Espre"
type textarea "x"
type textarea "Espres"
type textarea "x"
type textarea "Espress"
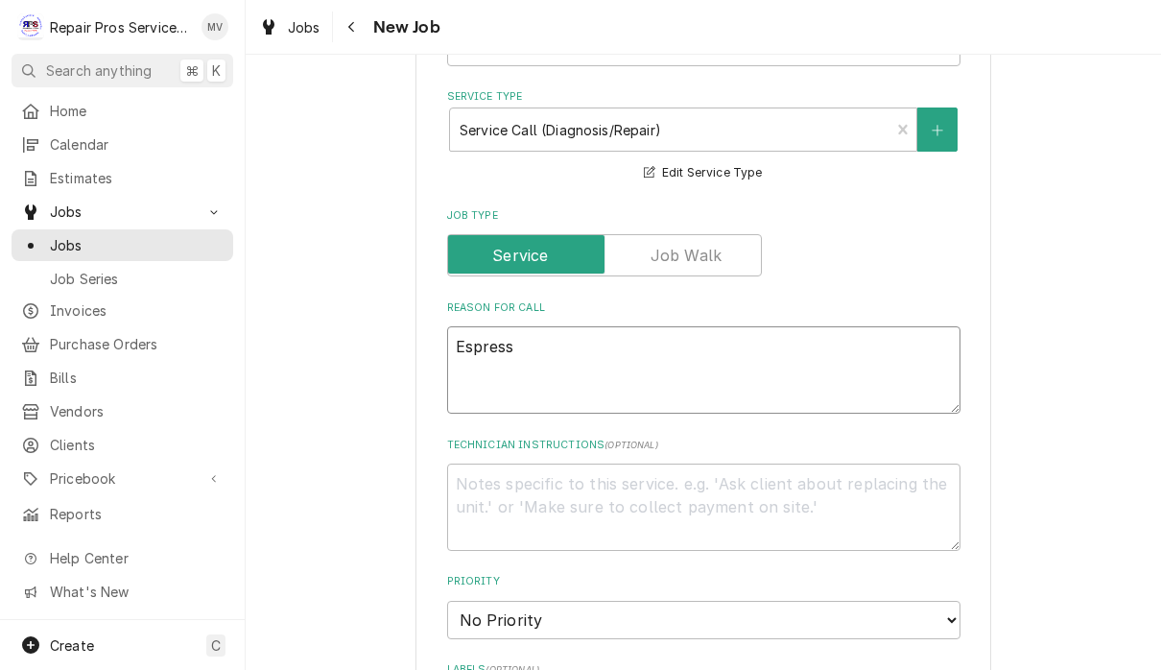
type textarea "x"
type textarea "Espresso"
type textarea "x"
type textarea "Espresso"
type textarea "x"
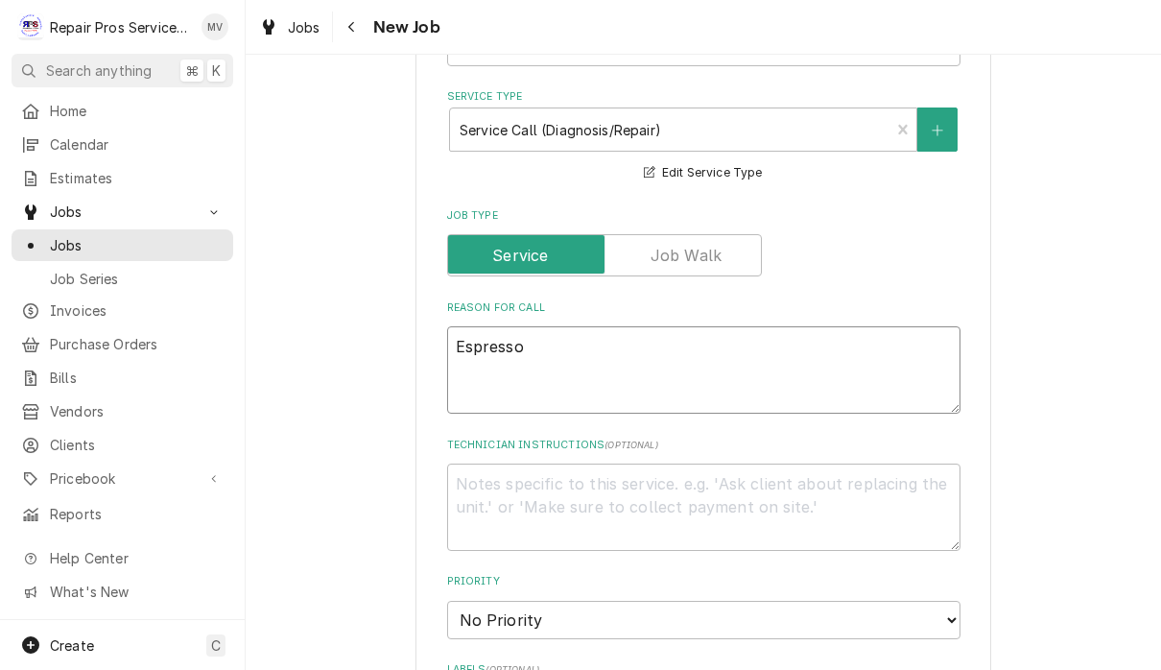
type textarea "Espresso M"
type textarea "x"
type textarea "Espresso Ma"
type textarea "x"
type textarea "Espresso Mac"
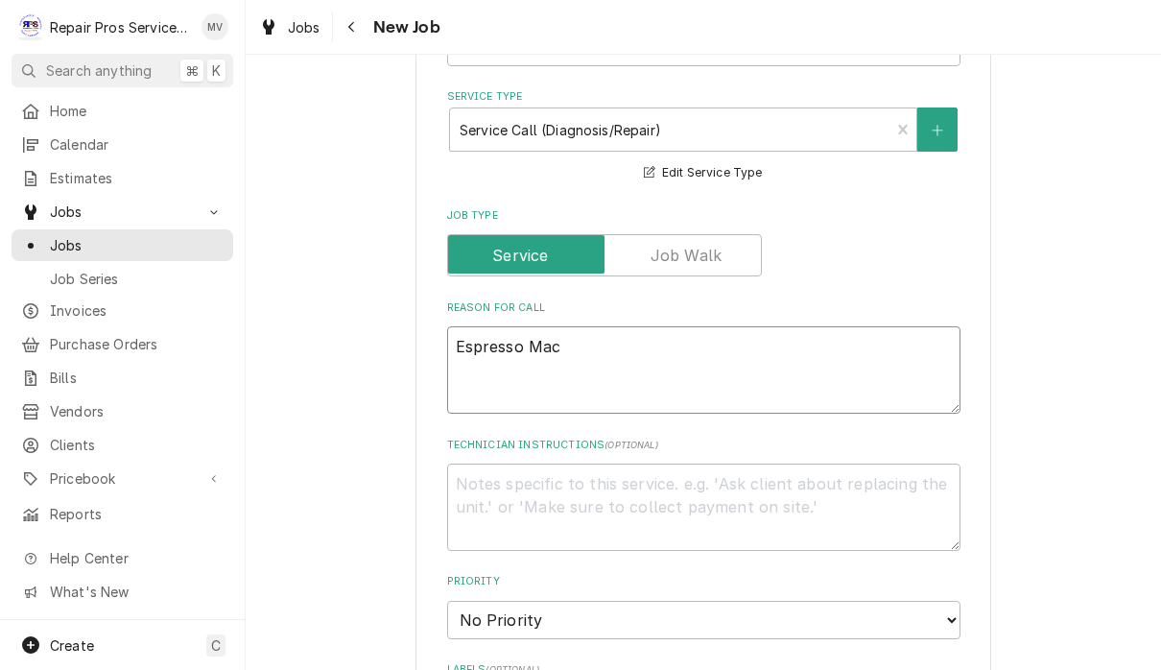
type textarea "x"
type textarea "Espresso Mach"
type textarea "x"
type textarea "Espresso Machi"
type textarea "x"
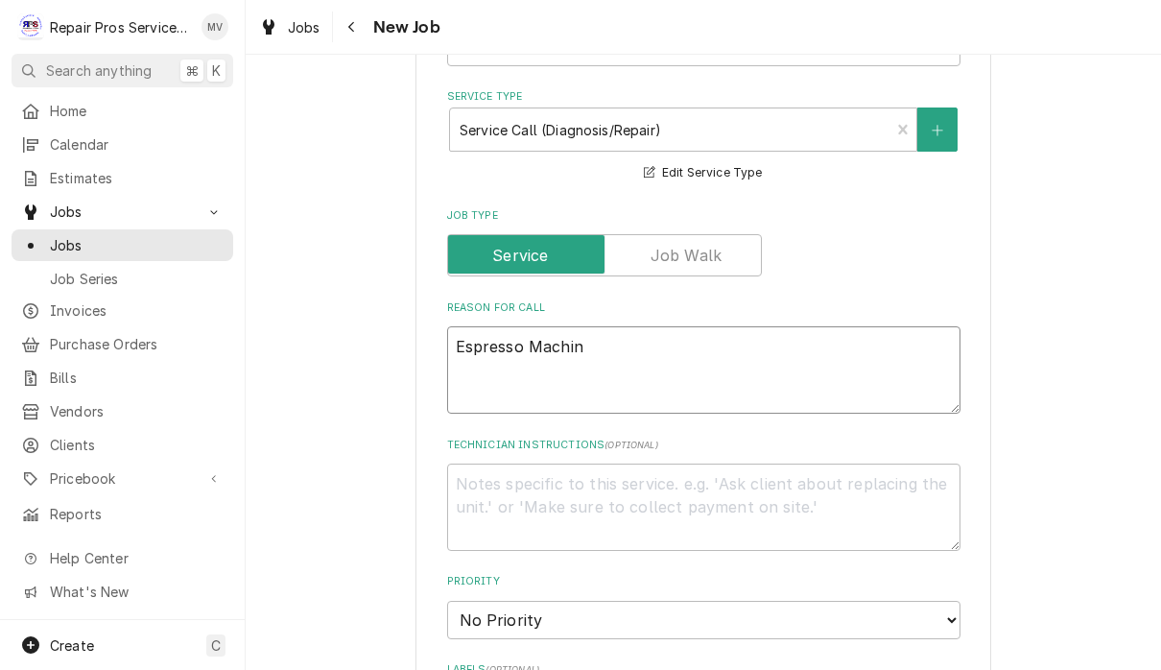
type textarea "Espresso Machine"
type textarea "x"
type textarea "Espresso Machine"
type textarea "x"
type textarea "Espresso Machine d"
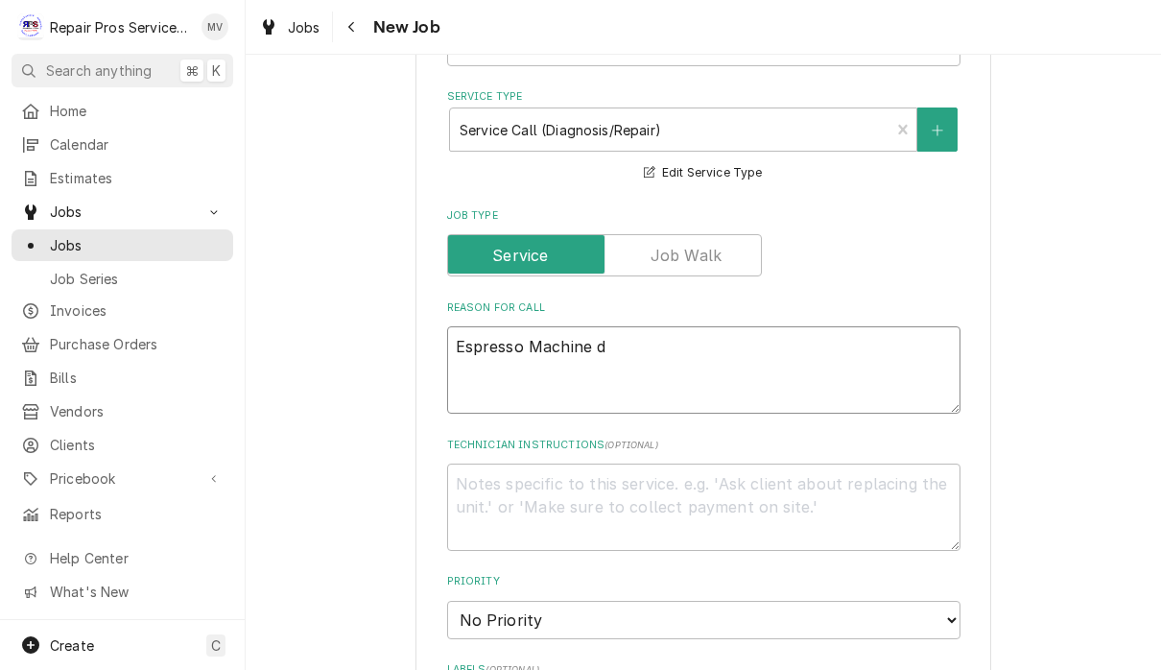
type textarea "x"
type textarea "Espresso Machine ds"
type textarea "x"
type textarea "Espresso Machine dso"
type textarea "x"
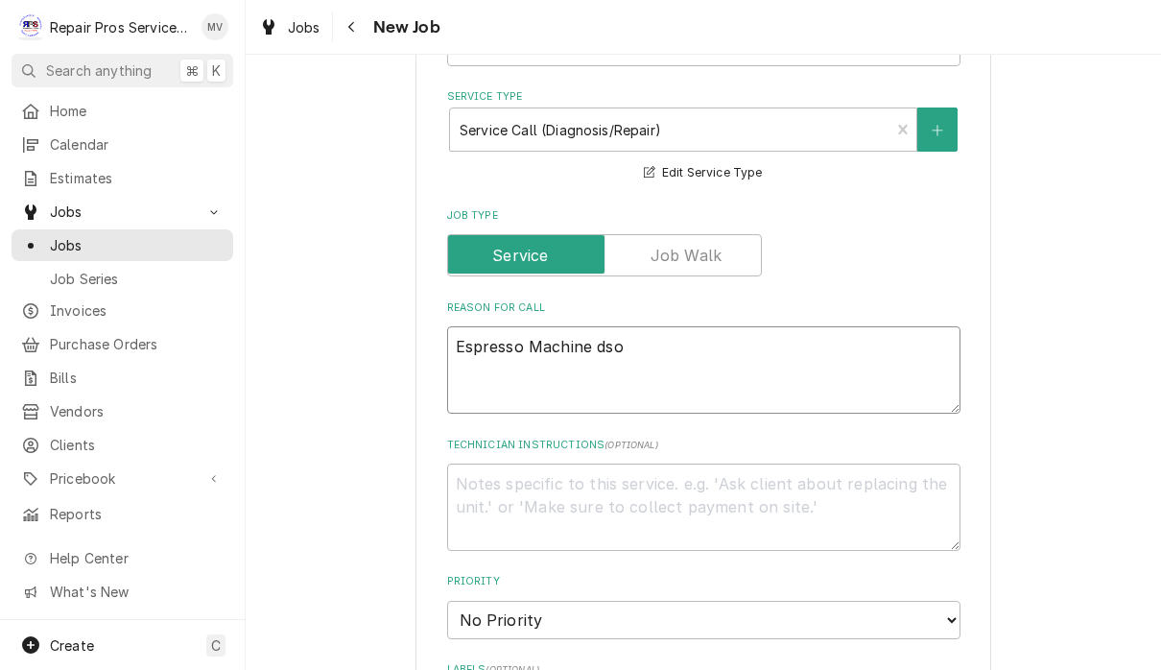
type textarea "Espresso Machine ds"
type textarea "x"
type textarea "Espresso Machine d"
type textarea "x"
type textarea "Espresso Machine dow"
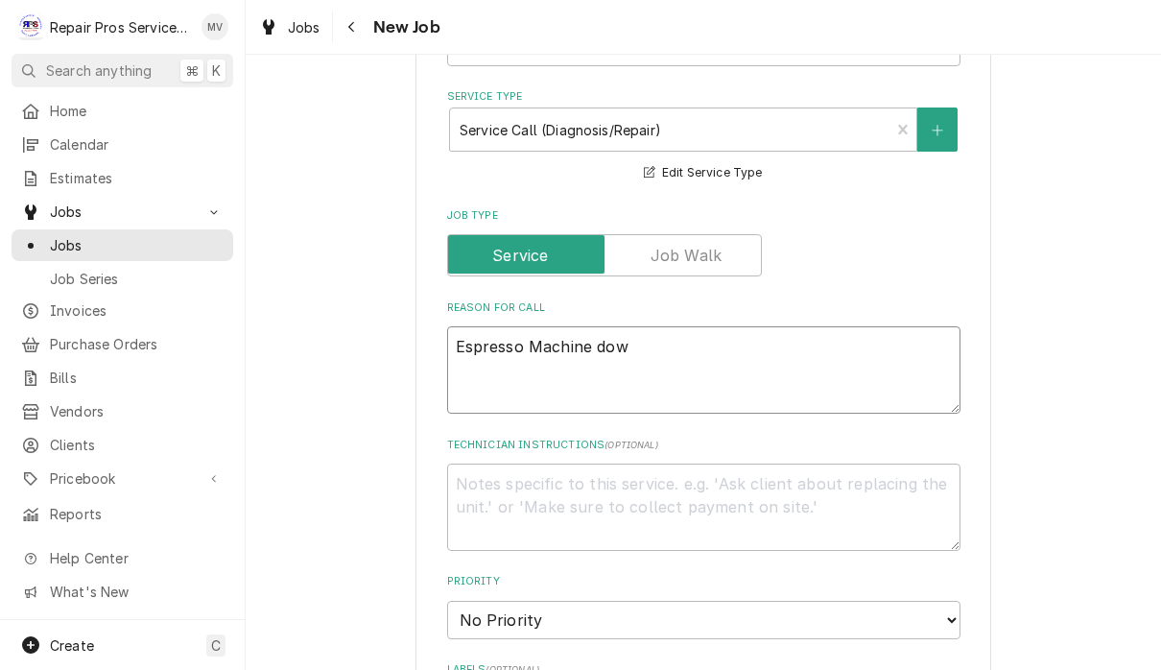
type textarea "x"
type textarea "Espresso Machine down"
type textarea "x"
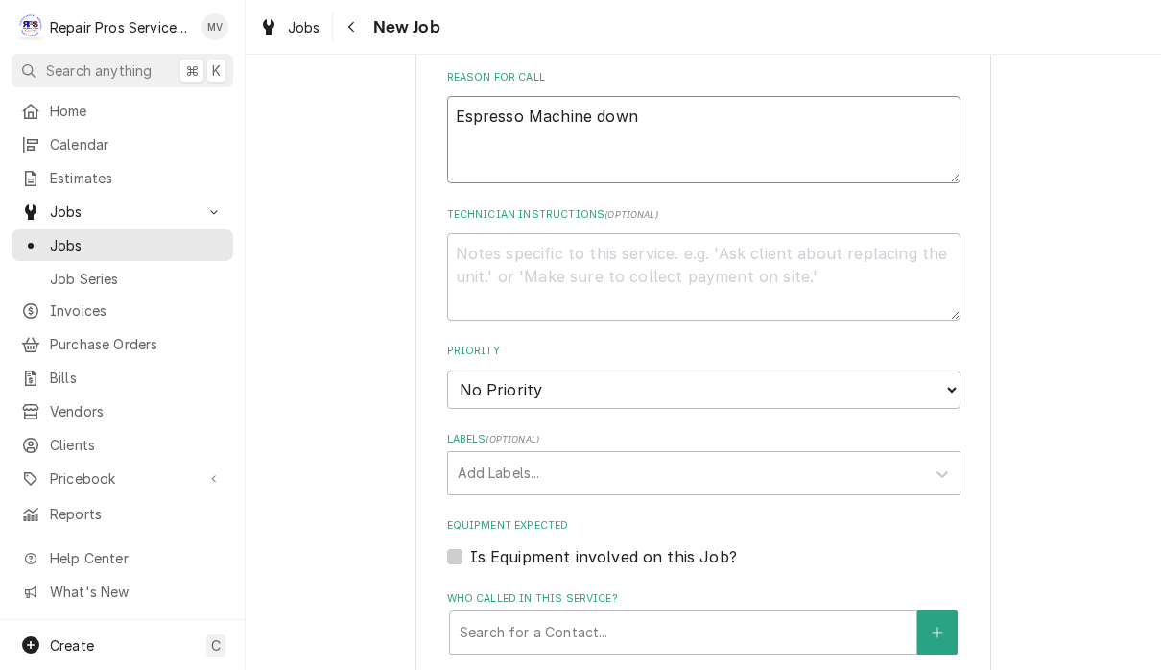
scroll to position [825, 0]
type textarea "Espresso Machine down"
click at [902, 375] on select "No Priority Urgent High Medium Low" at bounding box center [703, 386] width 513 height 38
select select "2"
type textarea "x"
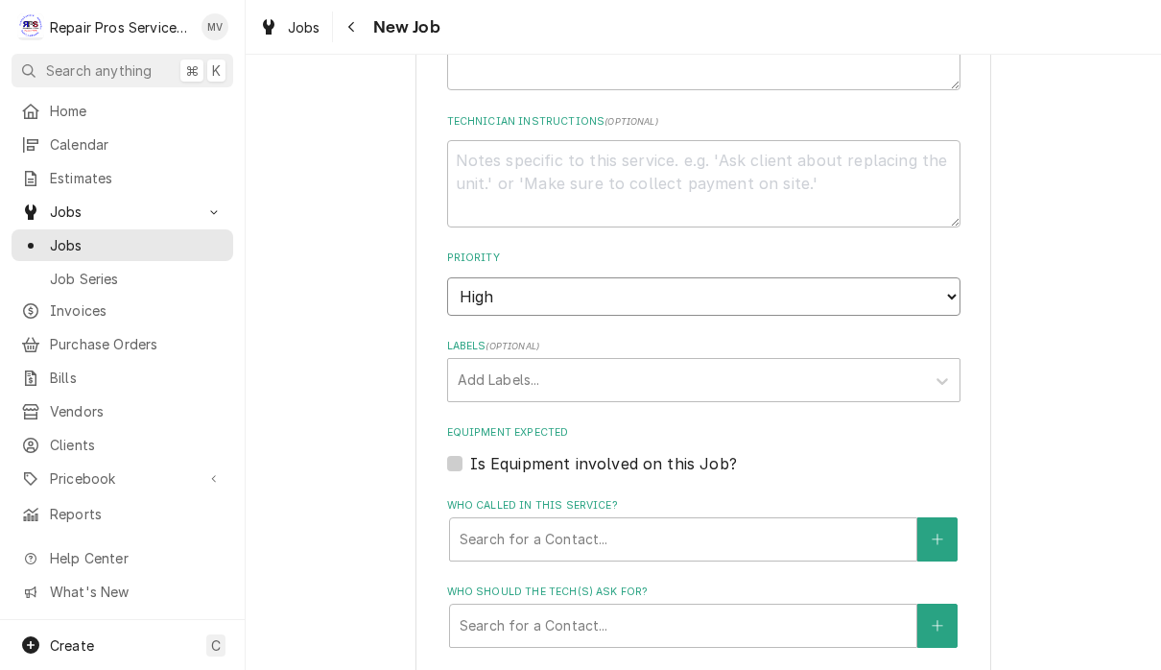
scroll to position [928, 0]
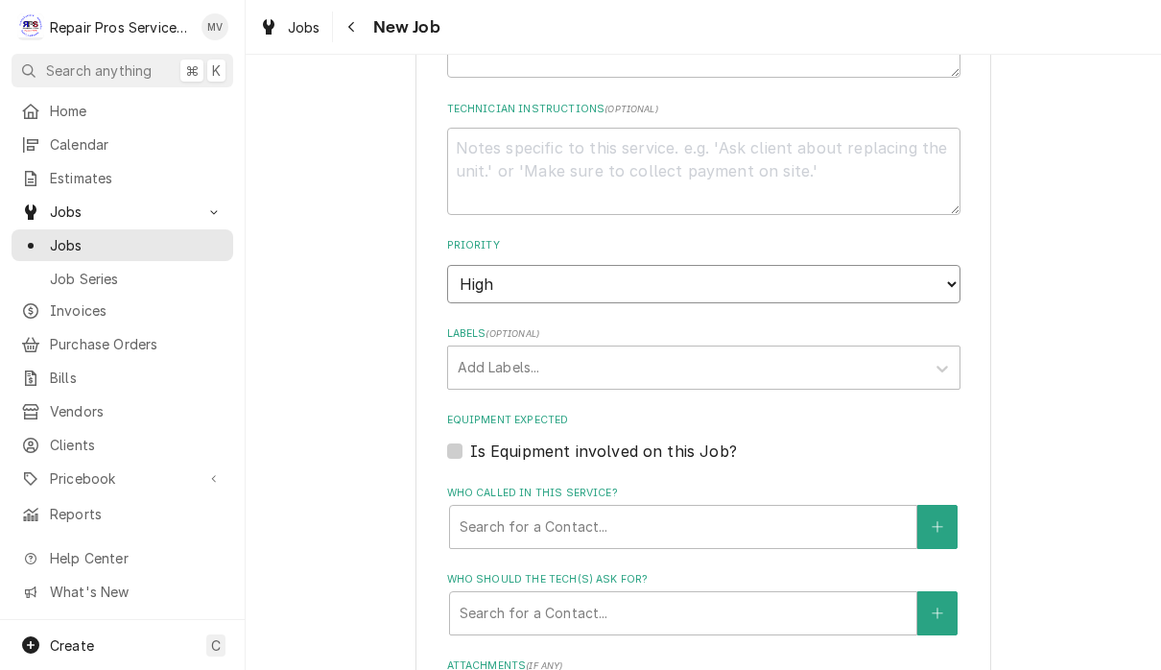
click at [882, 265] on select "No Priority Urgent High Medium Low" at bounding box center [703, 284] width 513 height 38
select select "3"
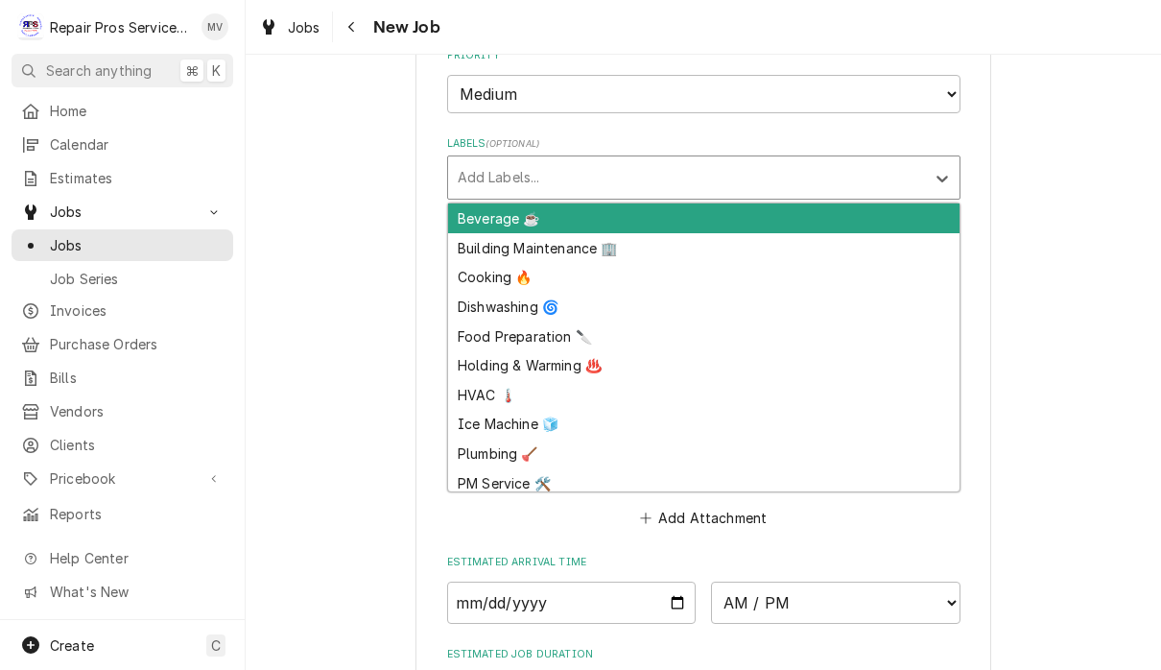
scroll to position [0, 0]
click at [746, 203] on div "Beverage ☕" at bounding box center [703, 218] width 511 height 30
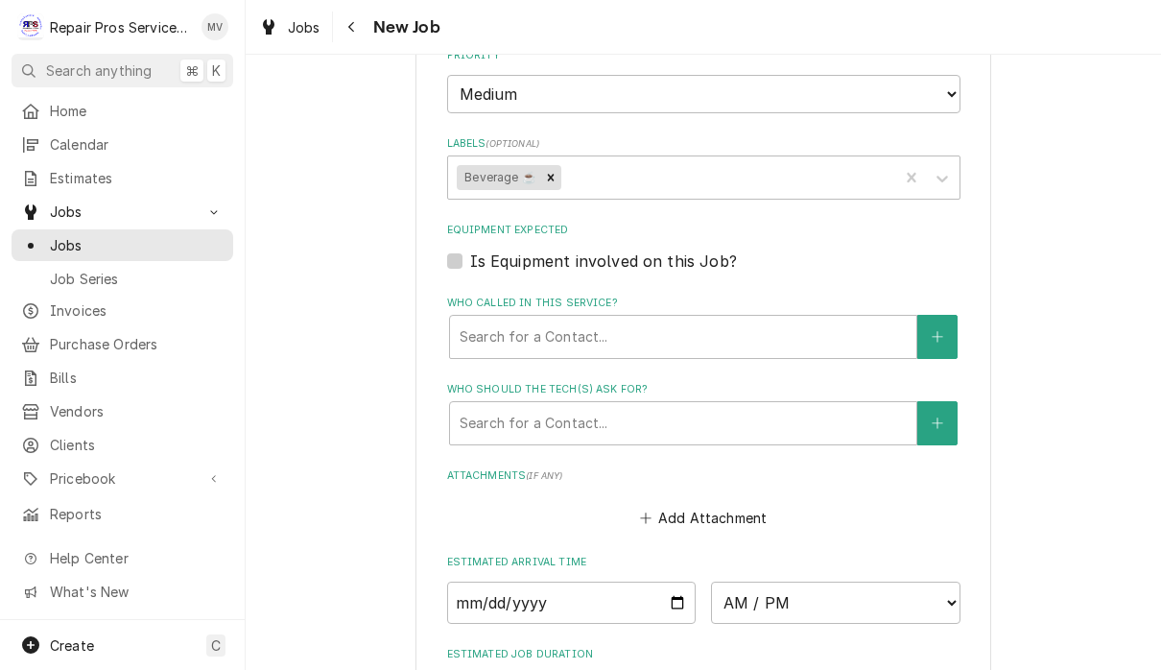
type textarea "x"
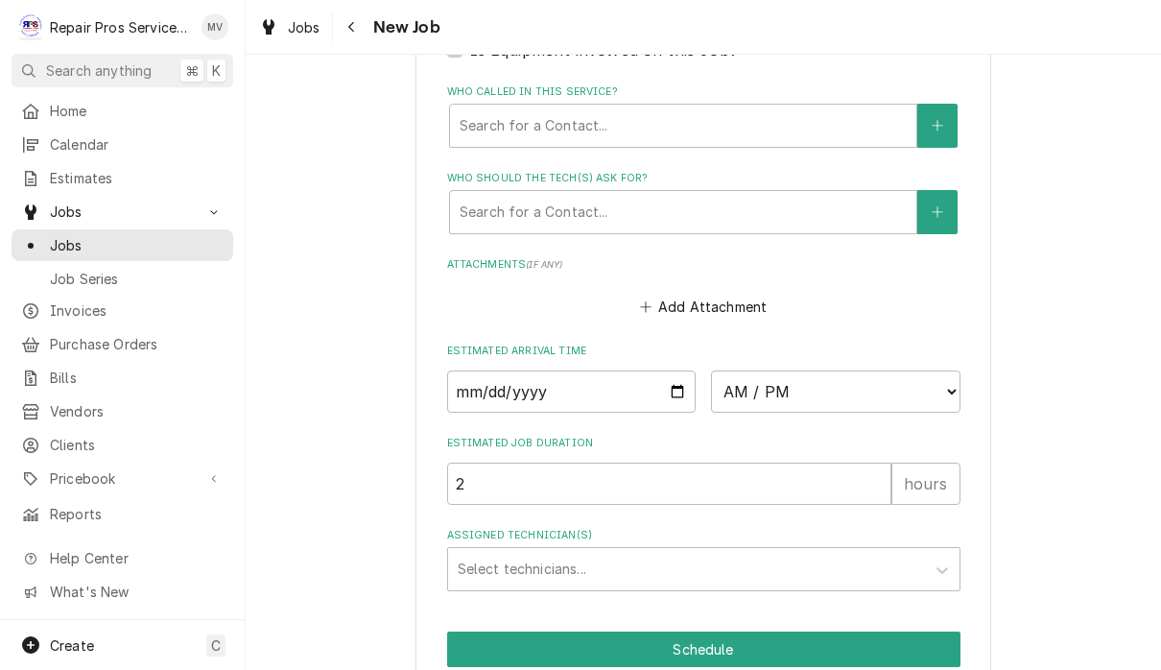
scroll to position [1349, 0]
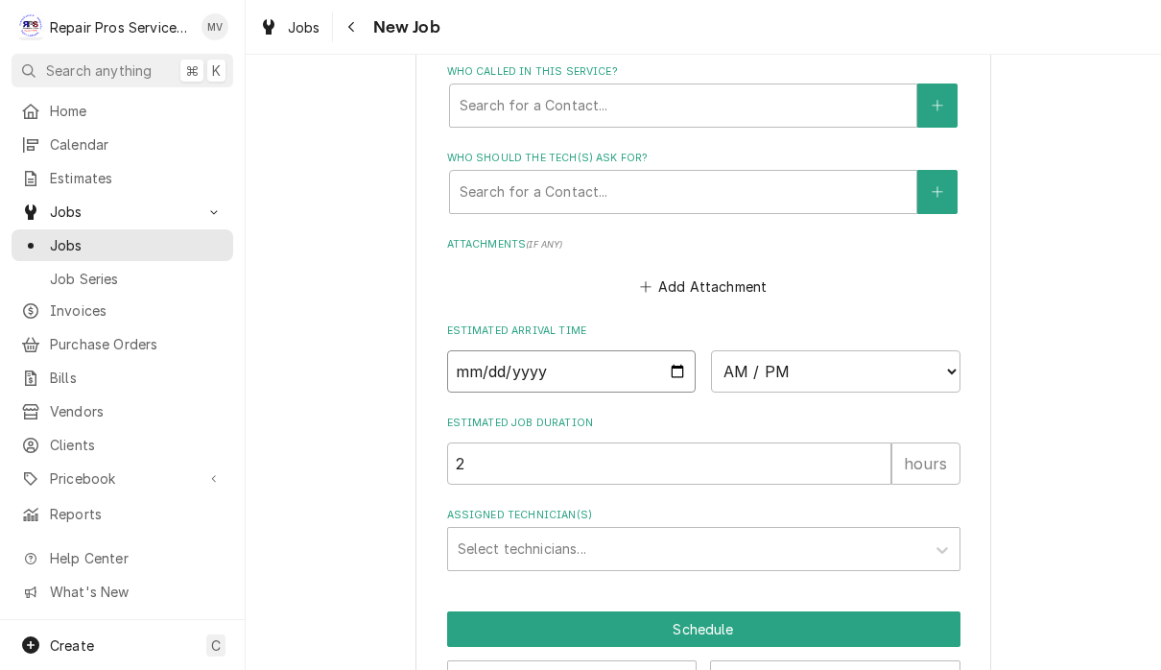
click at [600, 350] on input "Date" at bounding box center [571, 371] width 249 height 42
type input "[DATE]"
type textarea "x"
type input "[DATE]"
type textarea "x"
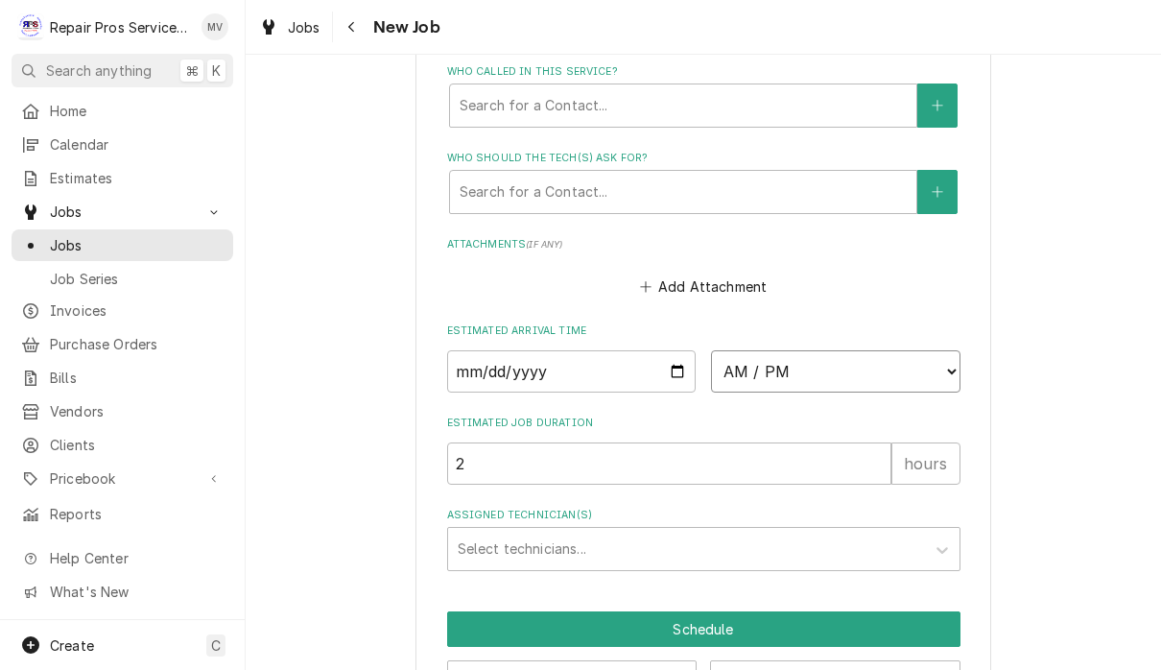
click at [742, 351] on select "AM / PM 6:00 AM 6:15 AM 6:30 AM 6:45 AM 7:00 AM 7:15 AM 7:30 AM 7:45 AM 8:00 AM…" at bounding box center [835, 371] width 249 height 42
select select "08:00:00"
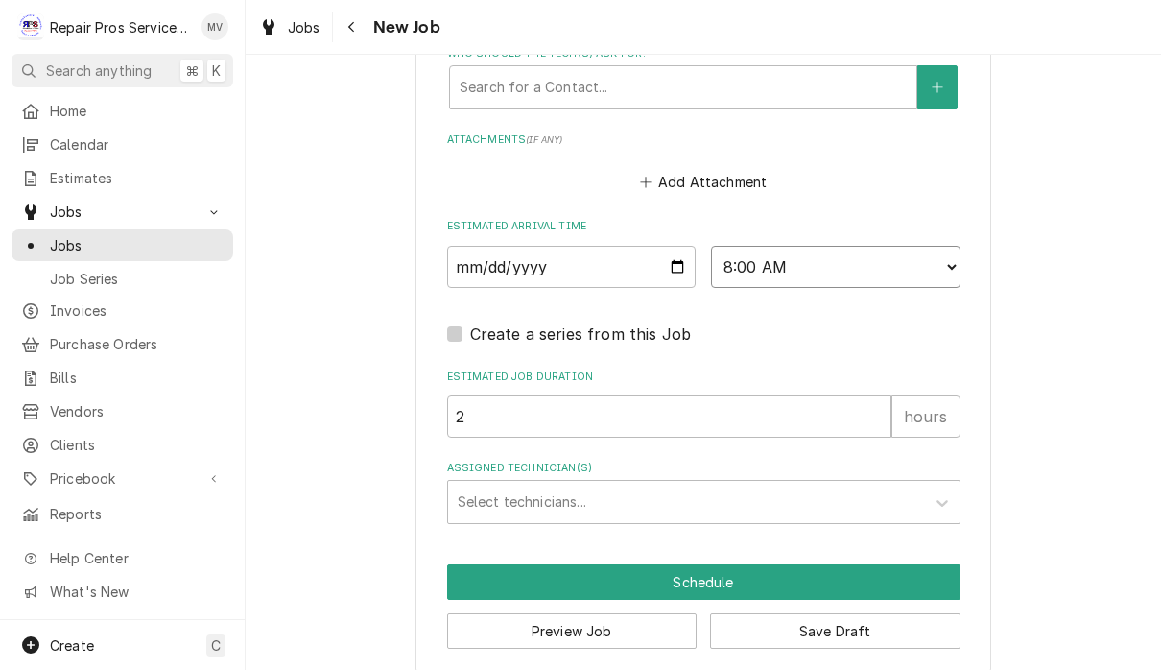
scroll to position [1453, 0]
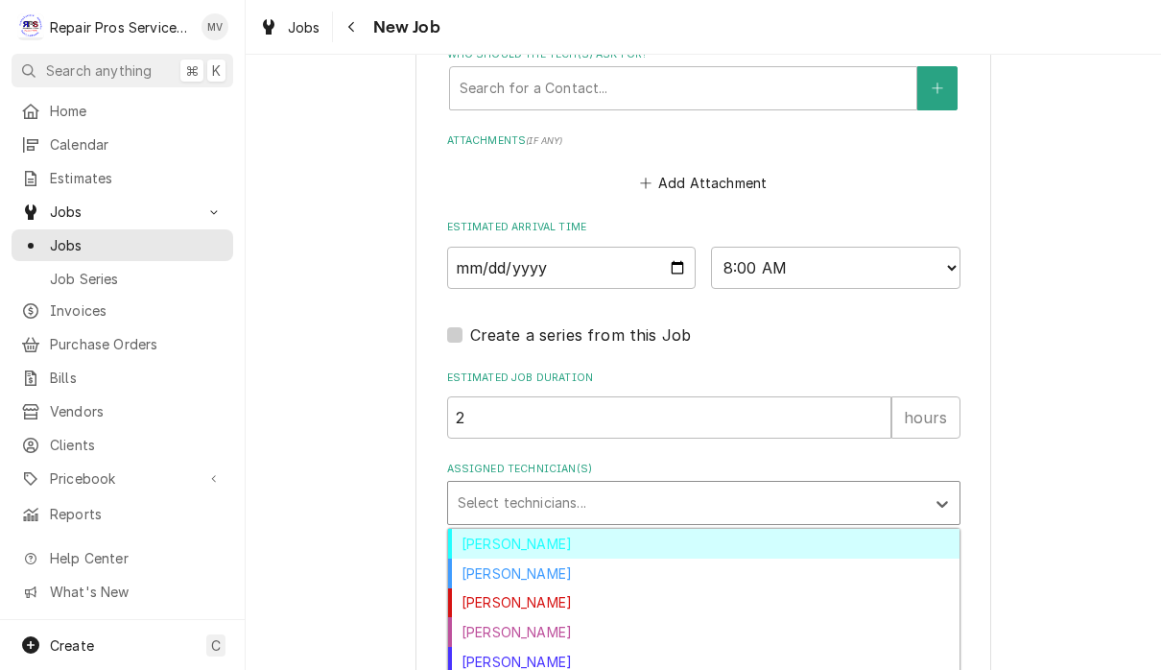
click at [564, 533] on div "[PERSON_NAME]" at bounding box center [703, 544] width 511 height 30
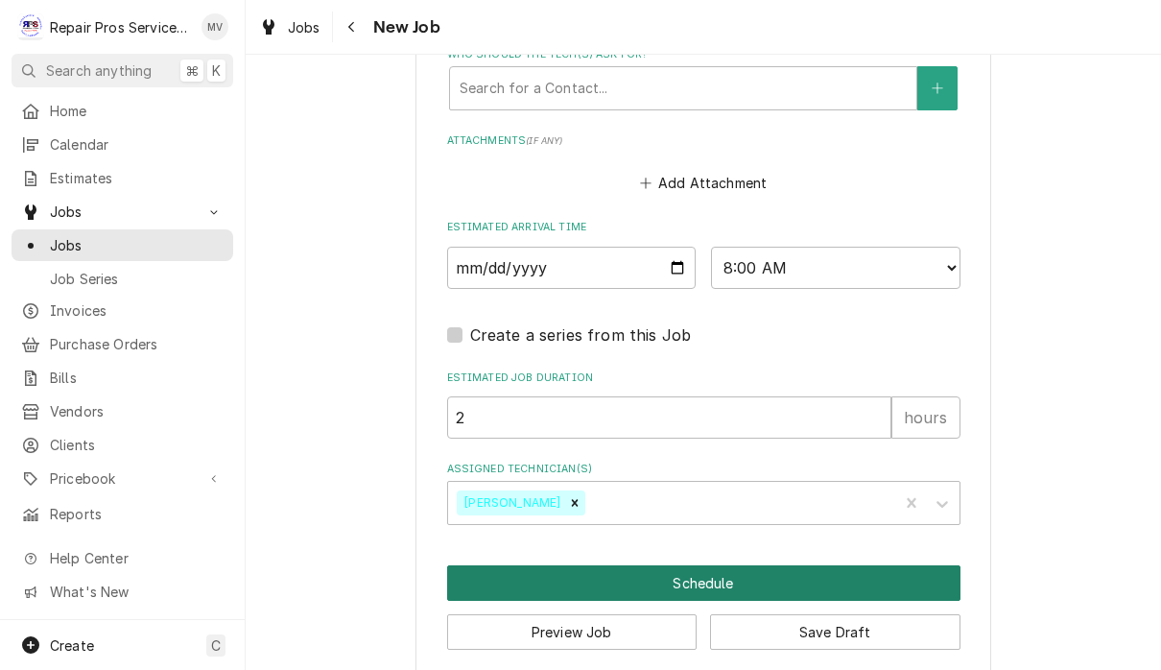
click at [760, 565] on button "Schedule" at bounding box center [703, 582] width 513 height 35
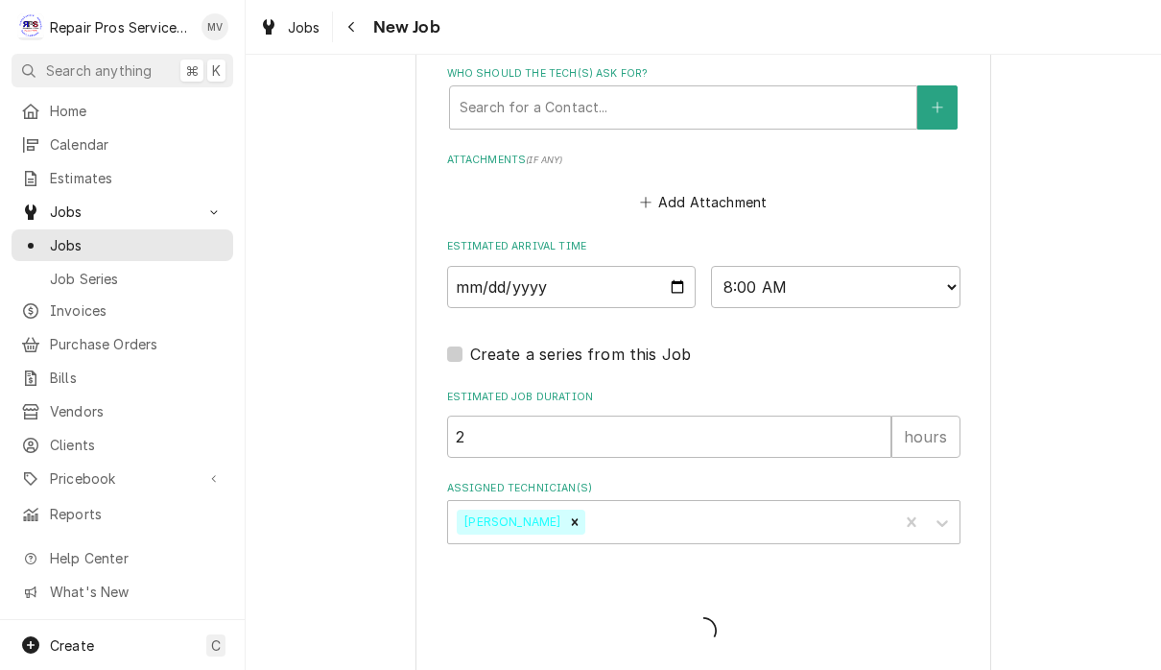
type textarea "x"
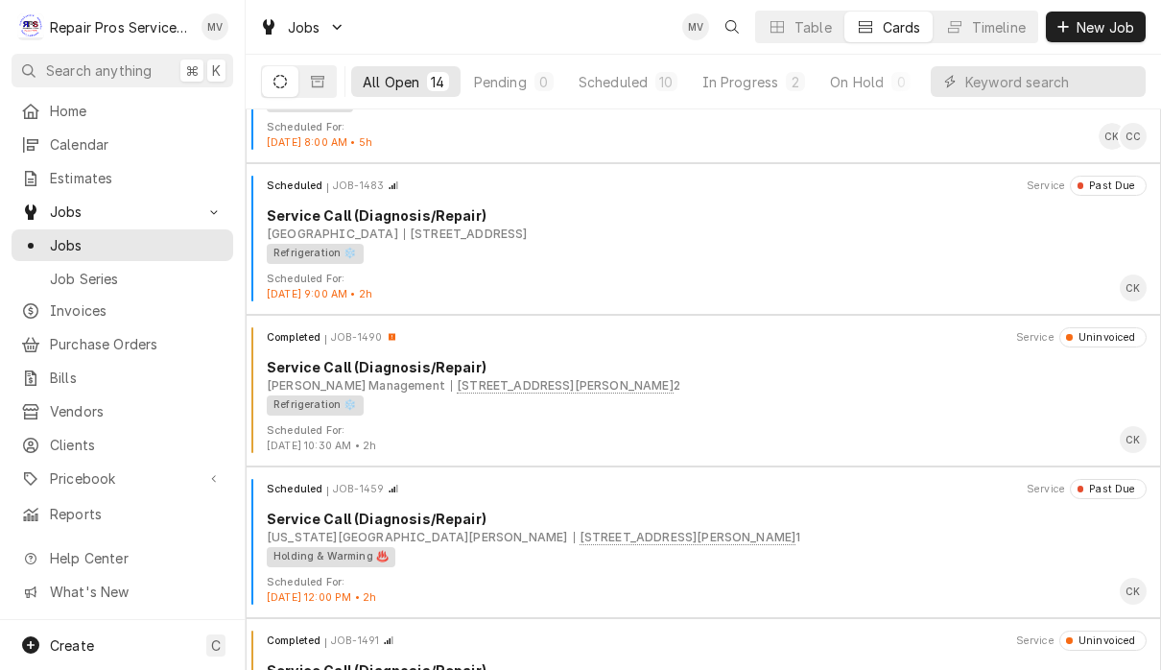
scroll to position [365, 0]
